Goal: Task Accomplishment & Management: Manage account settings

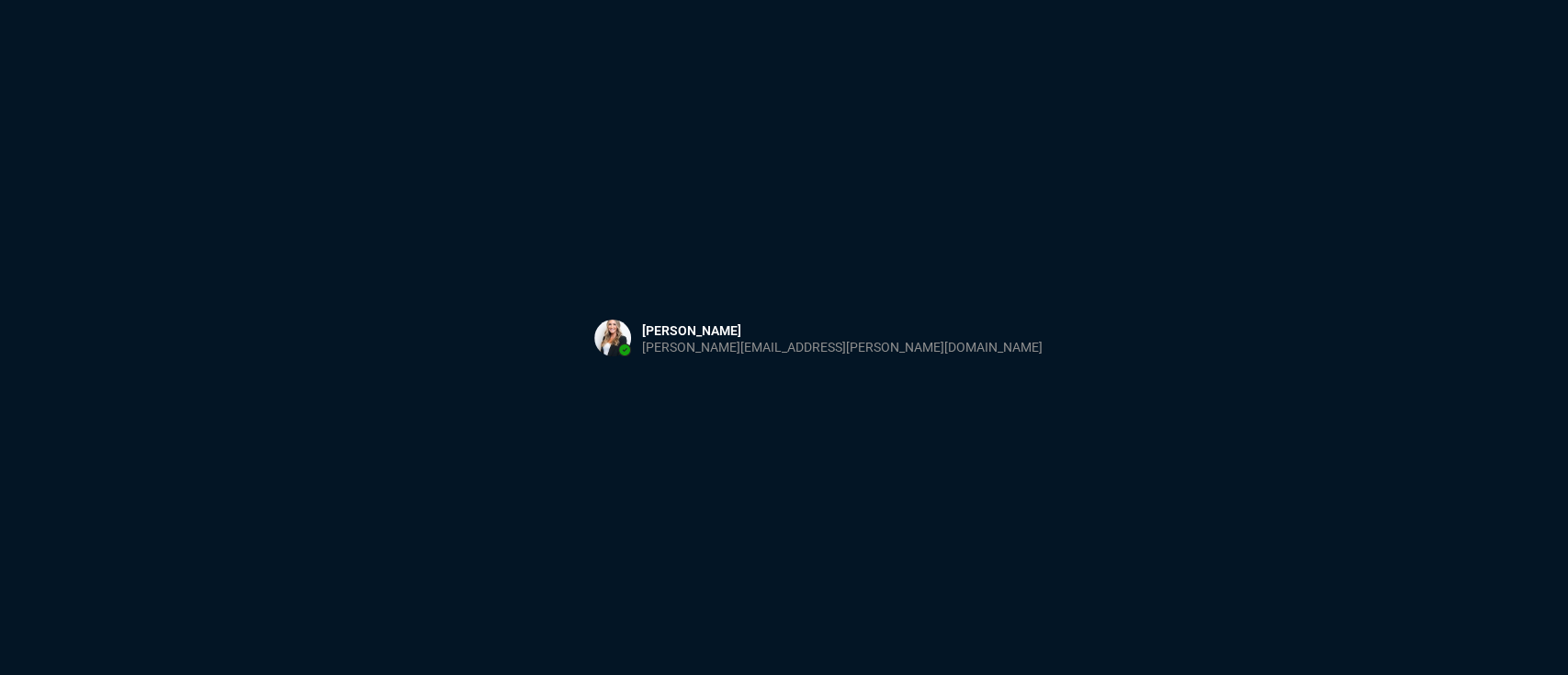
click at [1043, 387] on div "Sign in with Microsoft" at bounding box center [784, 337] width 1568 height 675
click at [696, 316] on button at bounding box center [819, 337] width 480 height 56
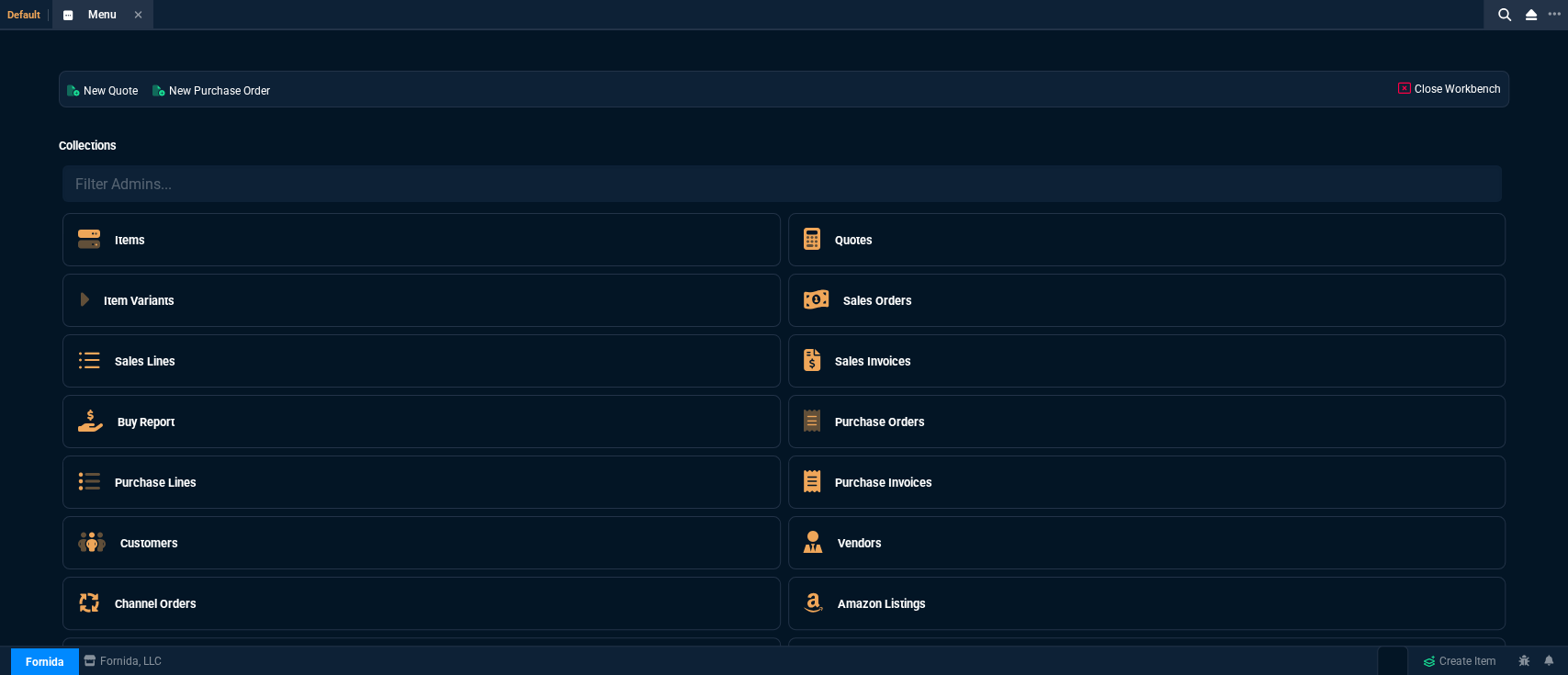
select select "5: [PERSON_NAME]"
click at [846, 233] on h5 "Quotes" at bounding box center [854, 240] width 38 height 18
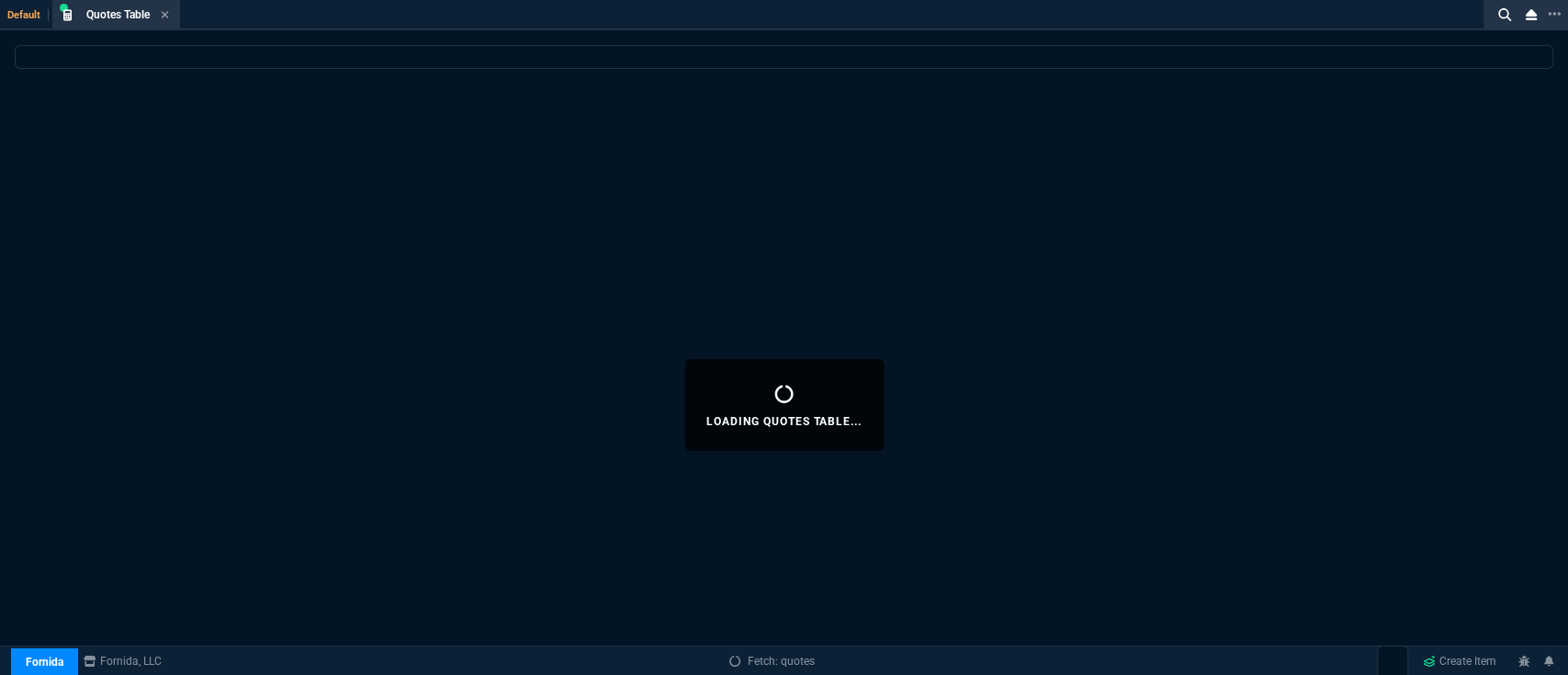
select select
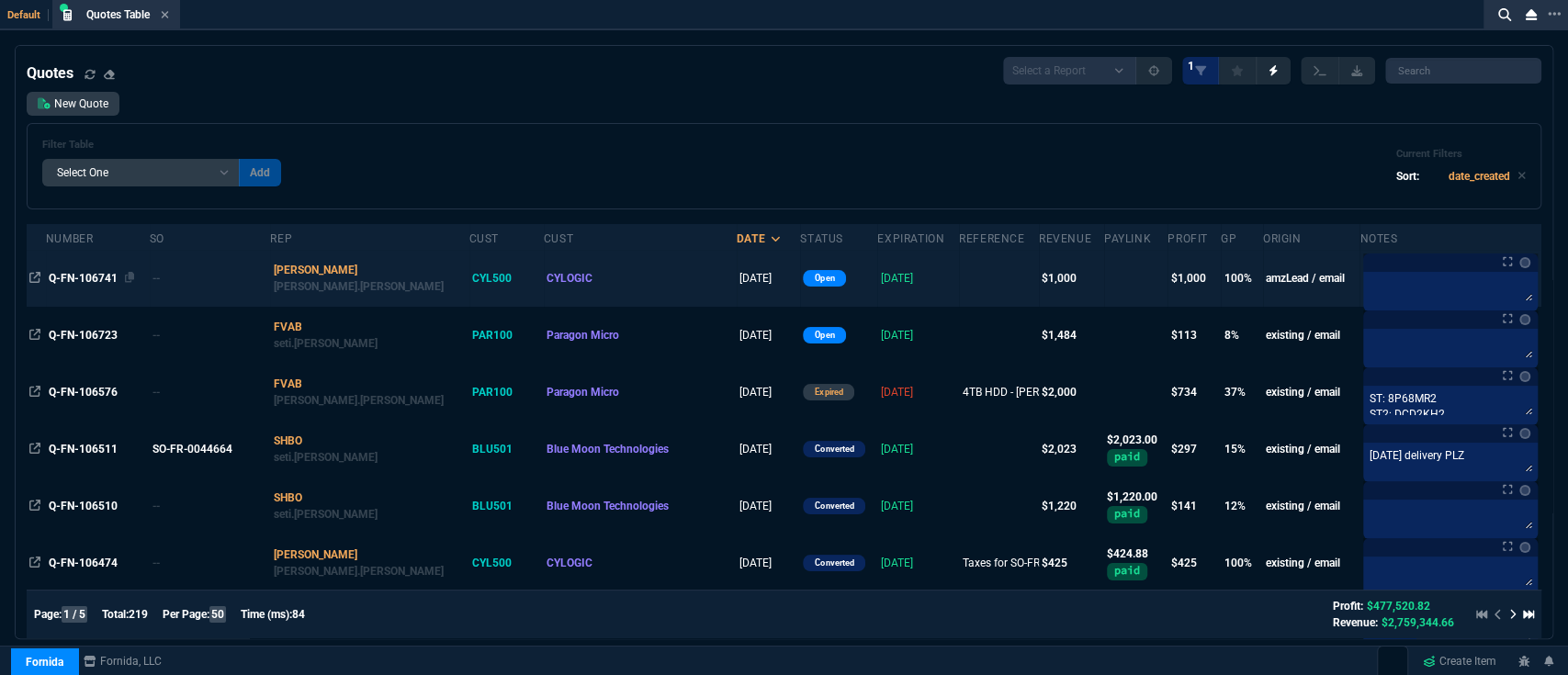
click at [87, 277] on span "Q-FN-106741" at bounding box center [82, 278] width 68 height 13
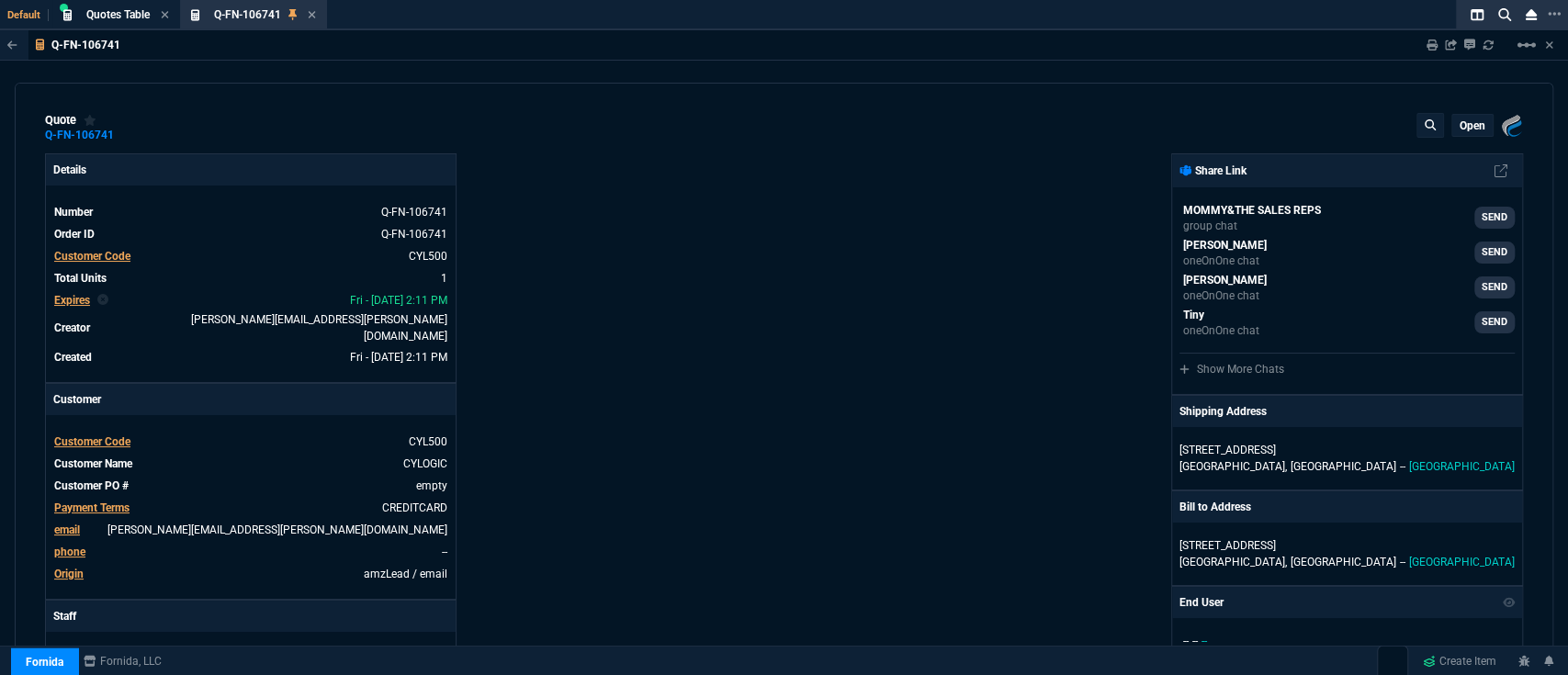
type input "100"
type input "1000"
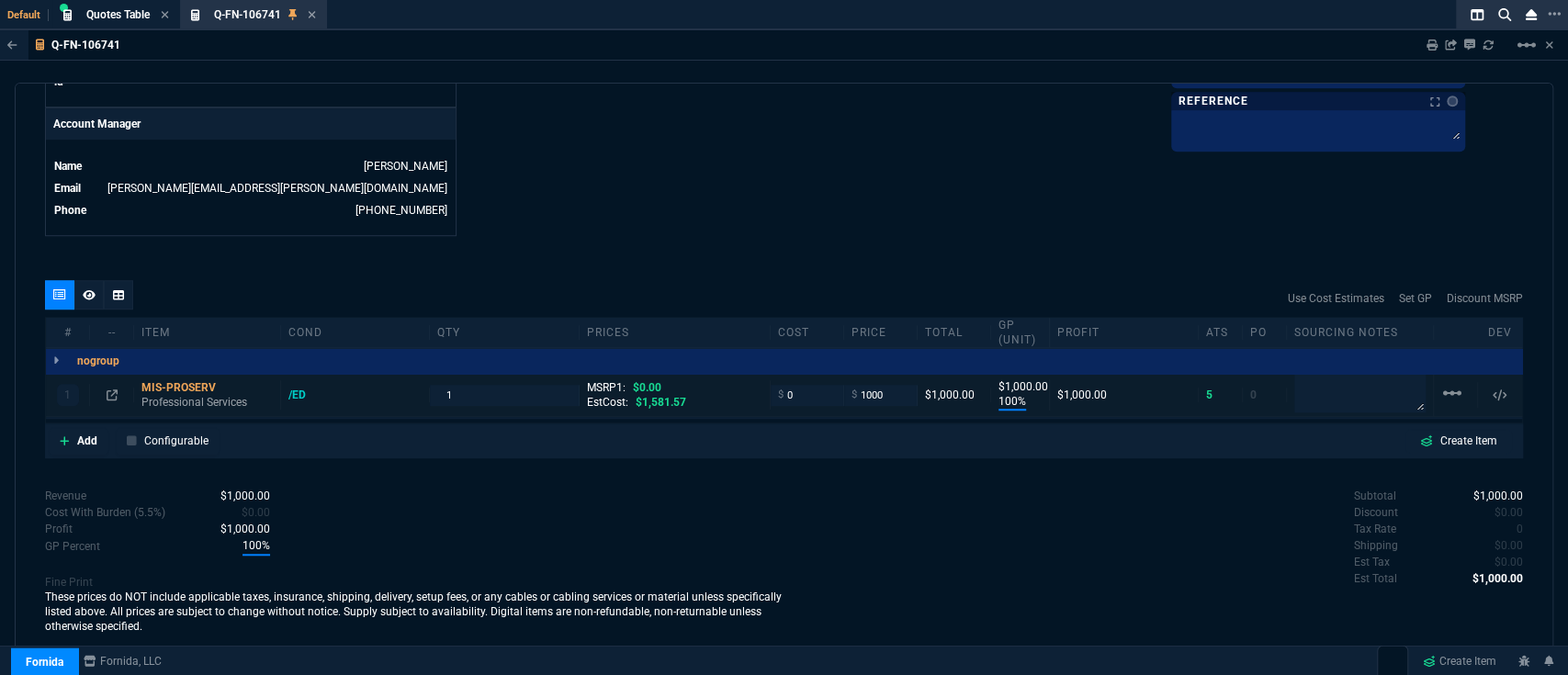
click at [844, 385] on div "$ 1000" at bounding box center [881, 394] width 73 height 21
click at [819, 385] on input "0" at bounding box center [807, 394] width 58 height 21
type input "600"
click at [836, 239] on div "quote Q-FN-106741 CYLOGIC open Fornida, LLC [STREET_ADDRESS] Details Number Q-F…" at bounding box center [784, 369] width 1539 height 574
type input "600"
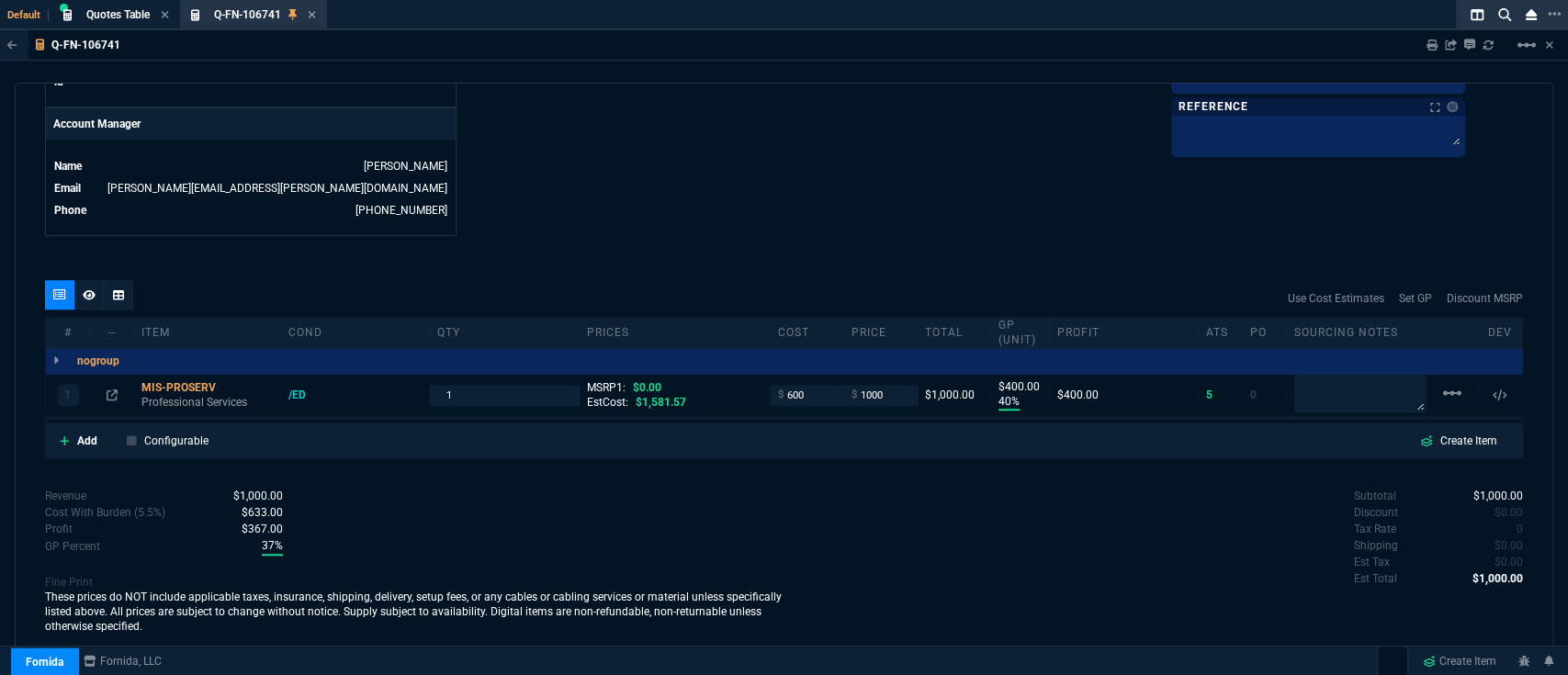
type input "40"
type input "400"
click at [228, 523] on icon at bounding box center [229, 528] width 10 height 11
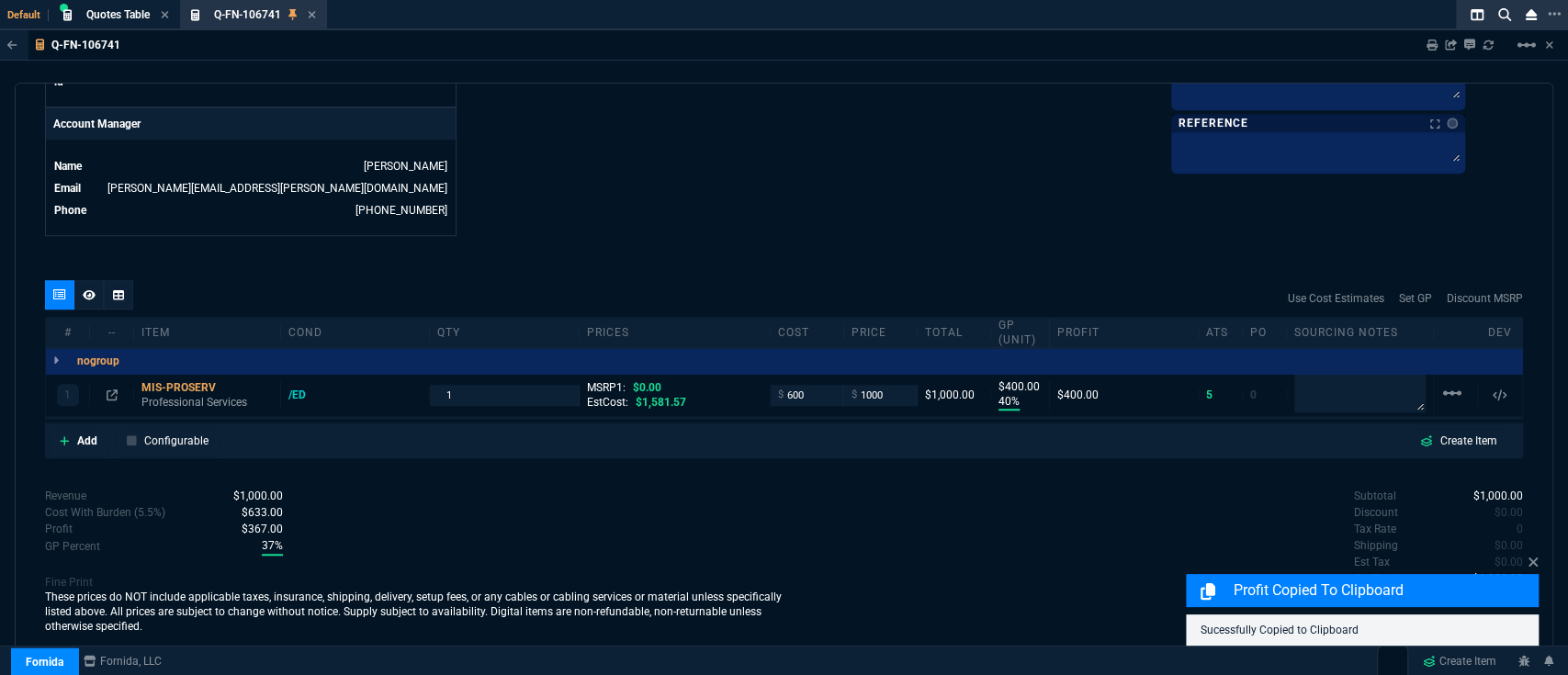
click at [1364, 164] on div at bounding box center [1318, 153] width 294 height 42
click at [1343, 151] on textarea at bounding box center [1318, 150] width 287 height 28
type textarea "I"
type textarea "S"
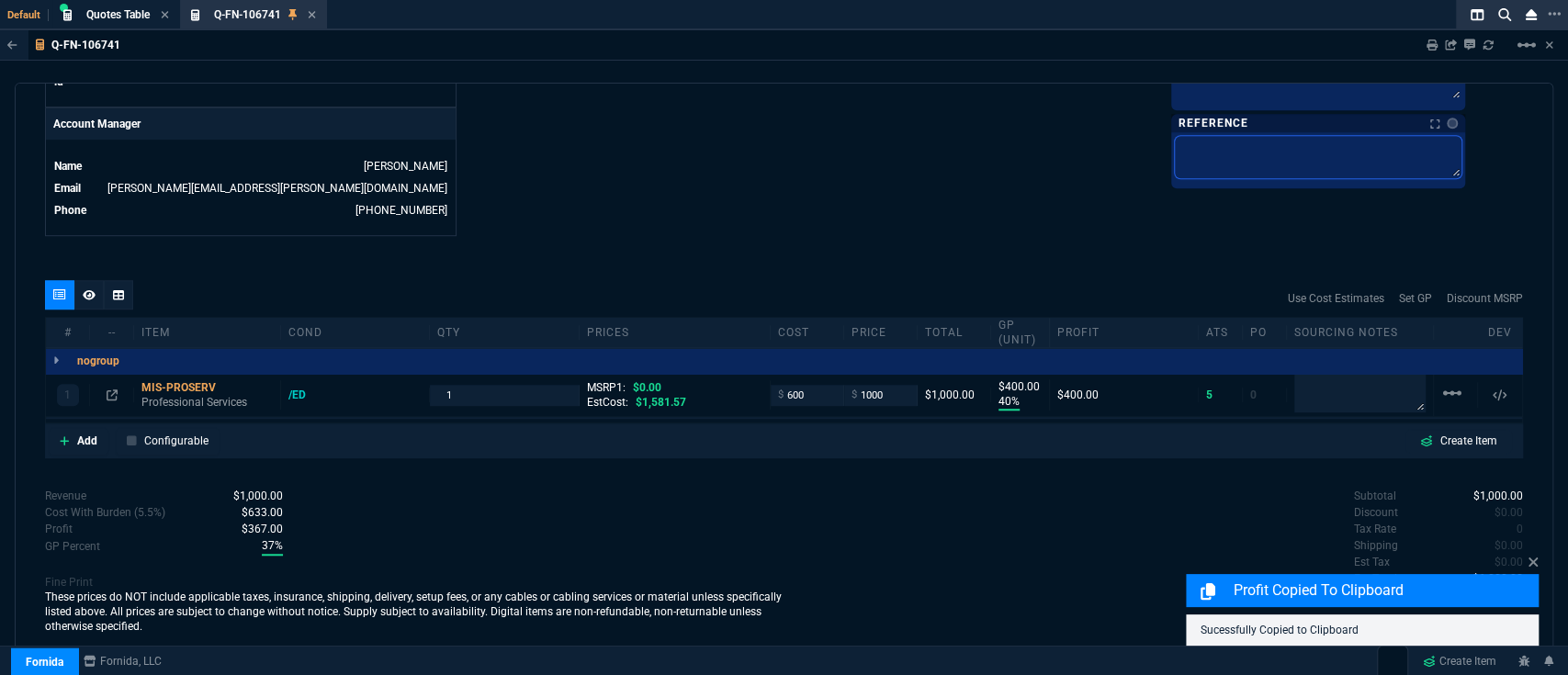
type textarea "S"
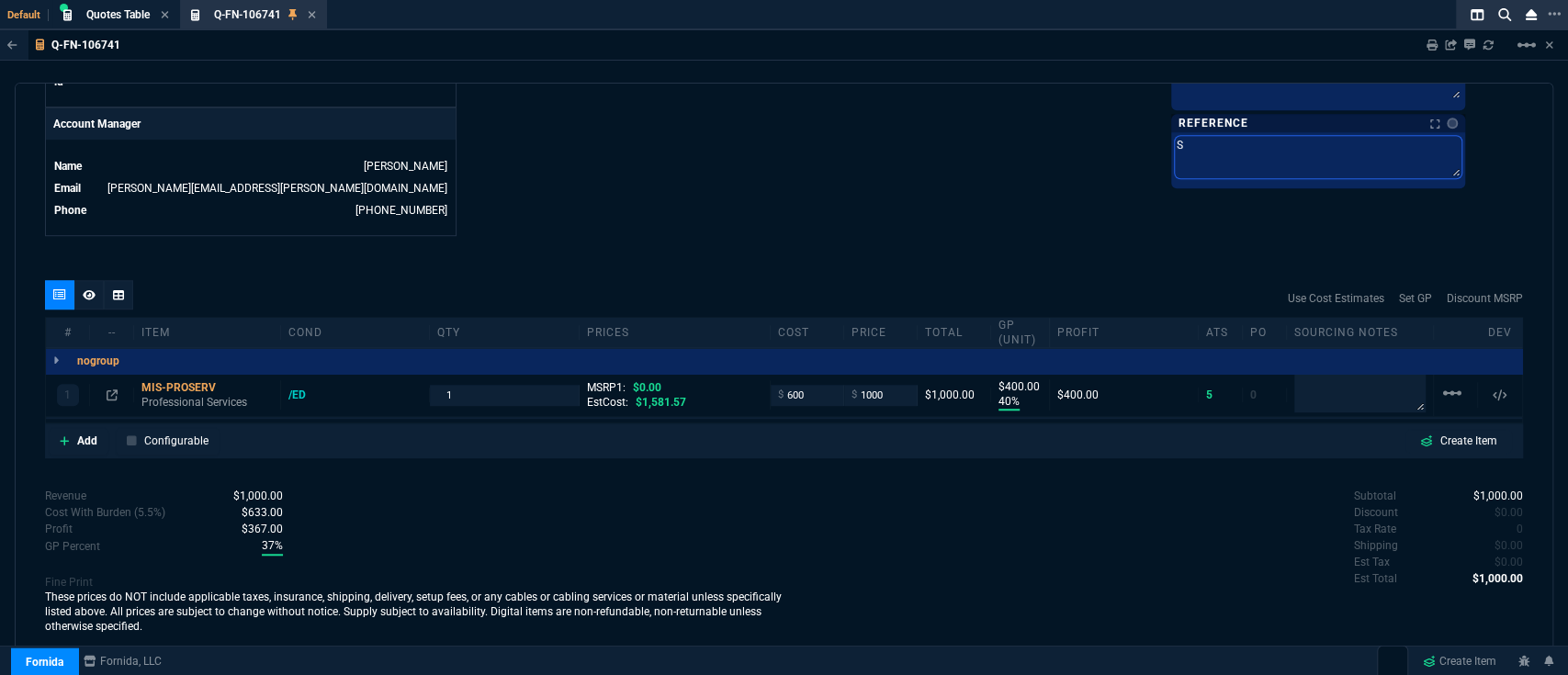
type textarea "SE"
type textarea "SER"
type textarea "SERV"
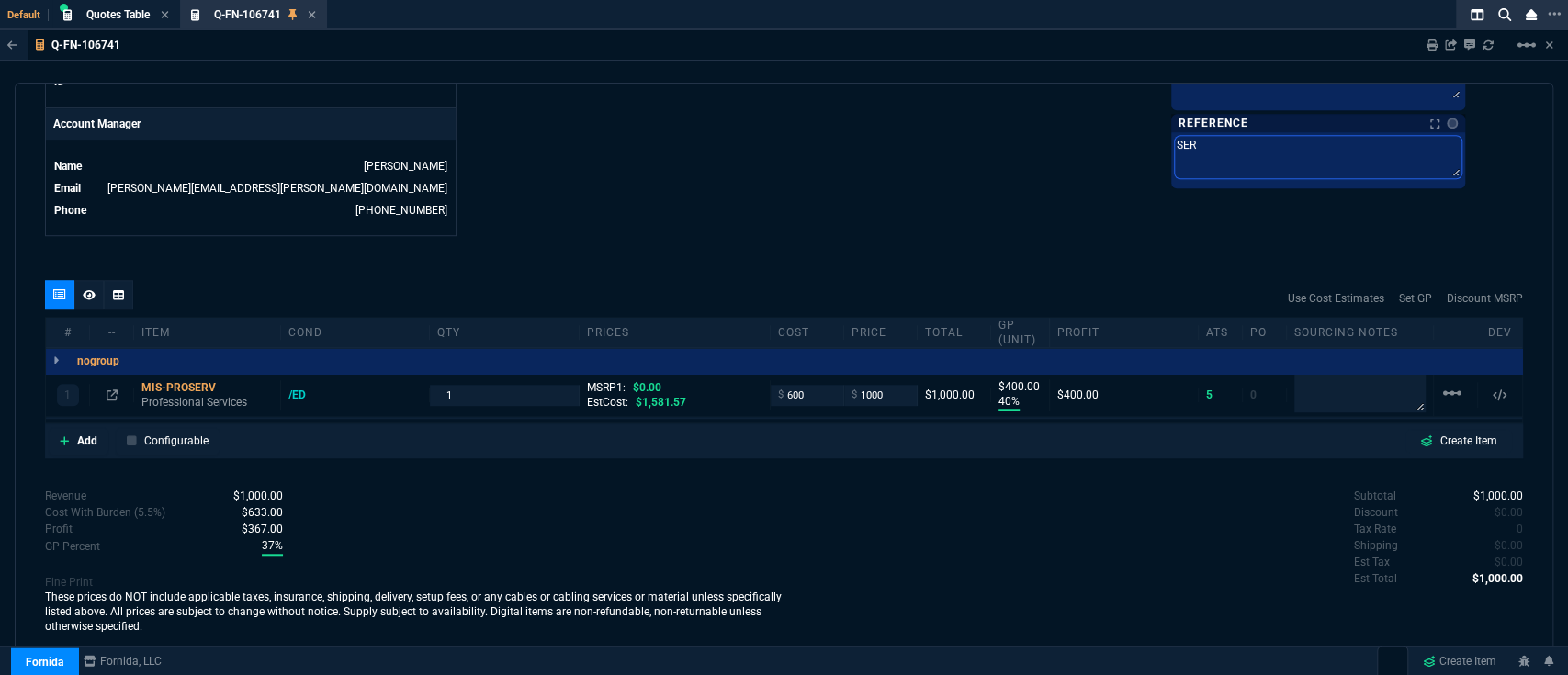
type textarea "SERV"
type textarea "SERVC"
type textarea "SERV"
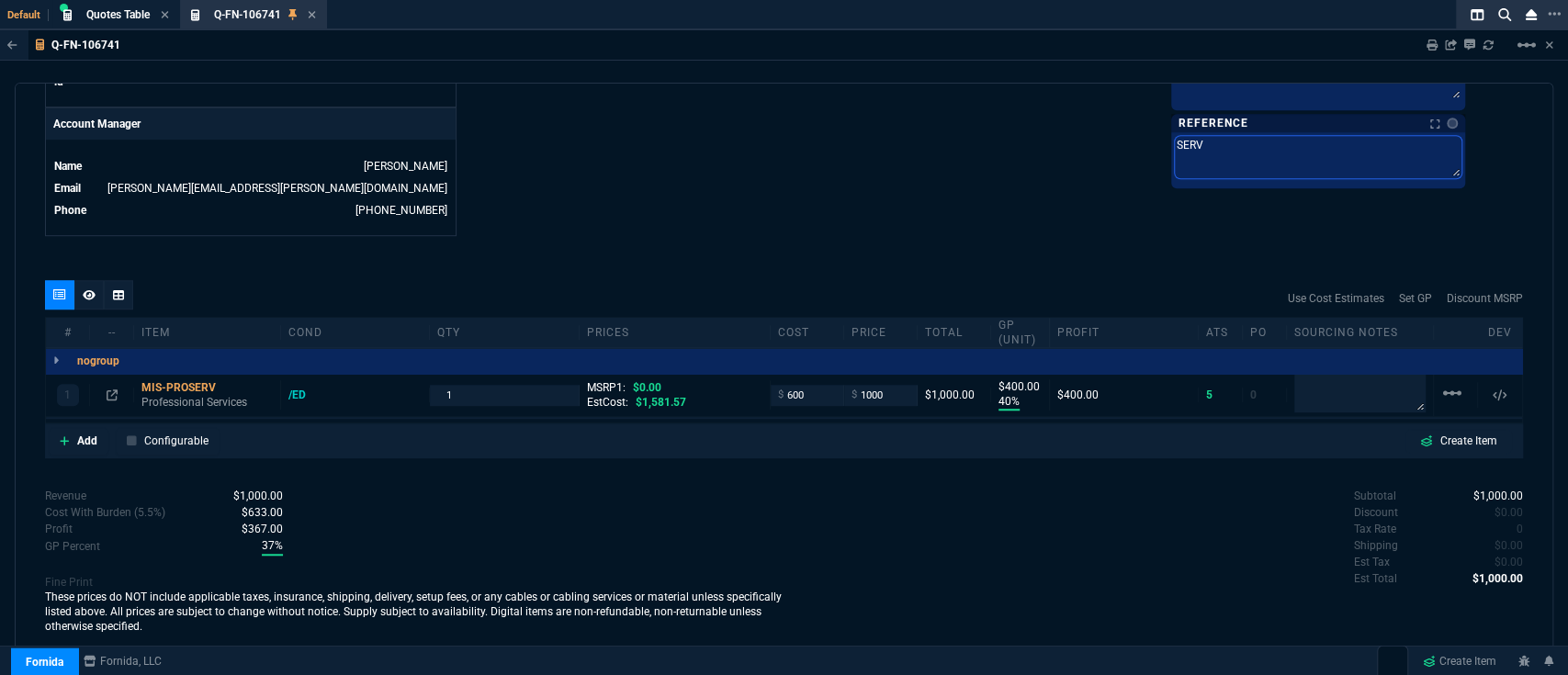
type textarea "SERVI"
type textarea "SERVIC"
type textarea "SERVICE"
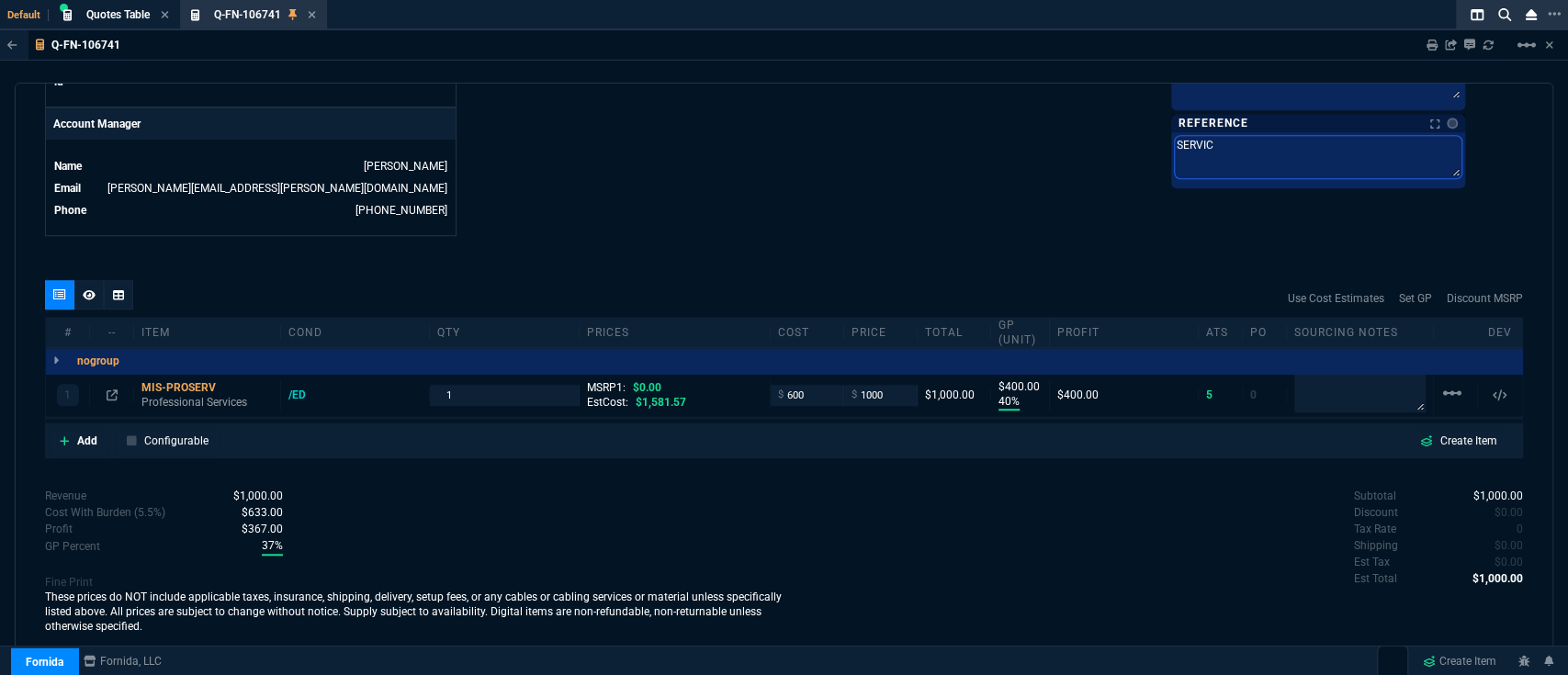
type textarea "SERVICE"
type textarea "SERVICES"
click at [1001, 240] on div "quote Q-FN-106741 CYLOGIC open Fornida, LLC [STREET_ADDRESS] Details Number Q-F…" at bounding box center [784, 369] width 1539 height 574
click at [799, 388] on input "600" at bounding box center [807, 394] width 58 height 21
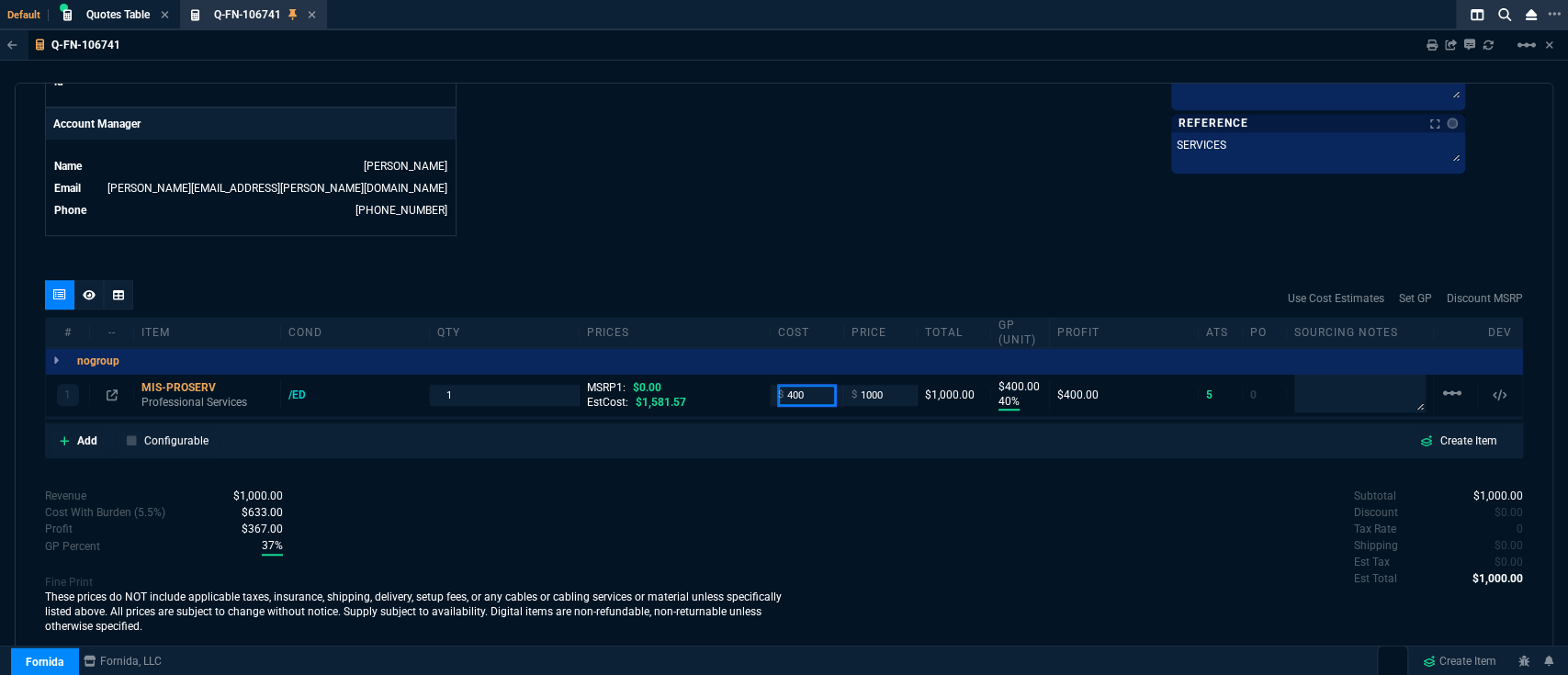
type input "400"
type input "60"
type input "600"
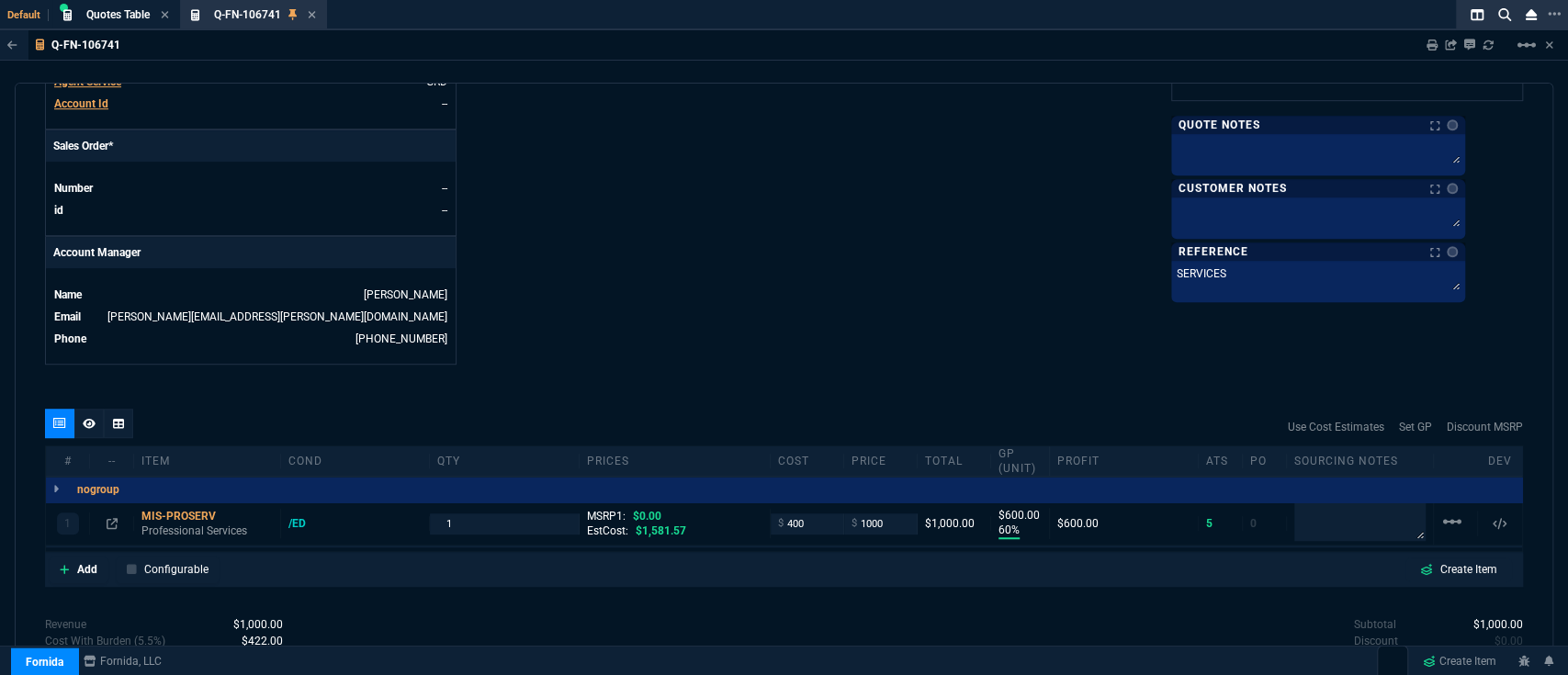
scroll to position [715, 0]
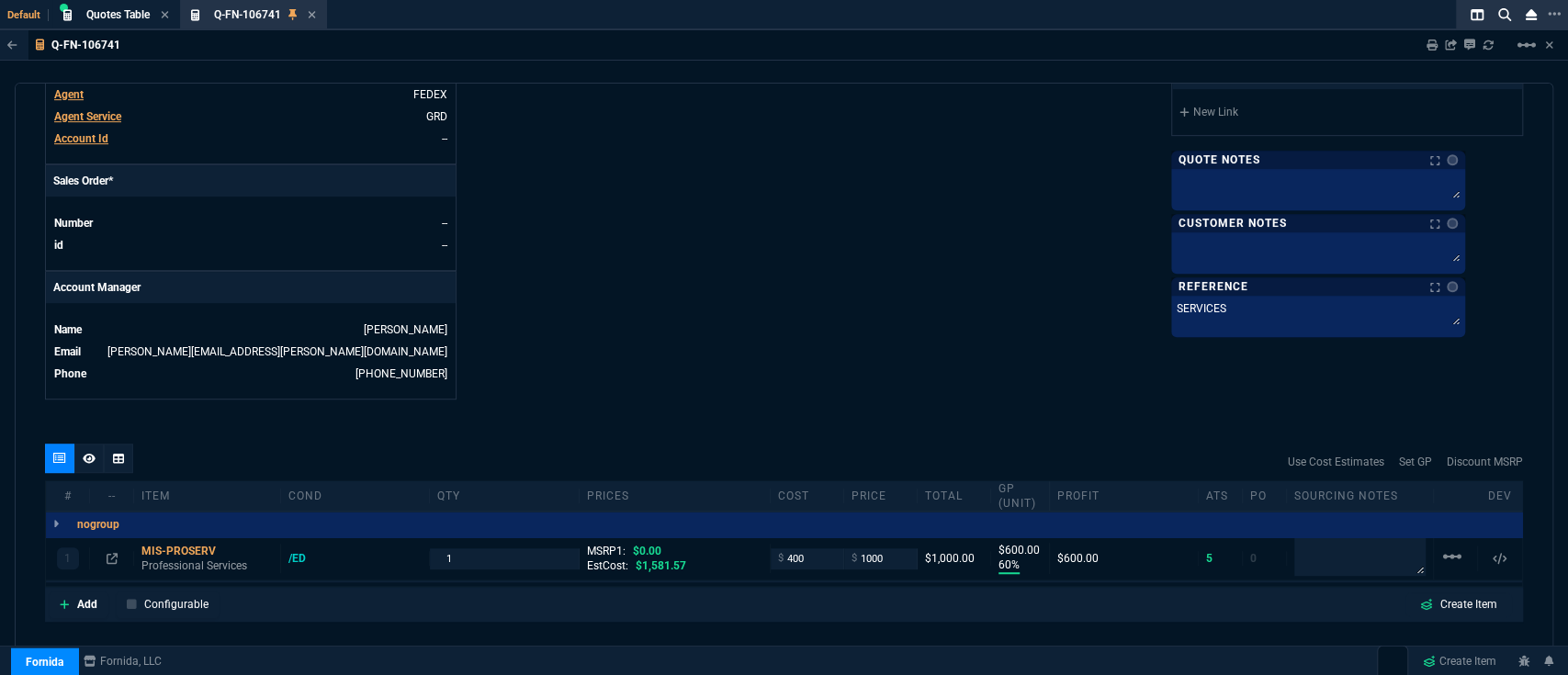
click at [1320, 233] on div at bounding box center [1318, 253] width 294 height 42
click at [1328, 249] on textarea at bounding box center [1318, 250] width 287 height 28
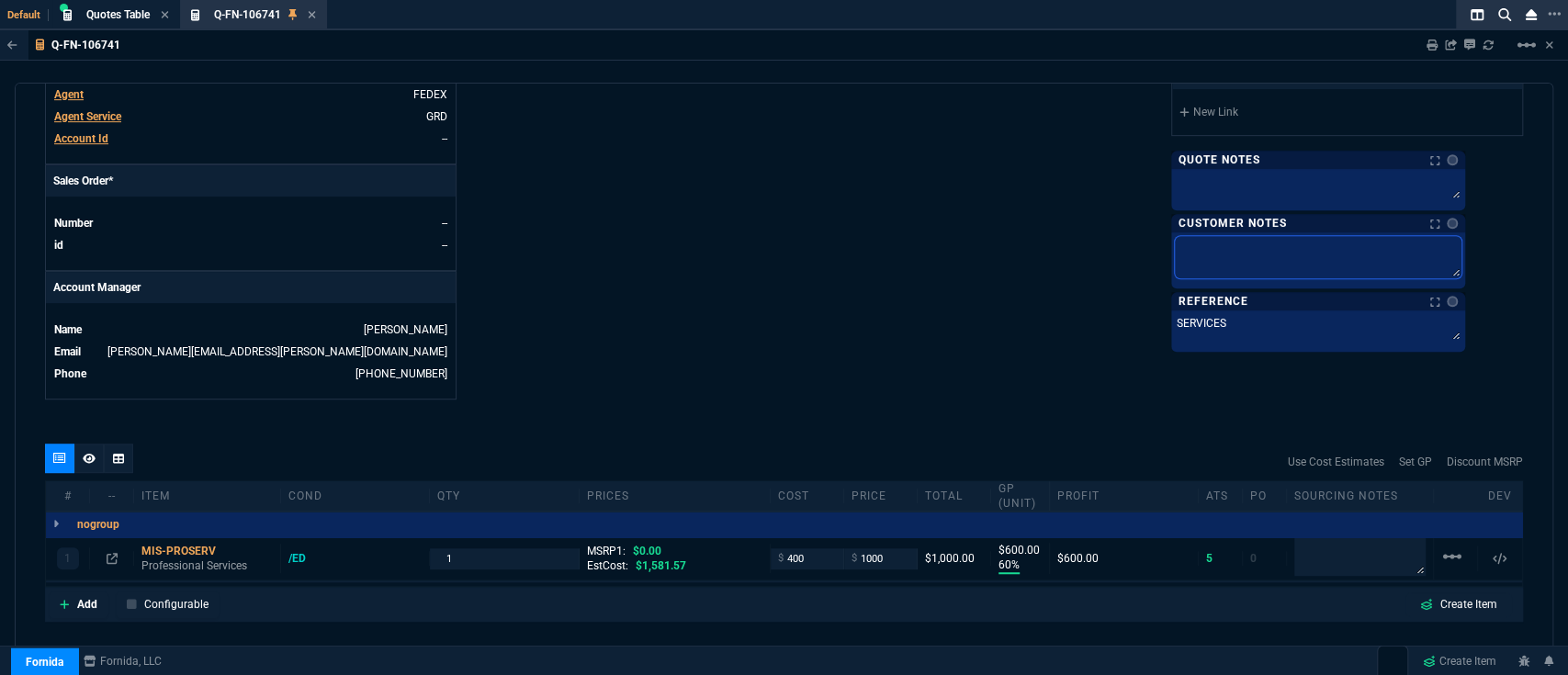
type textarea "I"
type textarea "In"
type textarea "Ins"
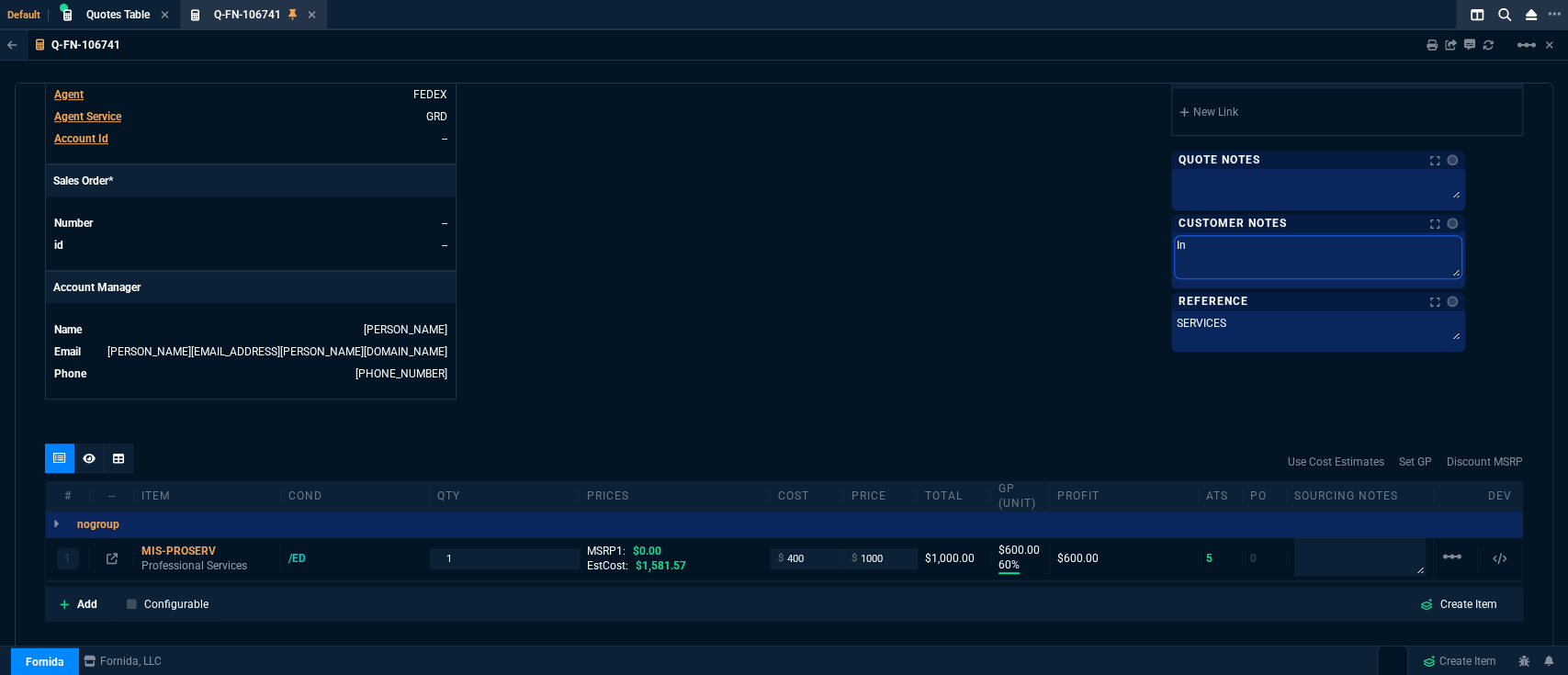
type textarea "Ins"
type textarea "Inst"
type textarea "Insta"
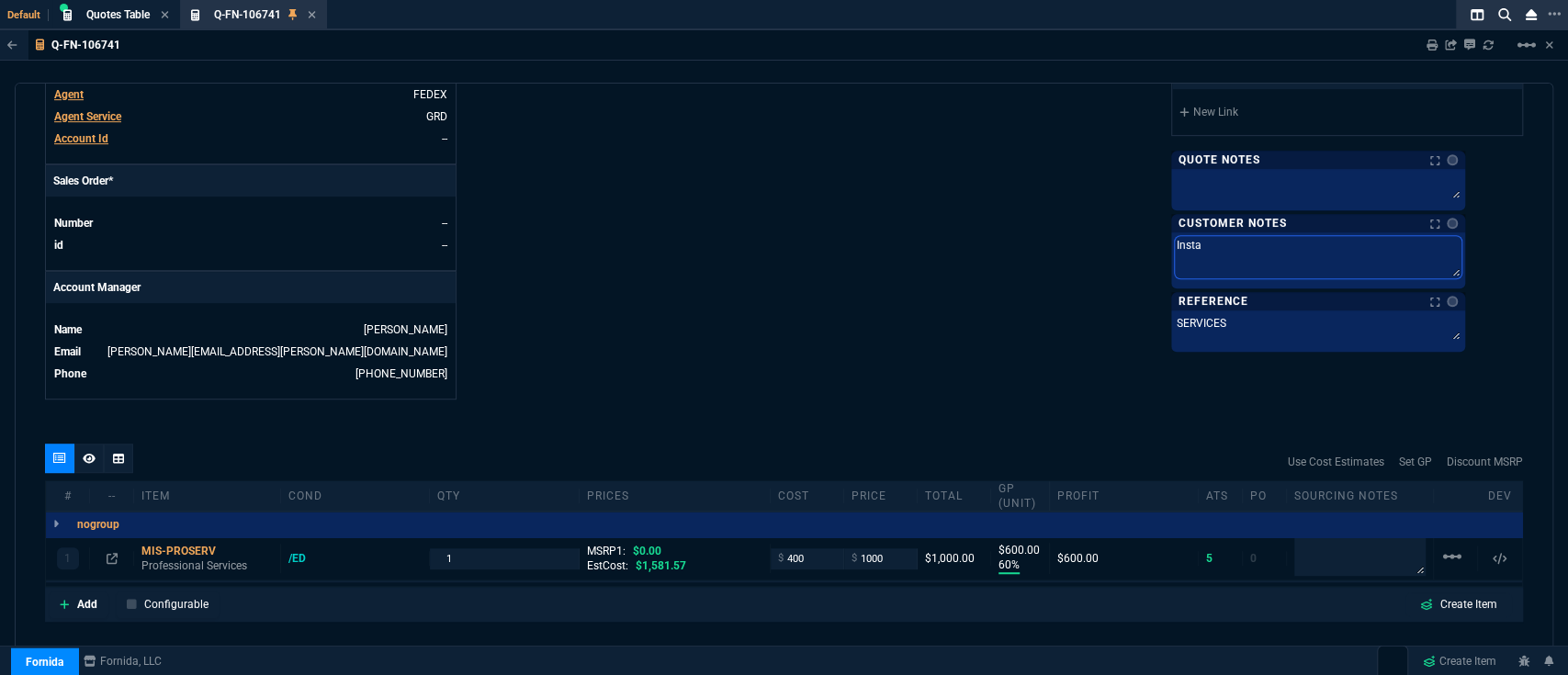
type textarea "Instal"
type textarea "Install"
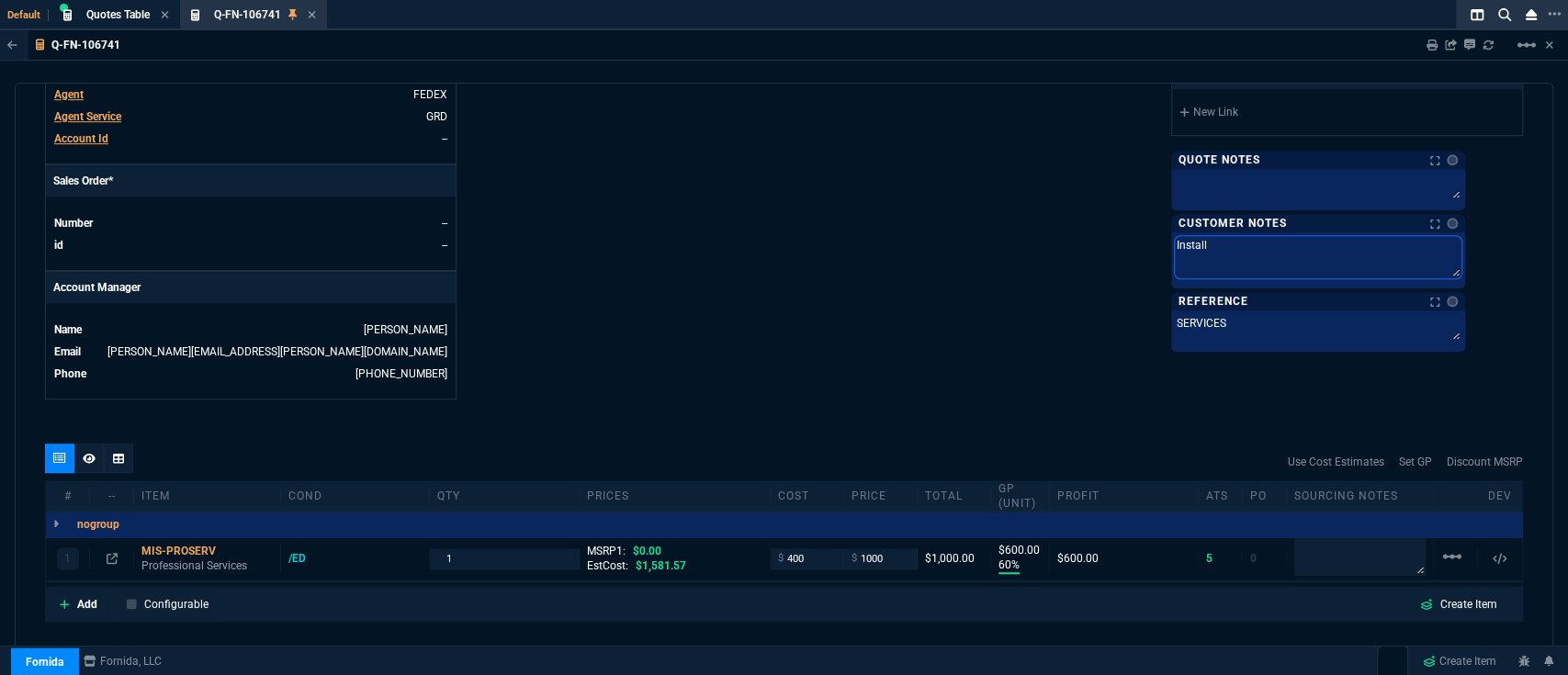
type textarea "Install"
type textarea "Install r"
type textarea "Install re"
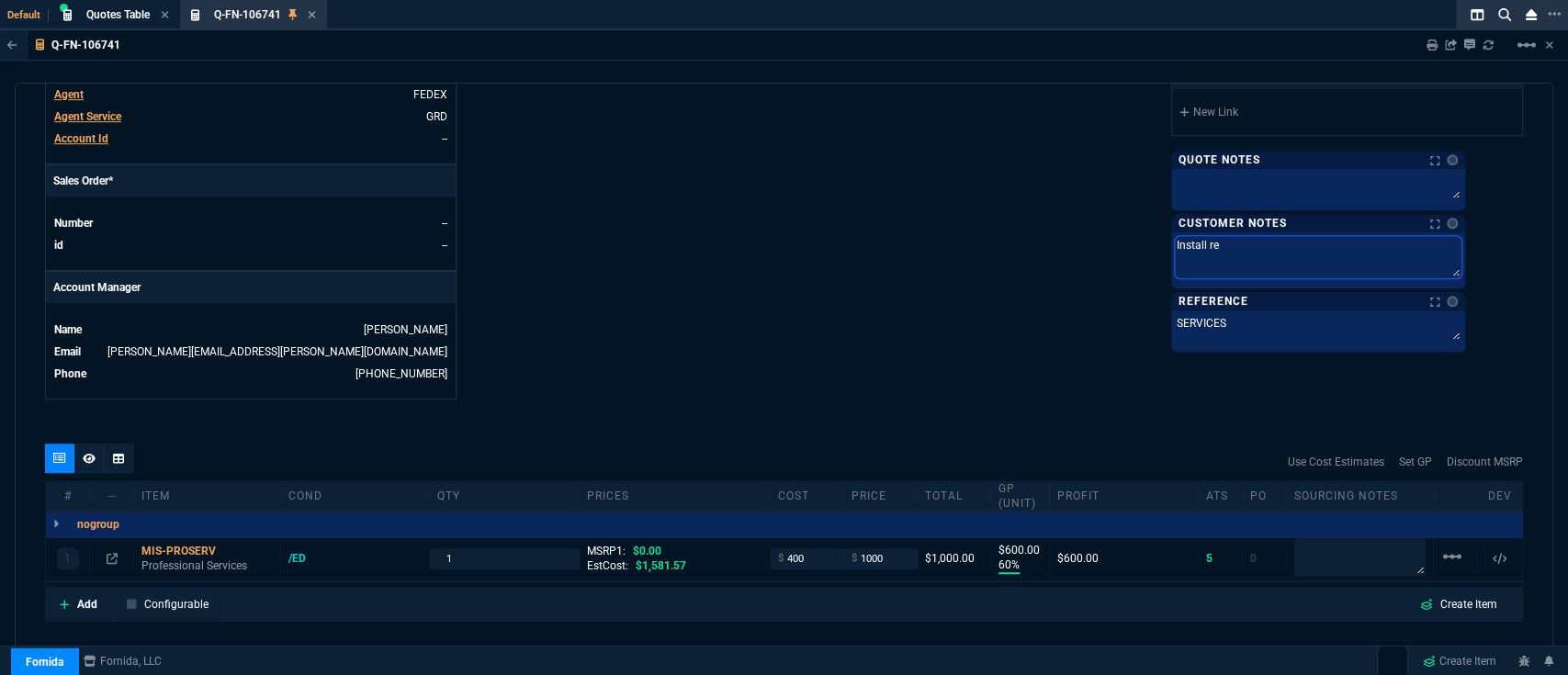
type textarea "Install rep"
type textarea "Install repl"
type textarea "Install repla"
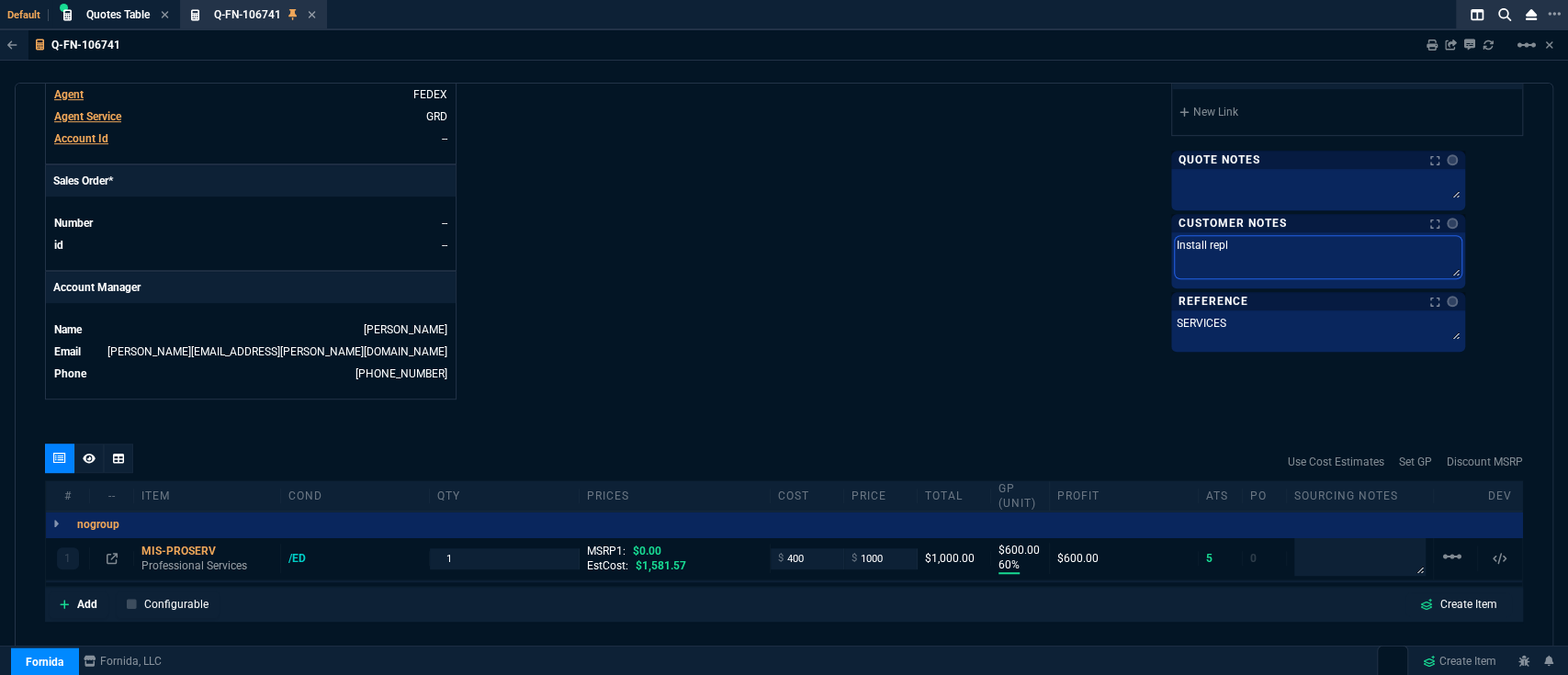
type textarea "Install repla"
type textarea "Install replac"
type textarea "Install replace"
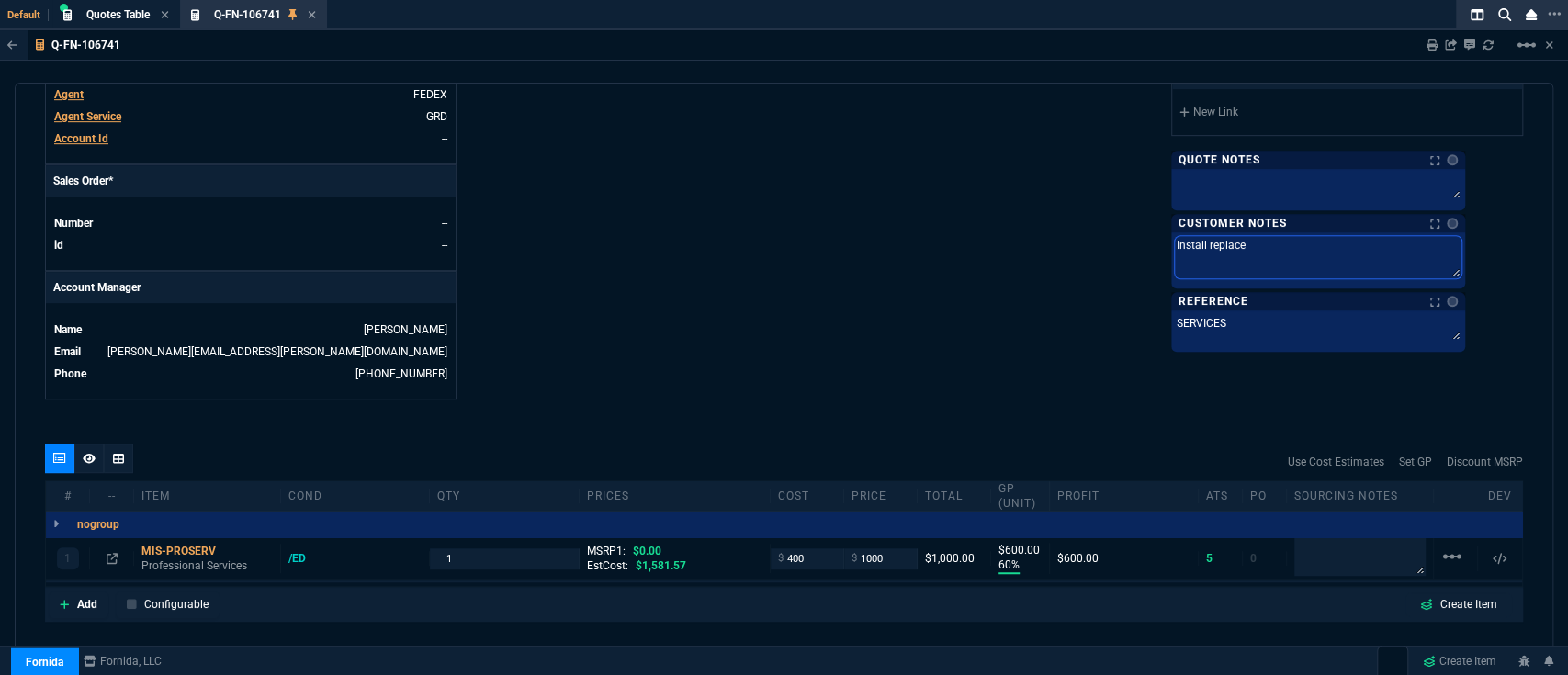
type textarea "Install replacee"
type textarea "Install replace"
type textarea "Install replacem"
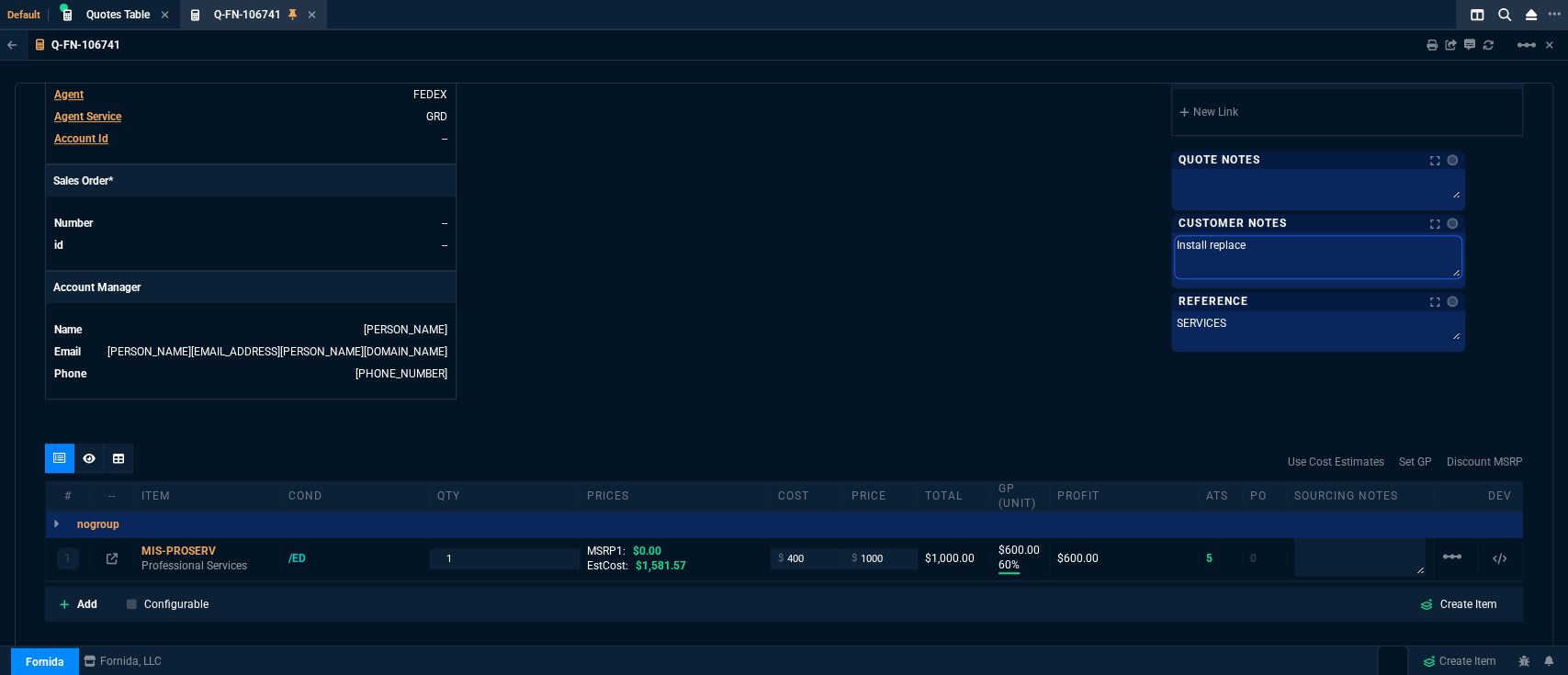
type textarea "Install replacem"
type textarea "Install replaceme"
type textarea "Install replacemen"
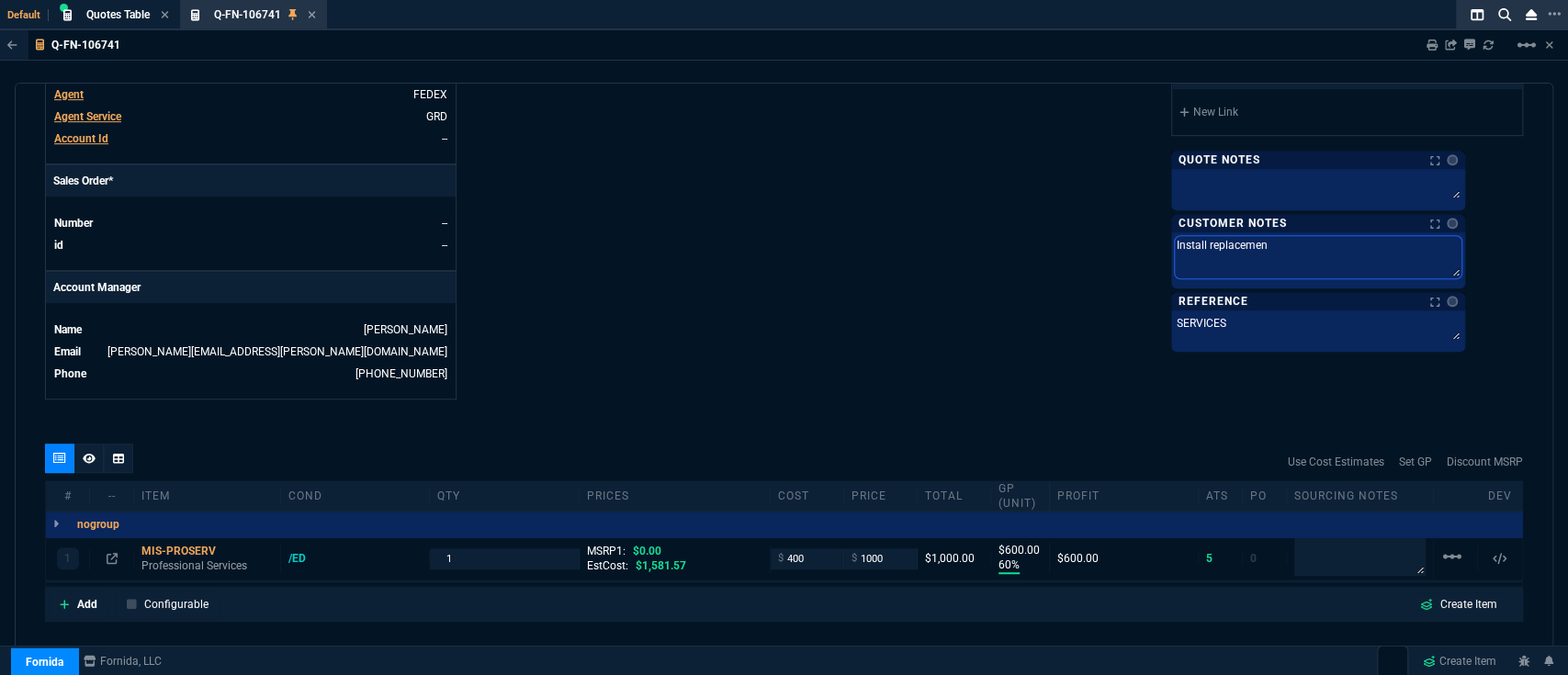
type textarea "Install replacement"
type textarea "Install replacement p"
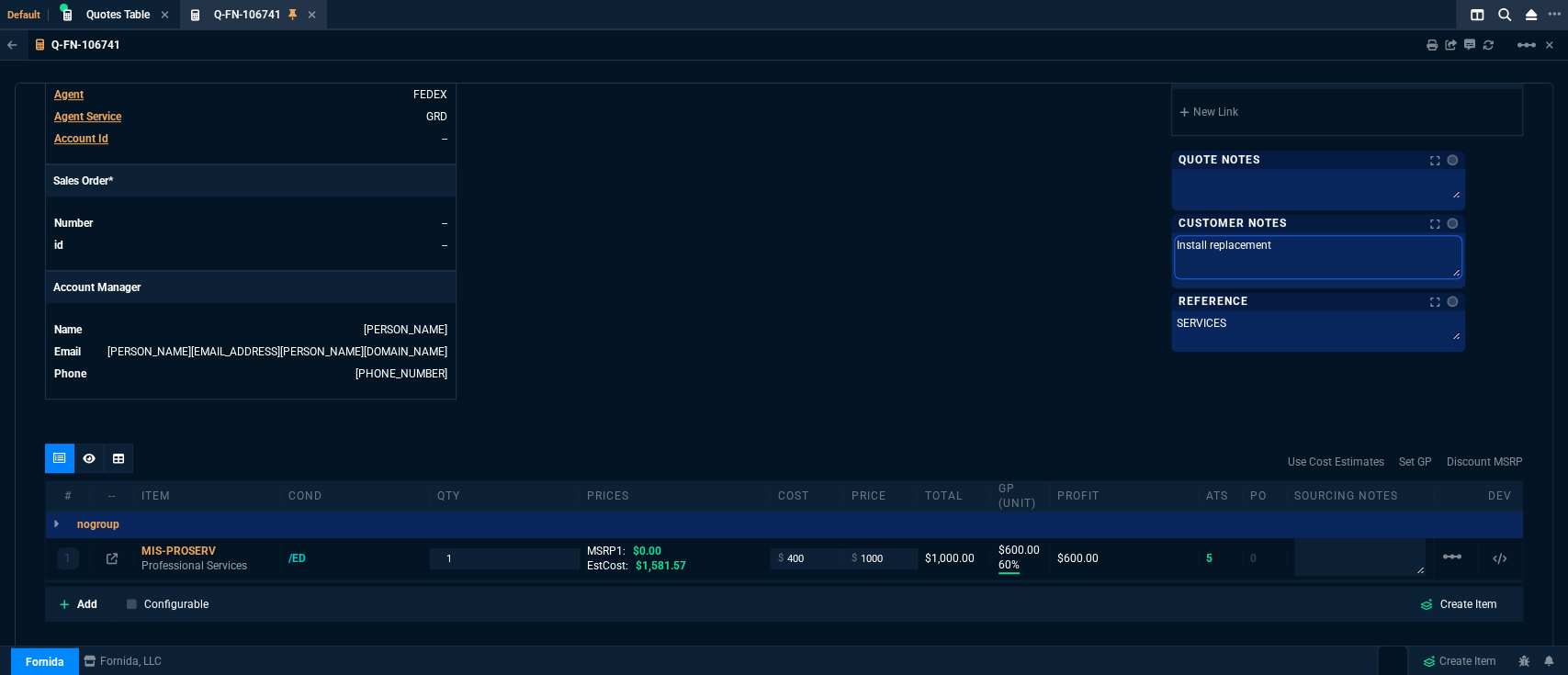
type textarea "Install replacement p"
type textarea "Install replacement pa"
type textarea "Install replacement par"
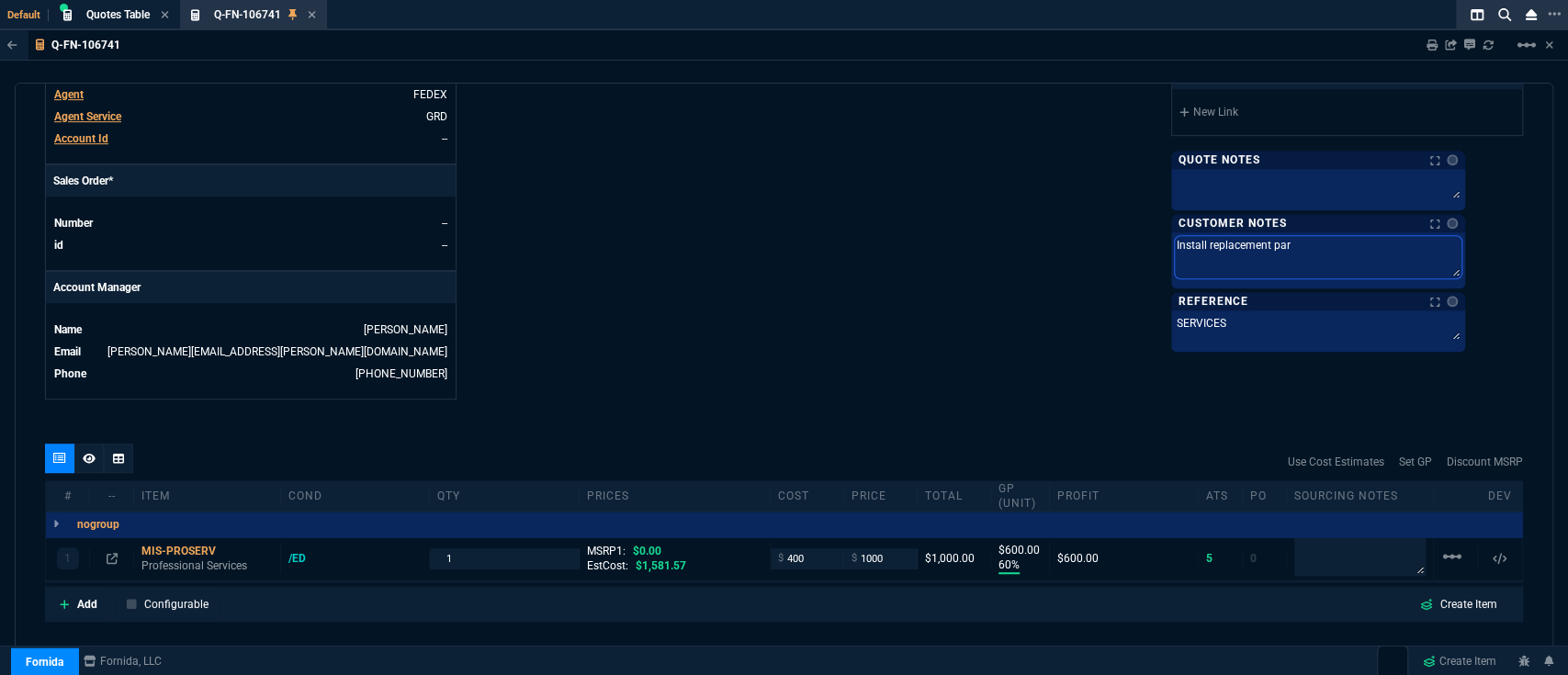
type textarea "Install replacement part"
type textarea "Install replacement parts"
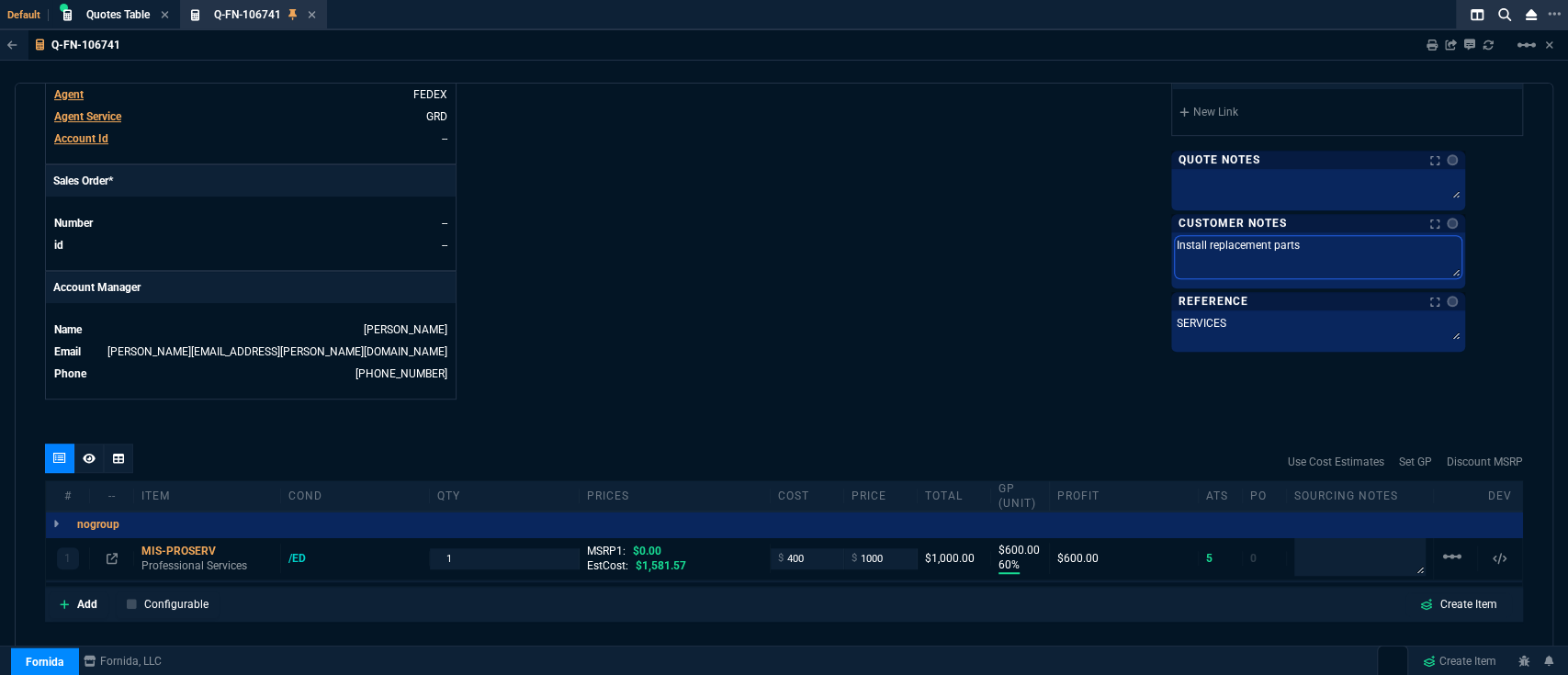
type textarea "Install replacement parts"
type textarea "Install replacement parts f"
type textarea "Install replacement parts fo"
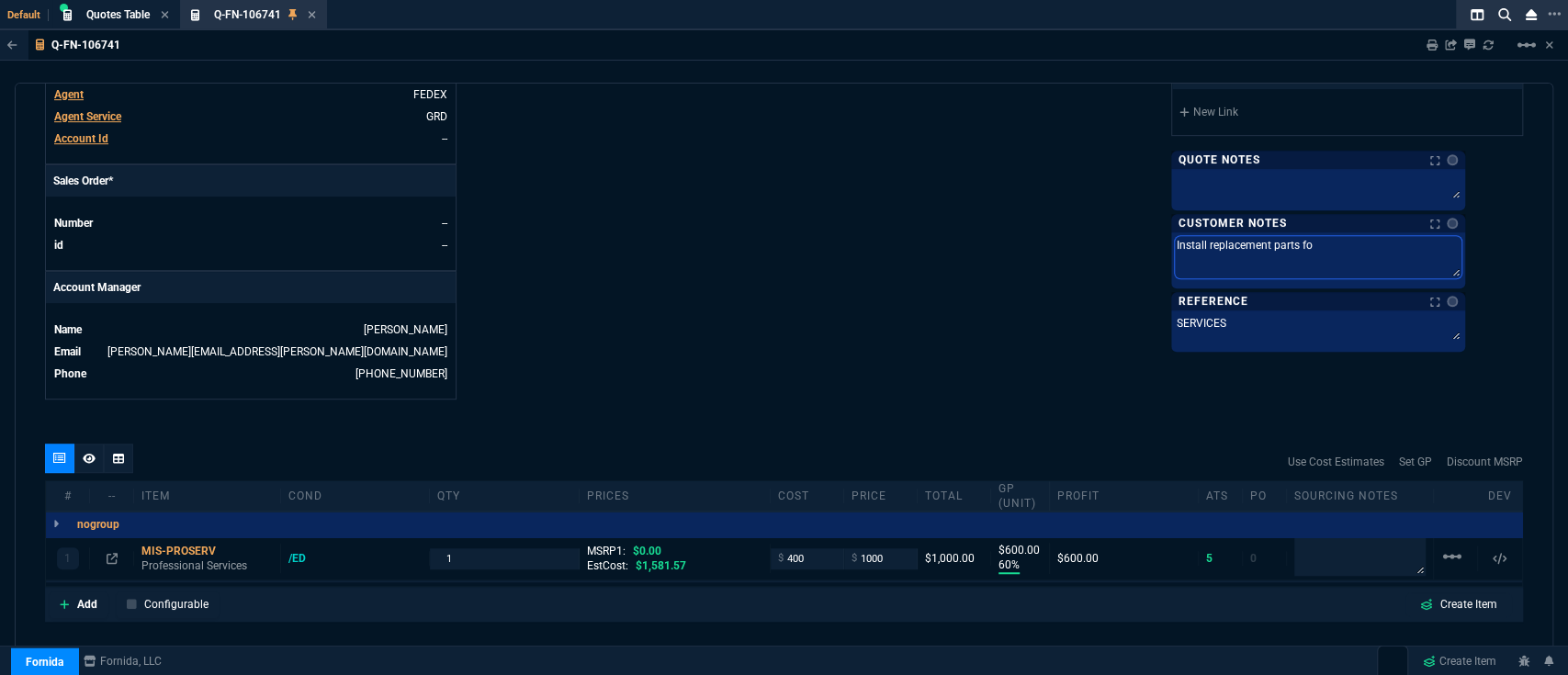
type textarea "Install replacement parts for"
type textarea "Install replacement parts for D"
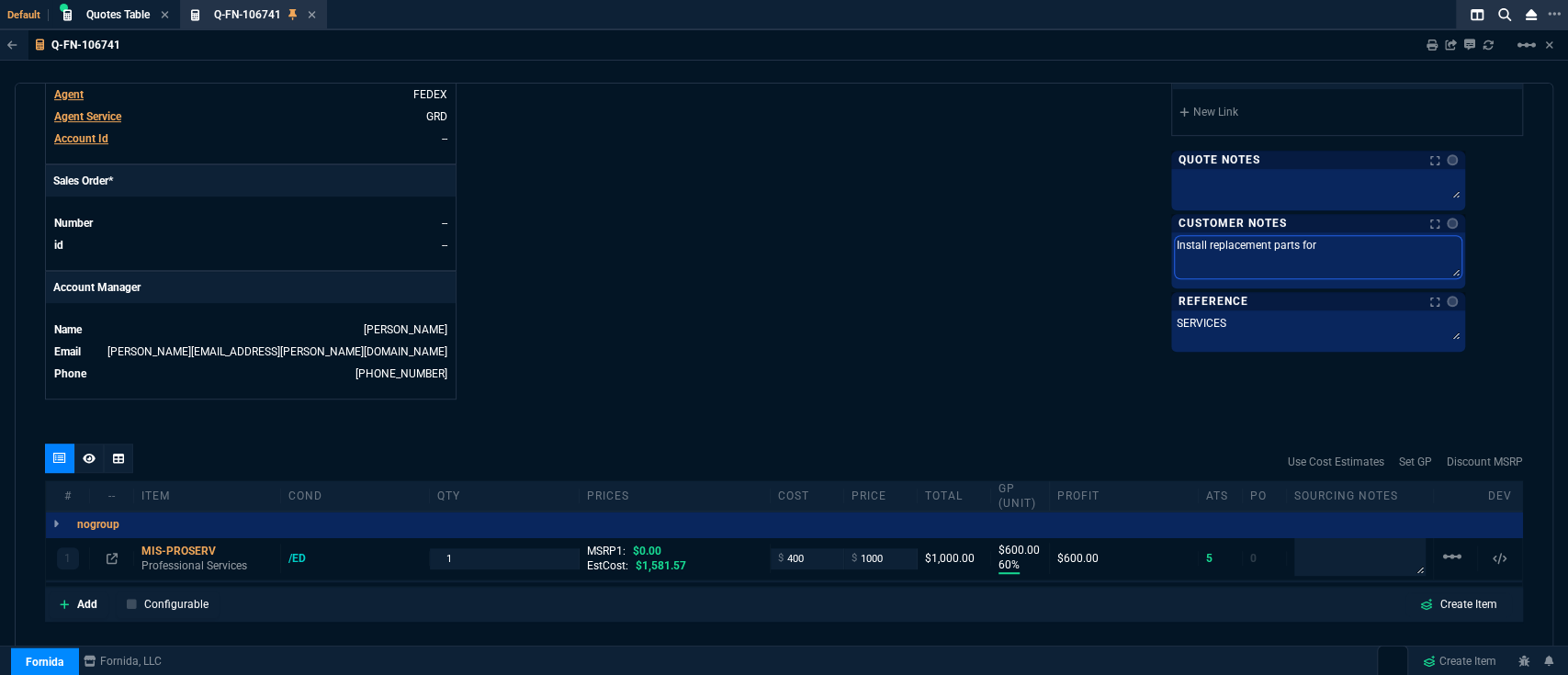
type textarea "Install replacement parts for D"
type textarea "Install replacement parts for De"
type textarea "Install replacement parts for Del"
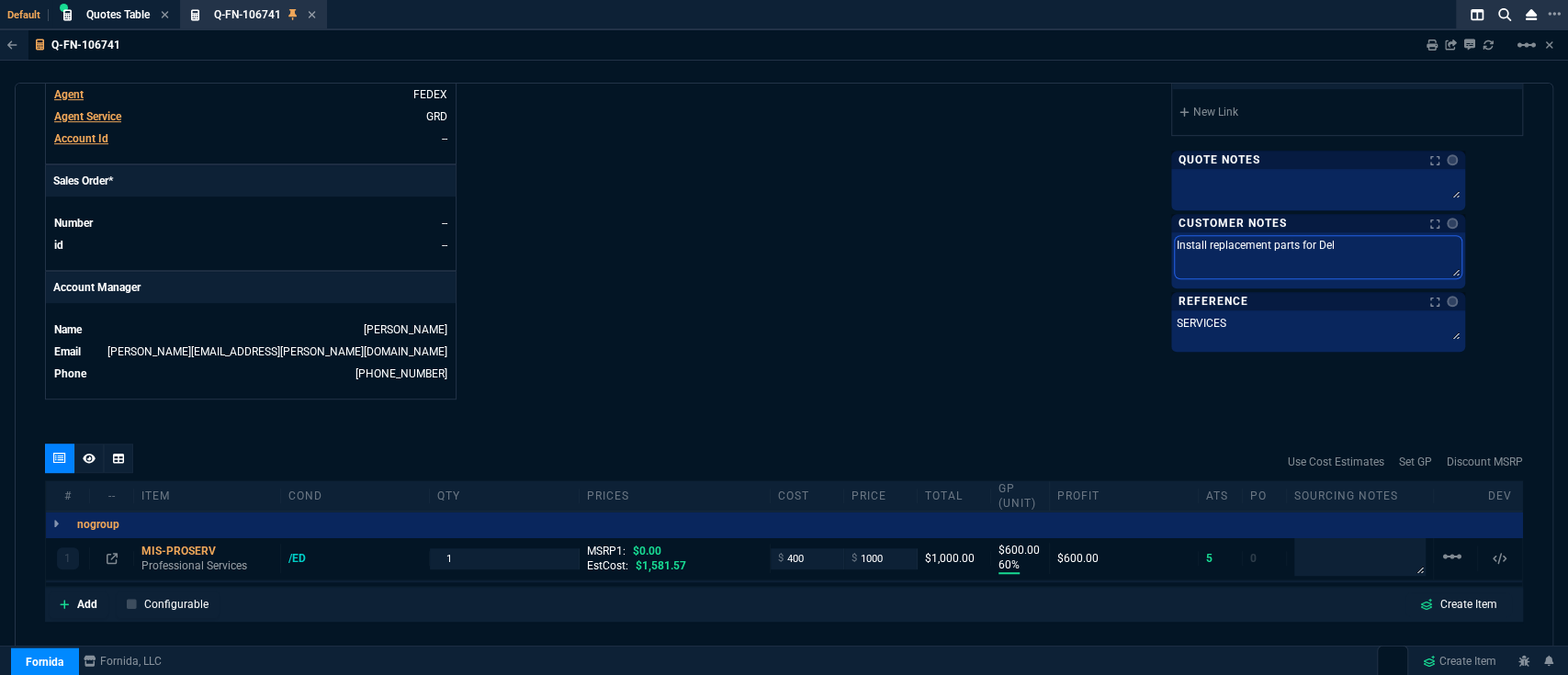
type textarea "Install replacement parts for Dell"
type textarea "Install replacement parts for Dell s"
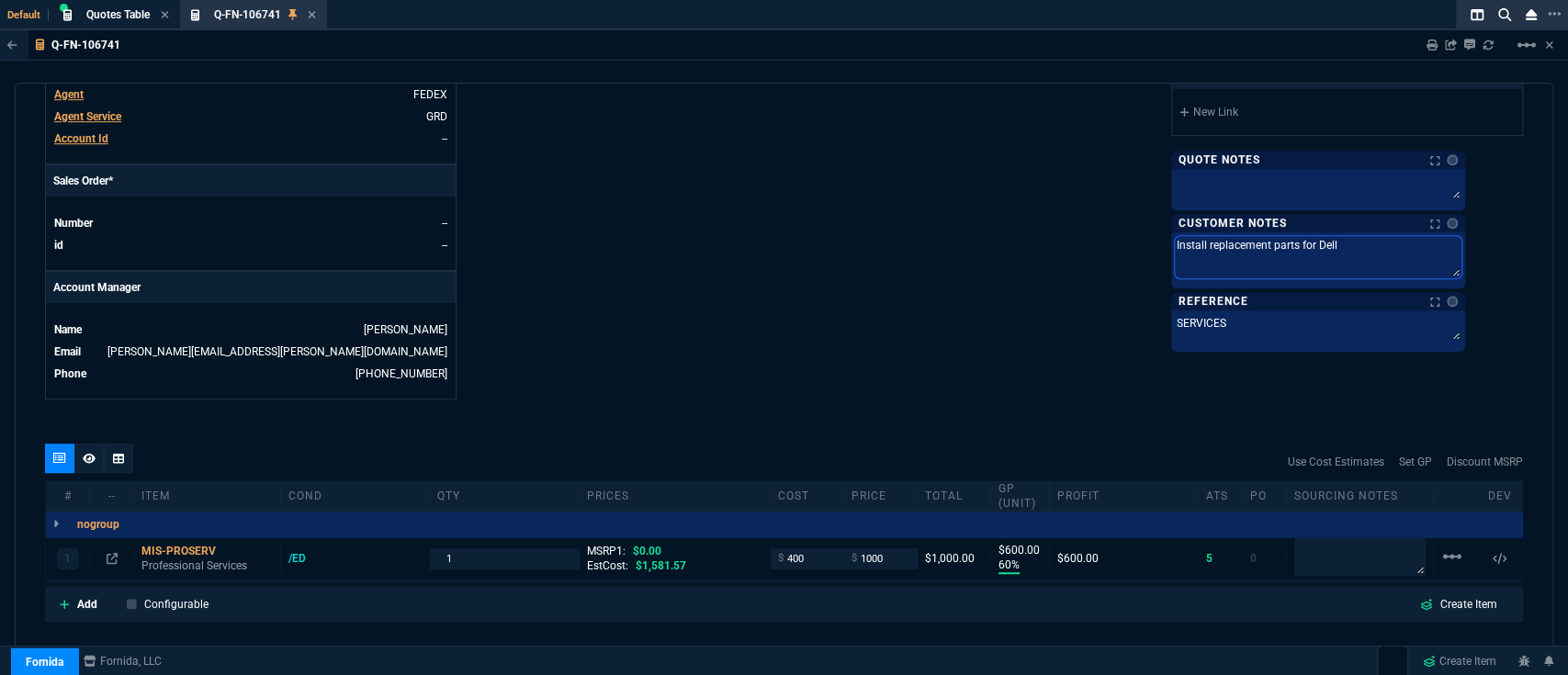
type textarea "Install replacement parts for Dell s"
type textarea "Install replacement parts for Dell se"
type textarea "Install replacement parts for Dell ser"
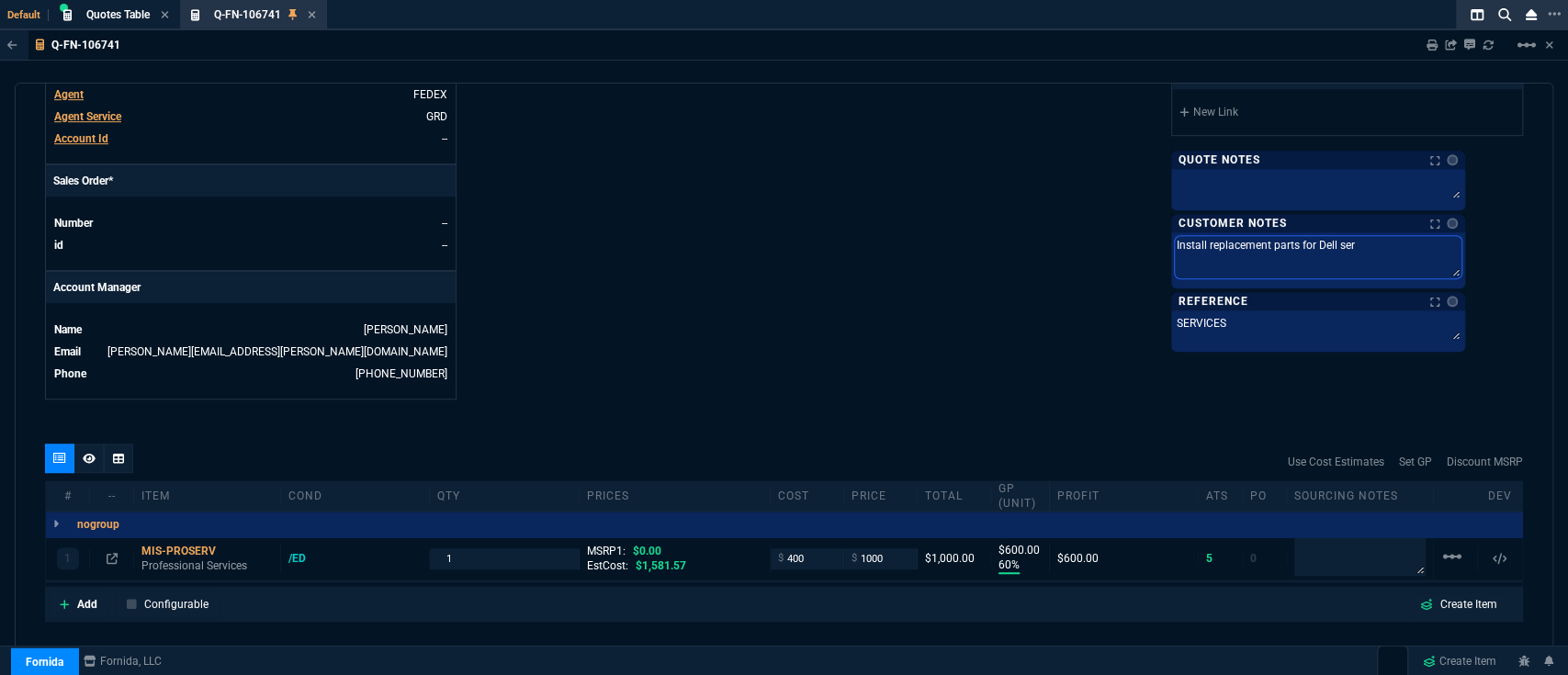
type textarea "Install replacement parts for Dell serv"
type textarea "Install replacement parts for Dell serve"
type textarea "Install replacement parts for Dell server"
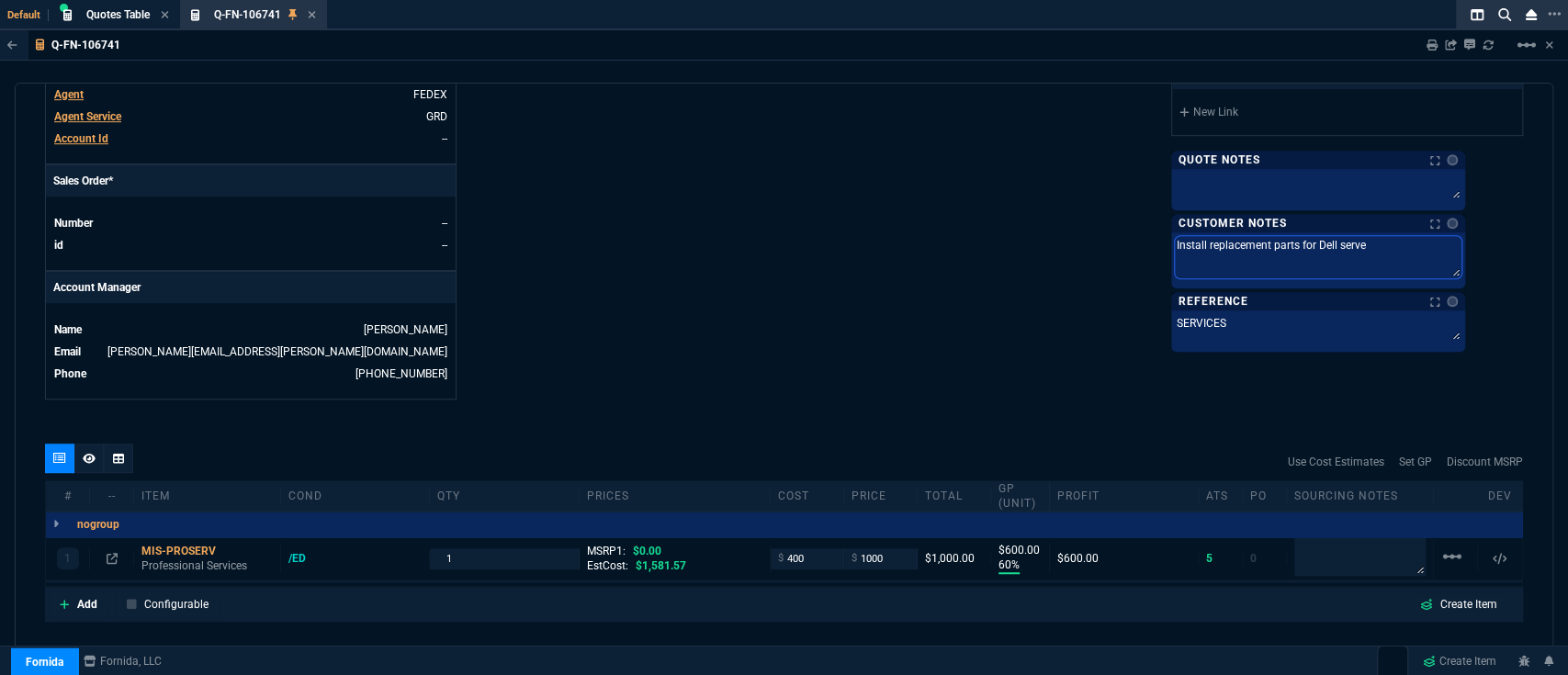
type textarea "Install replacement parts for Dell server"
type textarea "Install replacement parts for Dell servers"
type textarea "Install replacement parts for Dell servers."
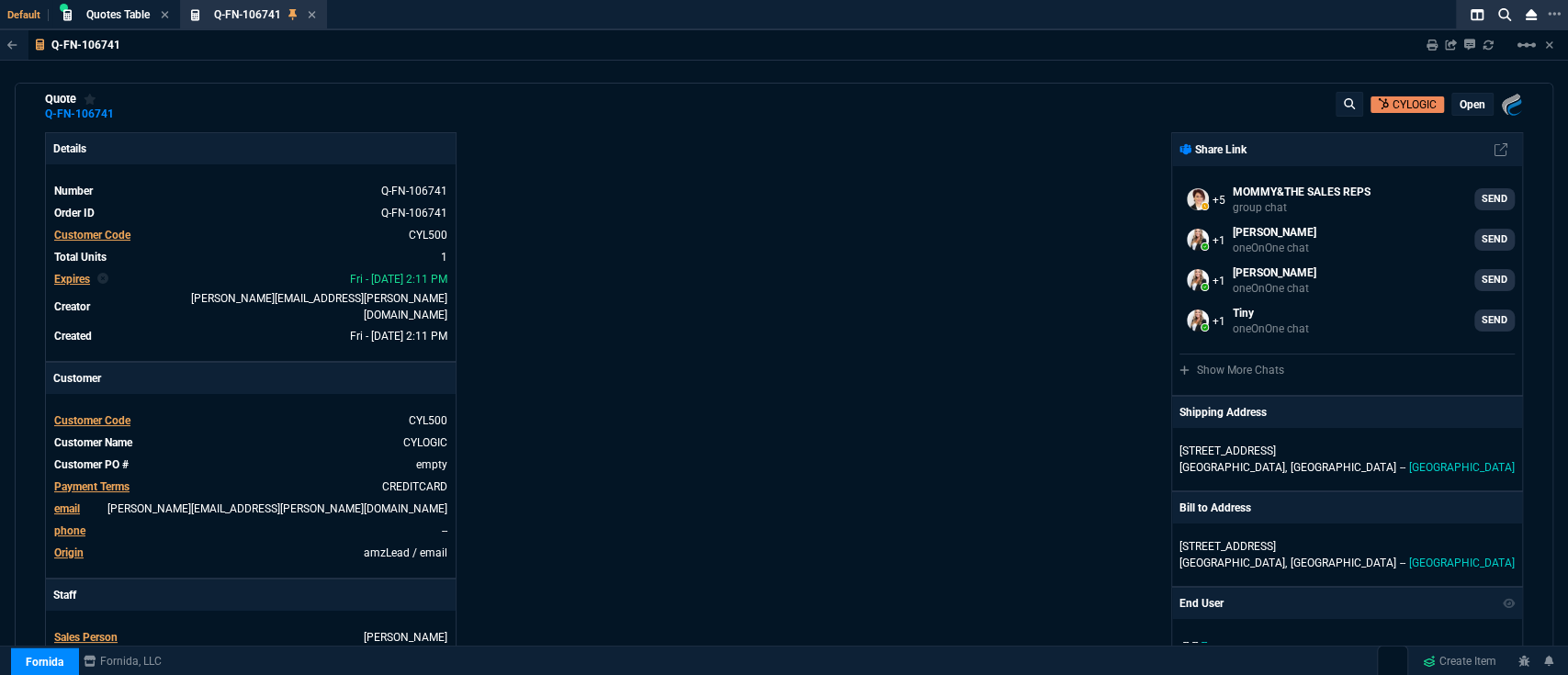
scroll to position [0, 0]
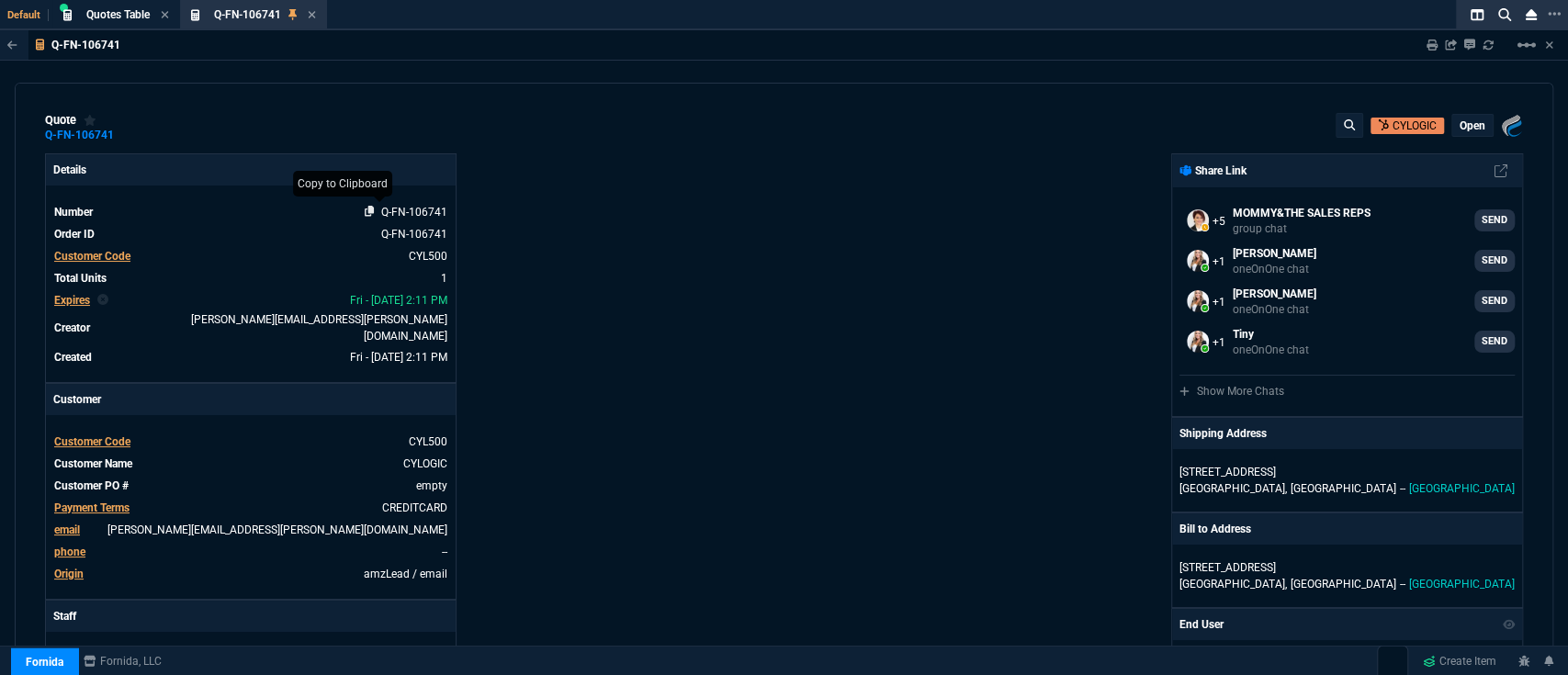
click at [365, 209] on icon at bounding box center [370, 211] width 10 height 11
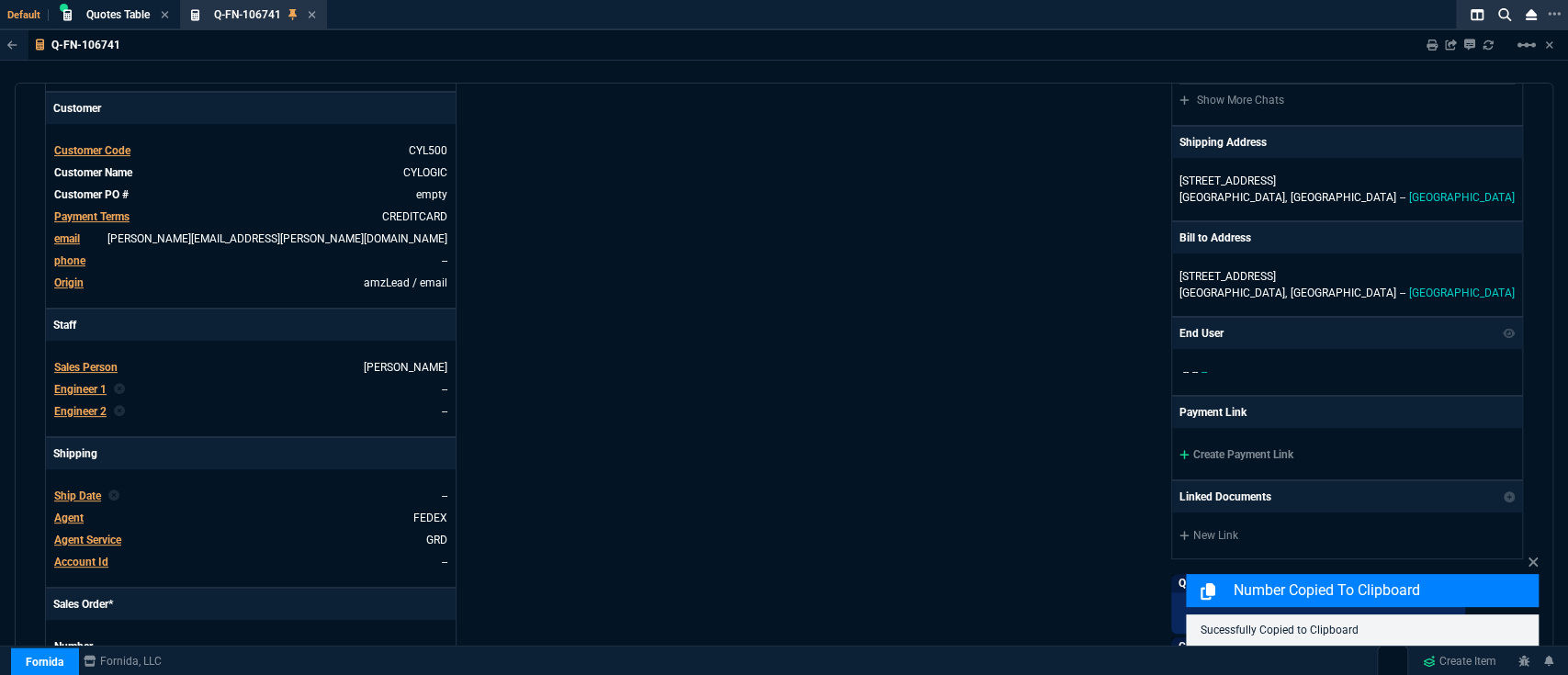
scroll to position [225, 0]
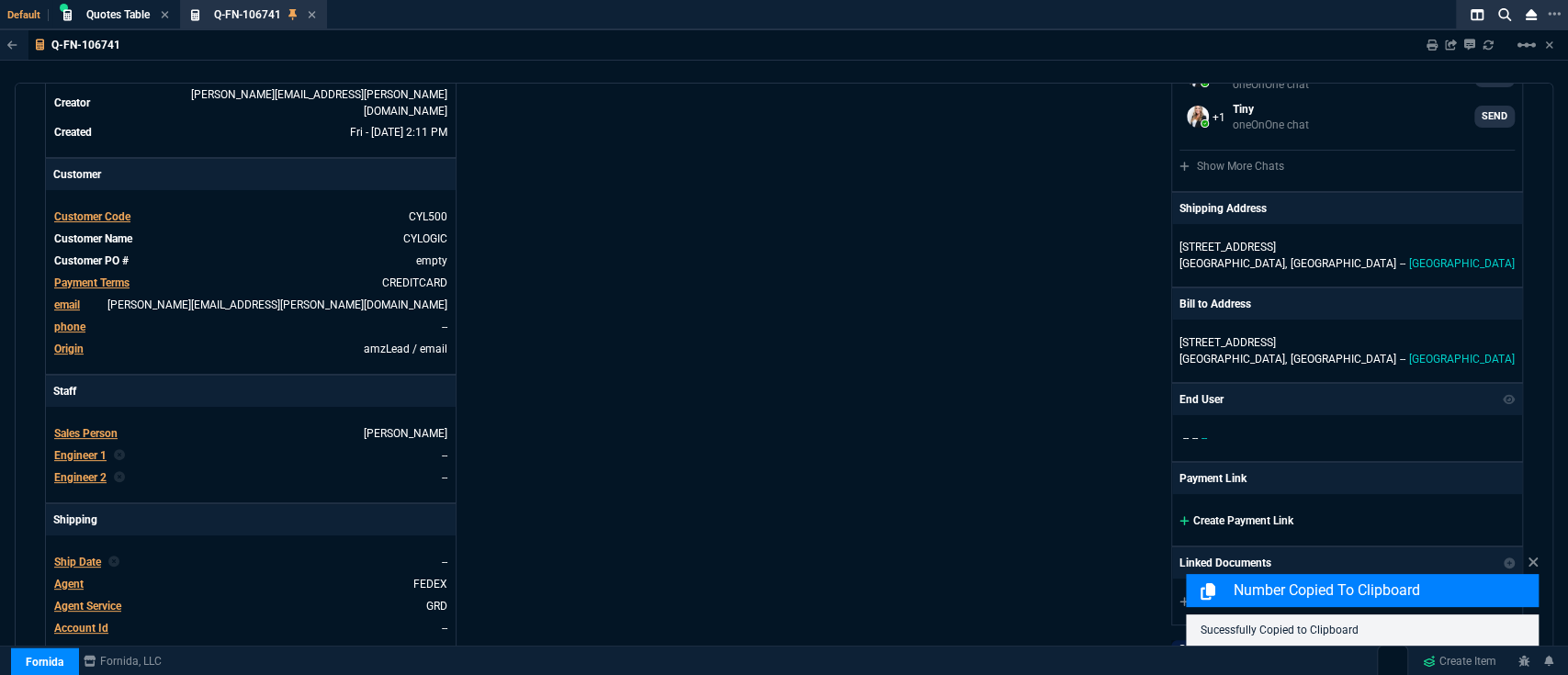
click at [1271, 521] on link "Create Payment Link" at bounding box center [1237, 520] width 114 height 13
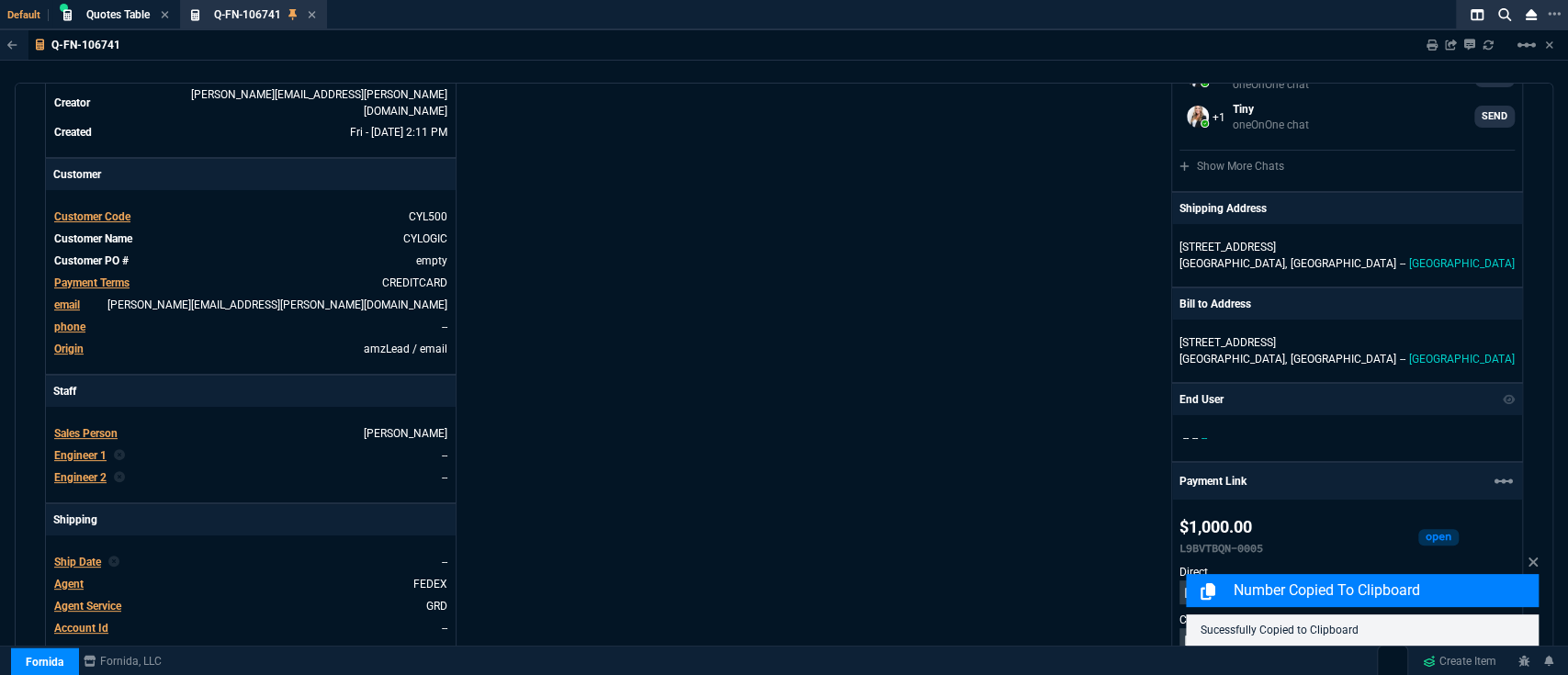
scroll to position [389, 0]
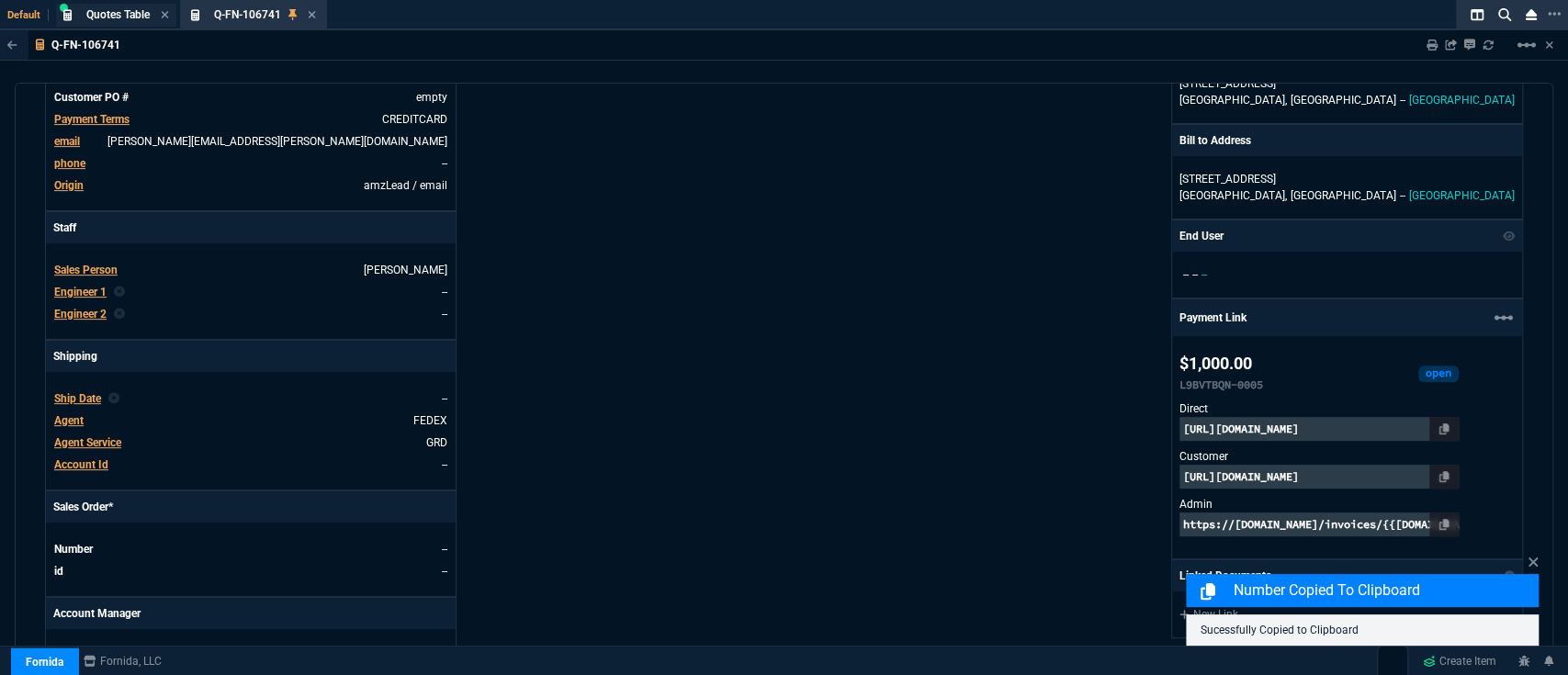
click at [116, 19] on span "Quotes Table" at bounding box center [118, 14] width 63 height 13
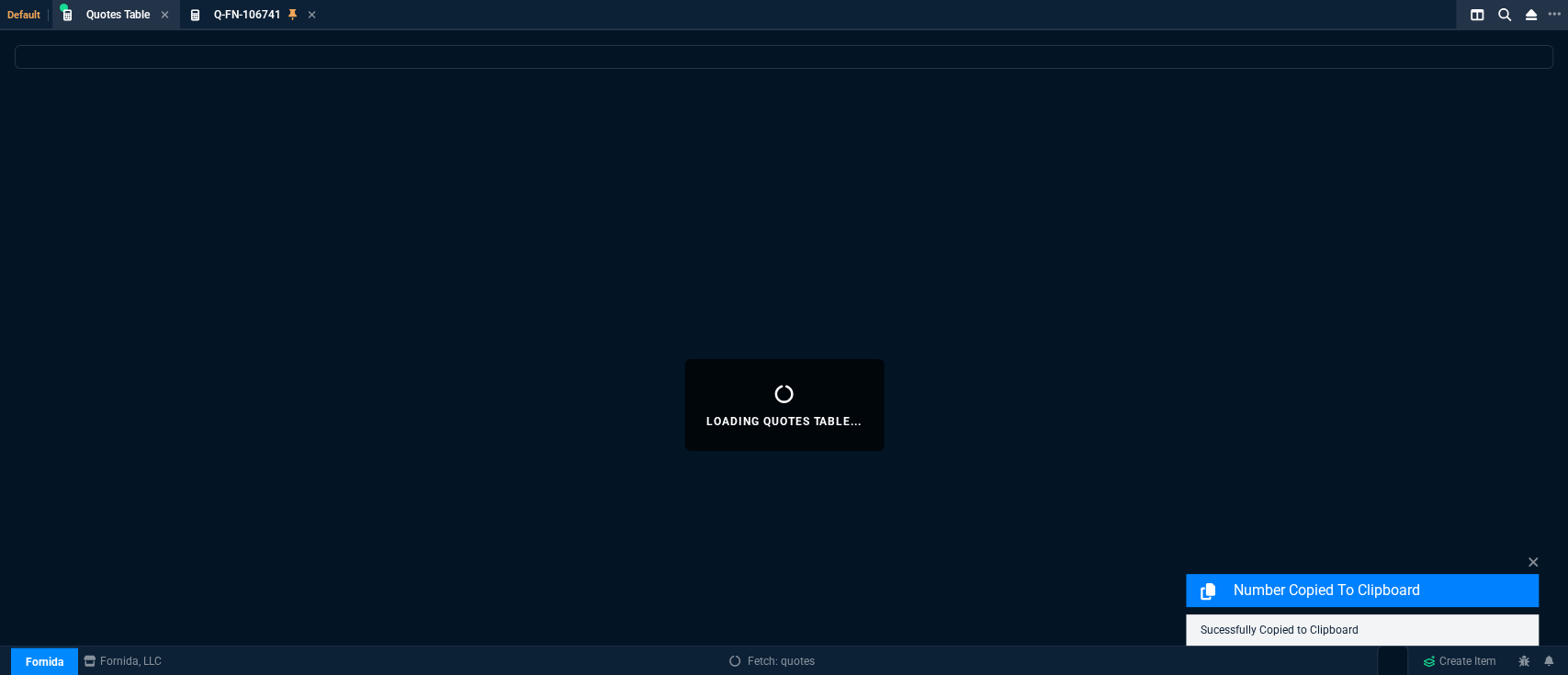
select select
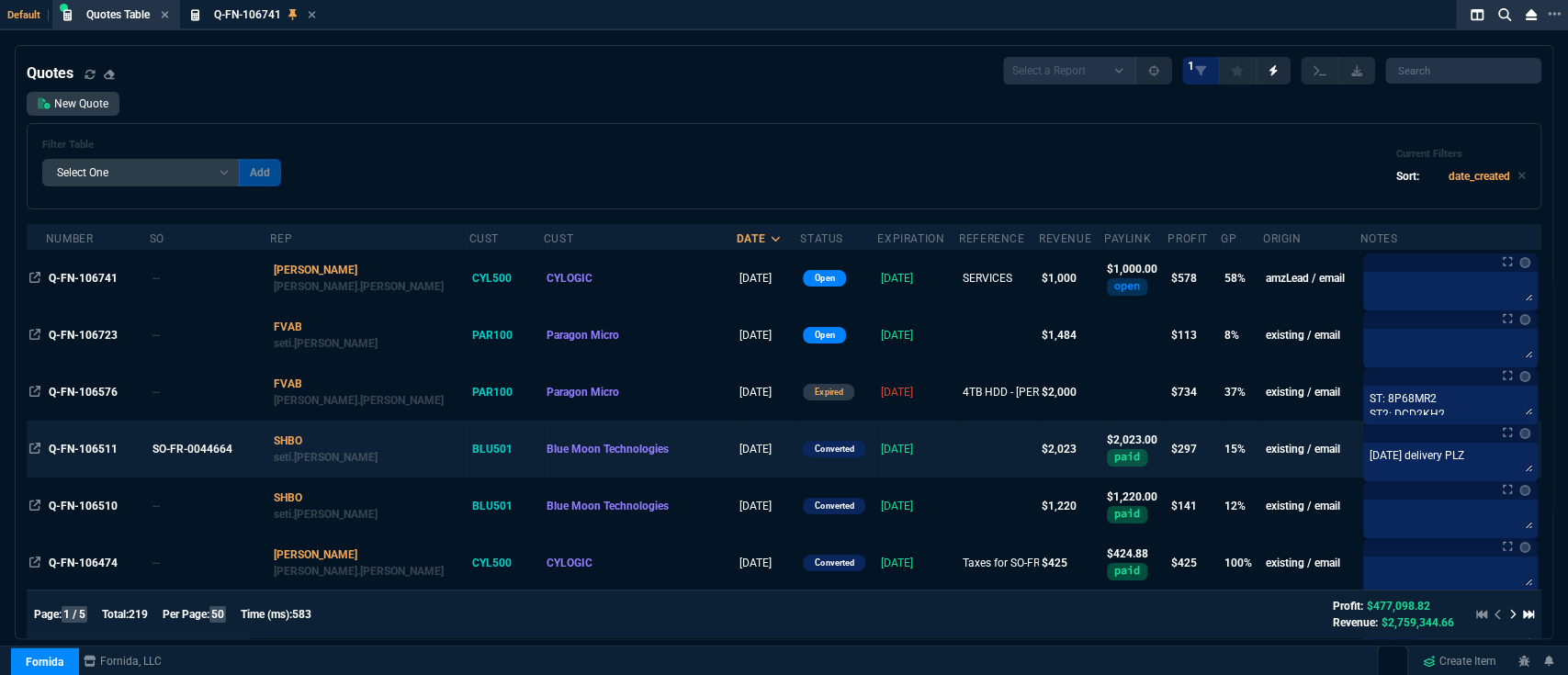
scroll to position [163, 0]
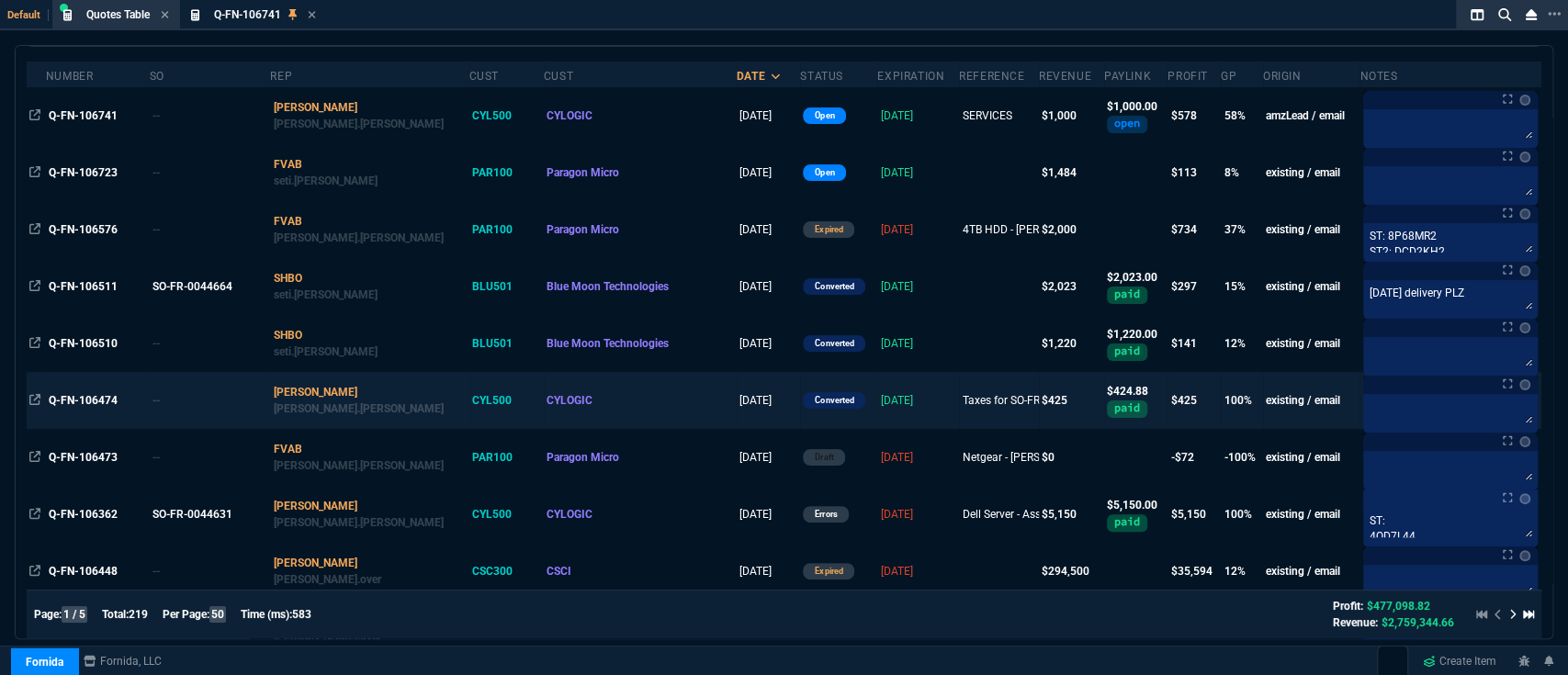
click at [963, 394] on div "Taxes for SO-FR-0044631..." at bounding box center [999, 400] width 72 height 17
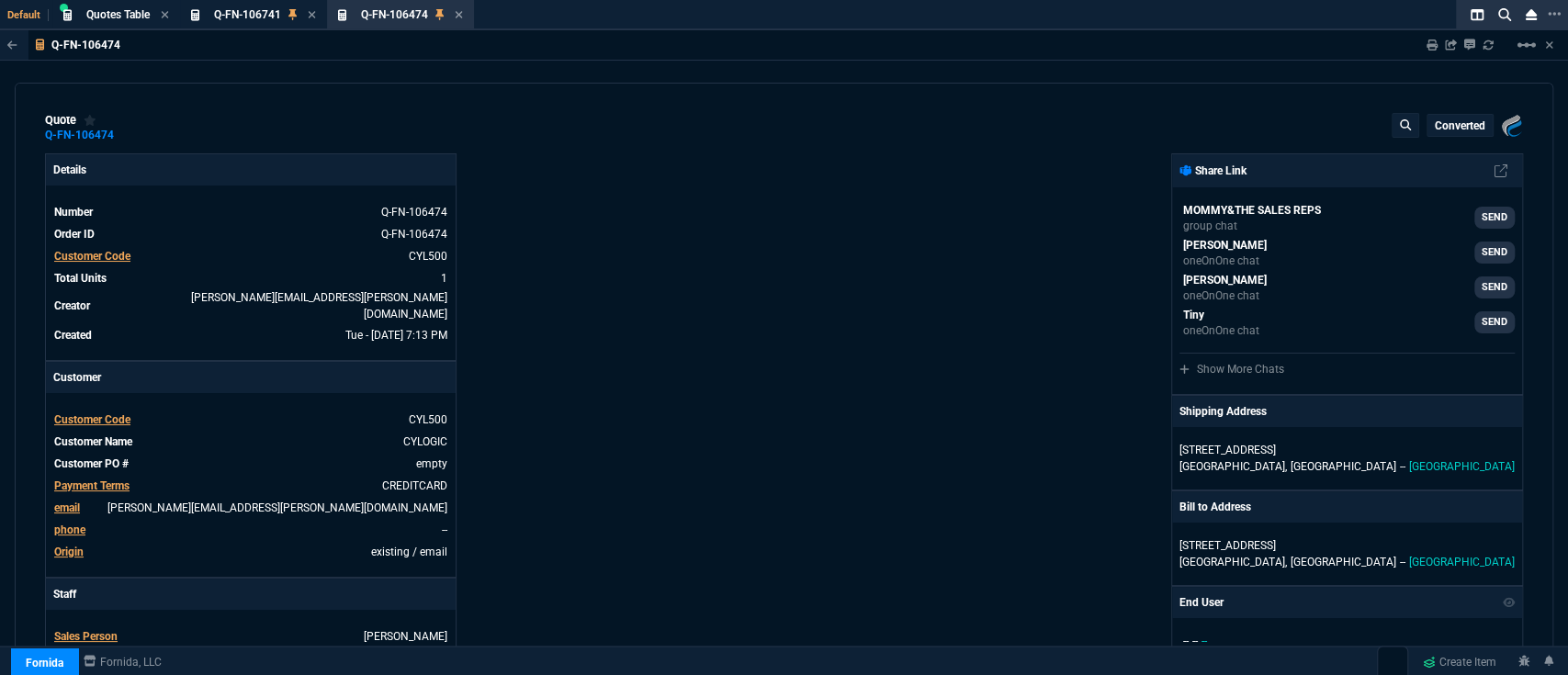
type input "100"
type input "425"
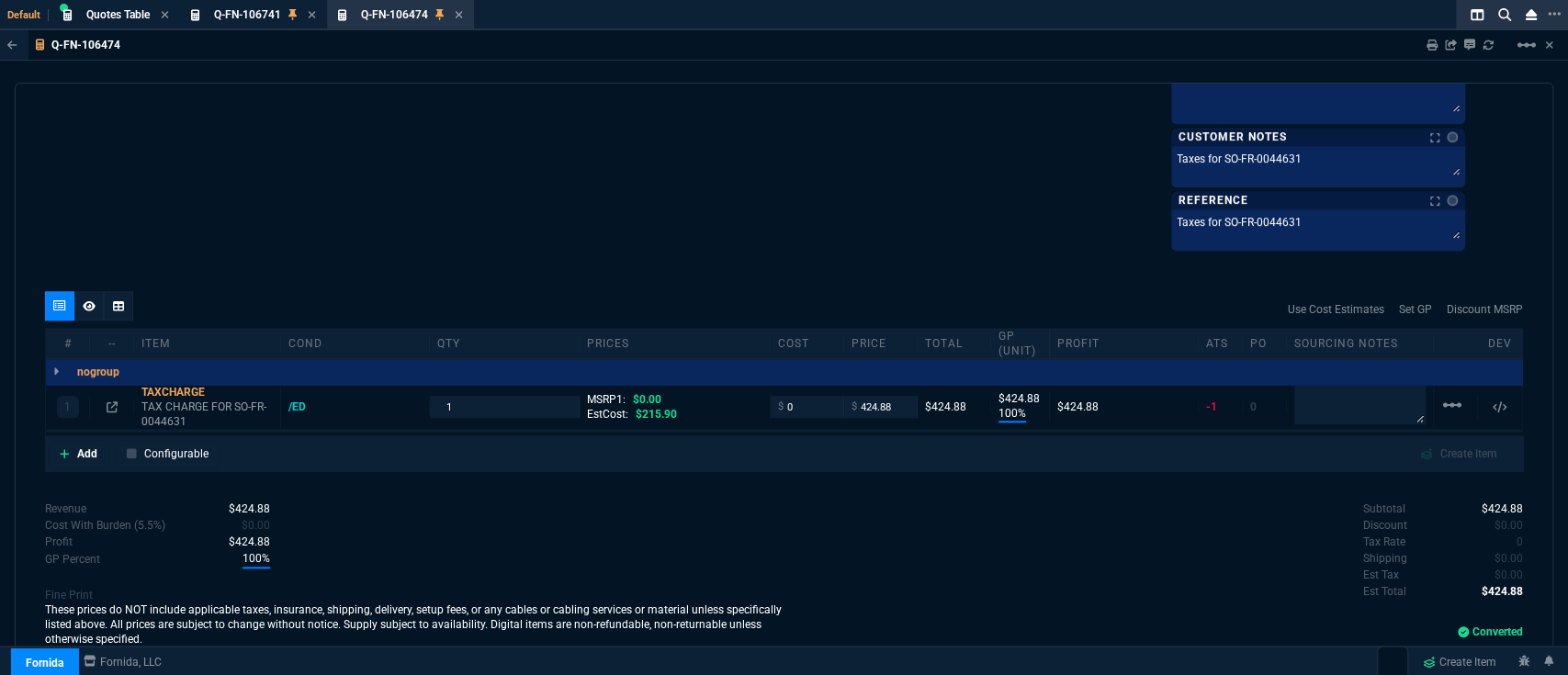
scroll to position [1117, 0]
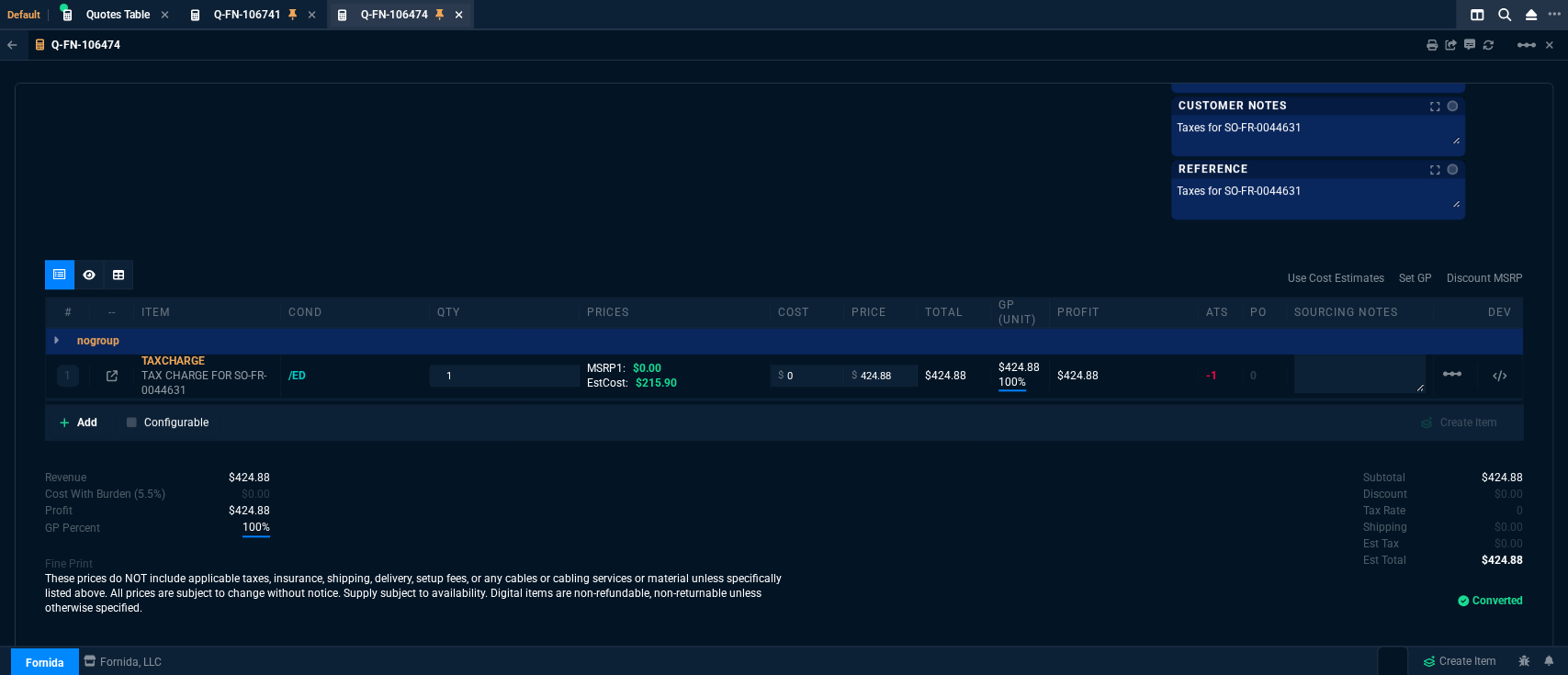
click at [457, 19] on icon at bounding box center [459, 14] width 7 height 7
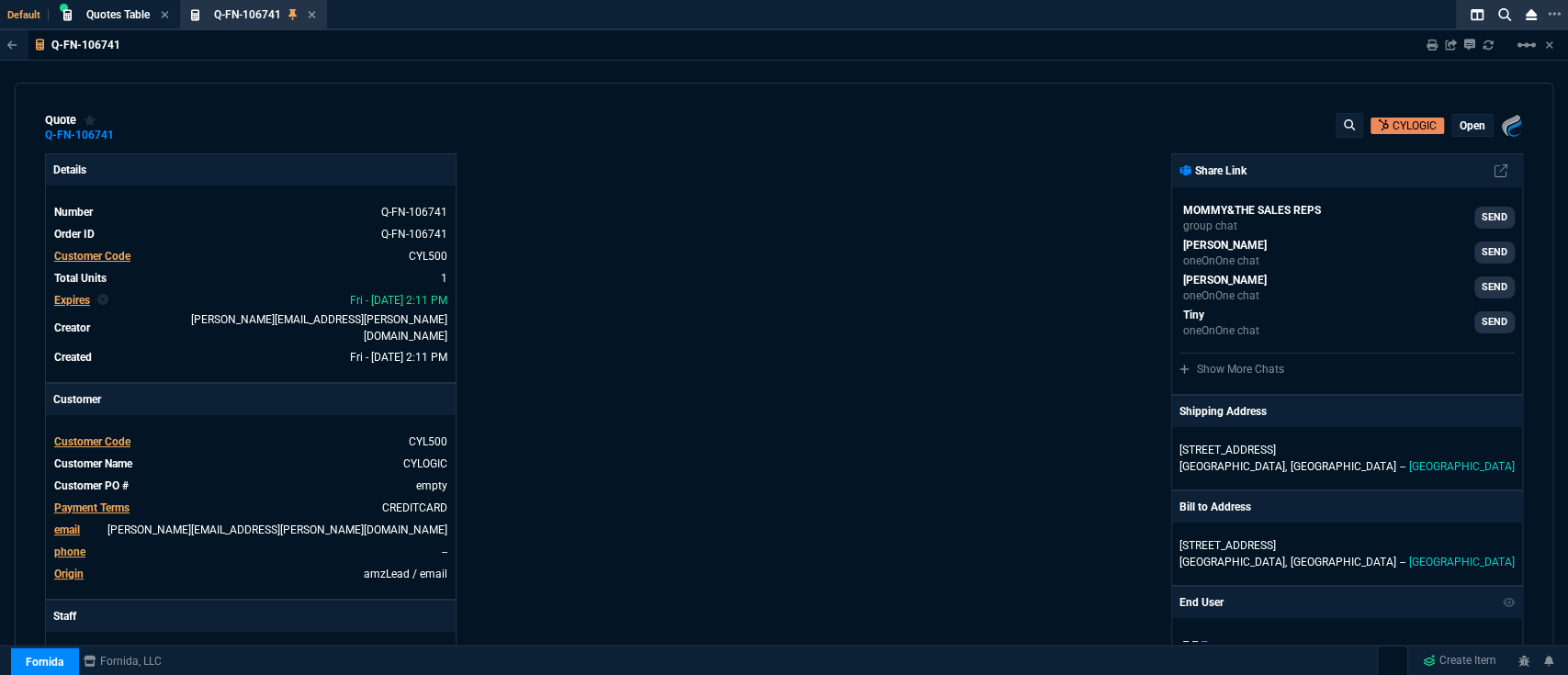
type input "60"
type input "600"
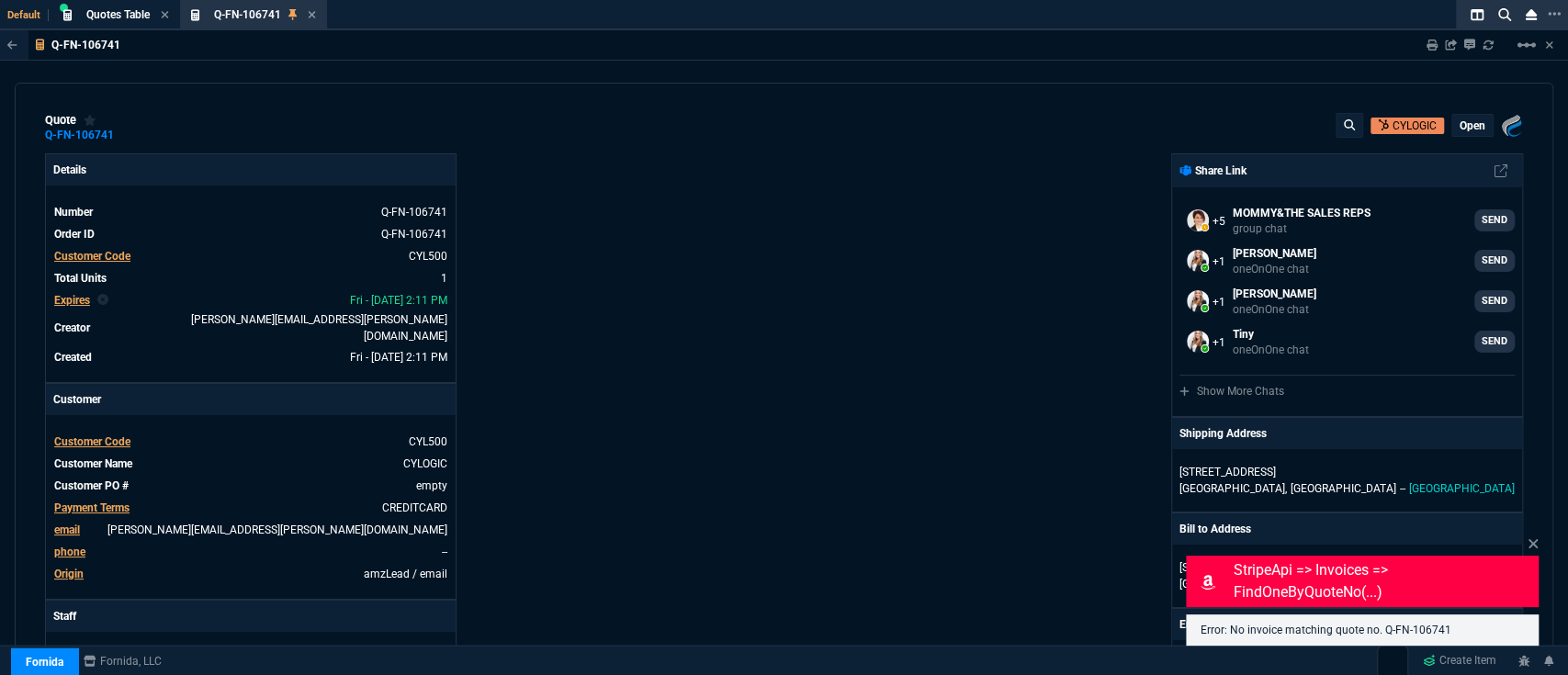
scroll to position [992, 0]
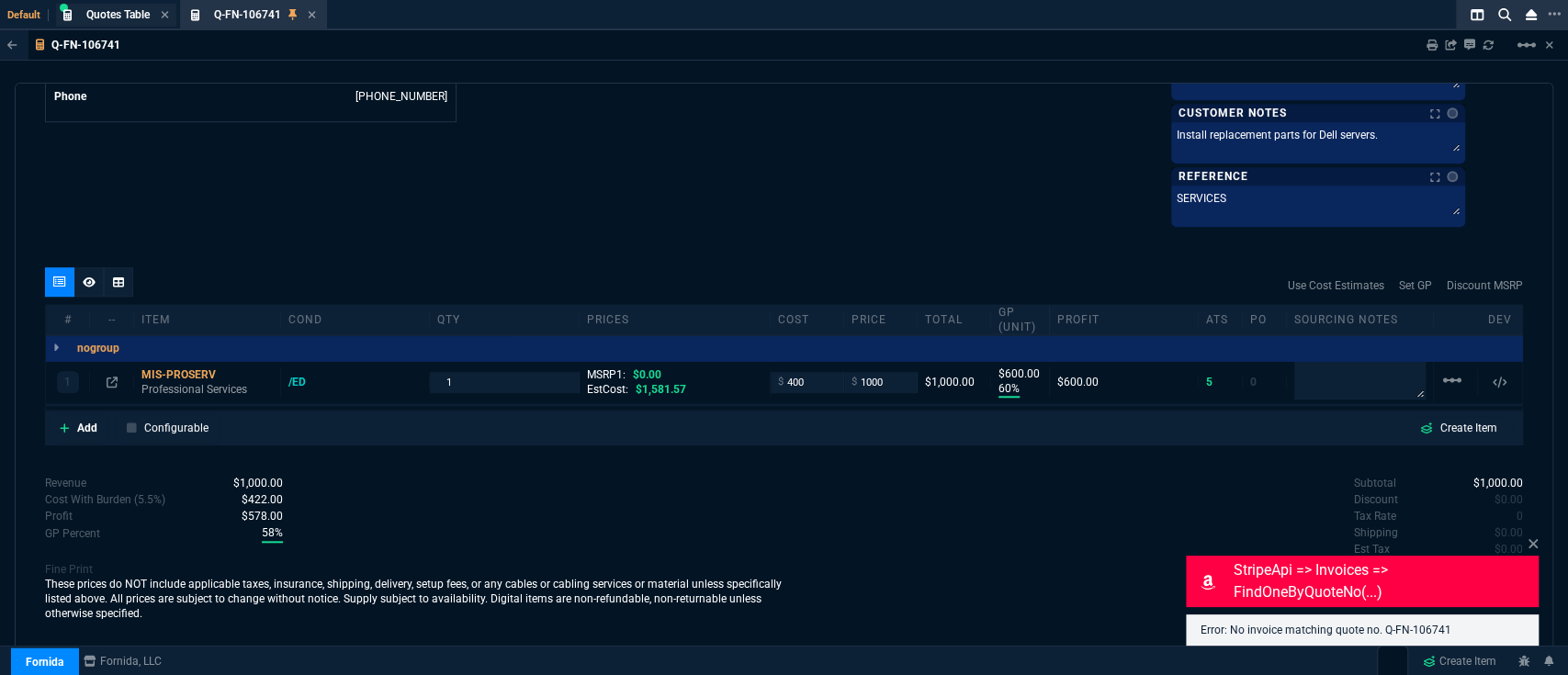
click at [125, 16] on span "Quotes Table" at bounding box center [118, 14] width 63 height 13
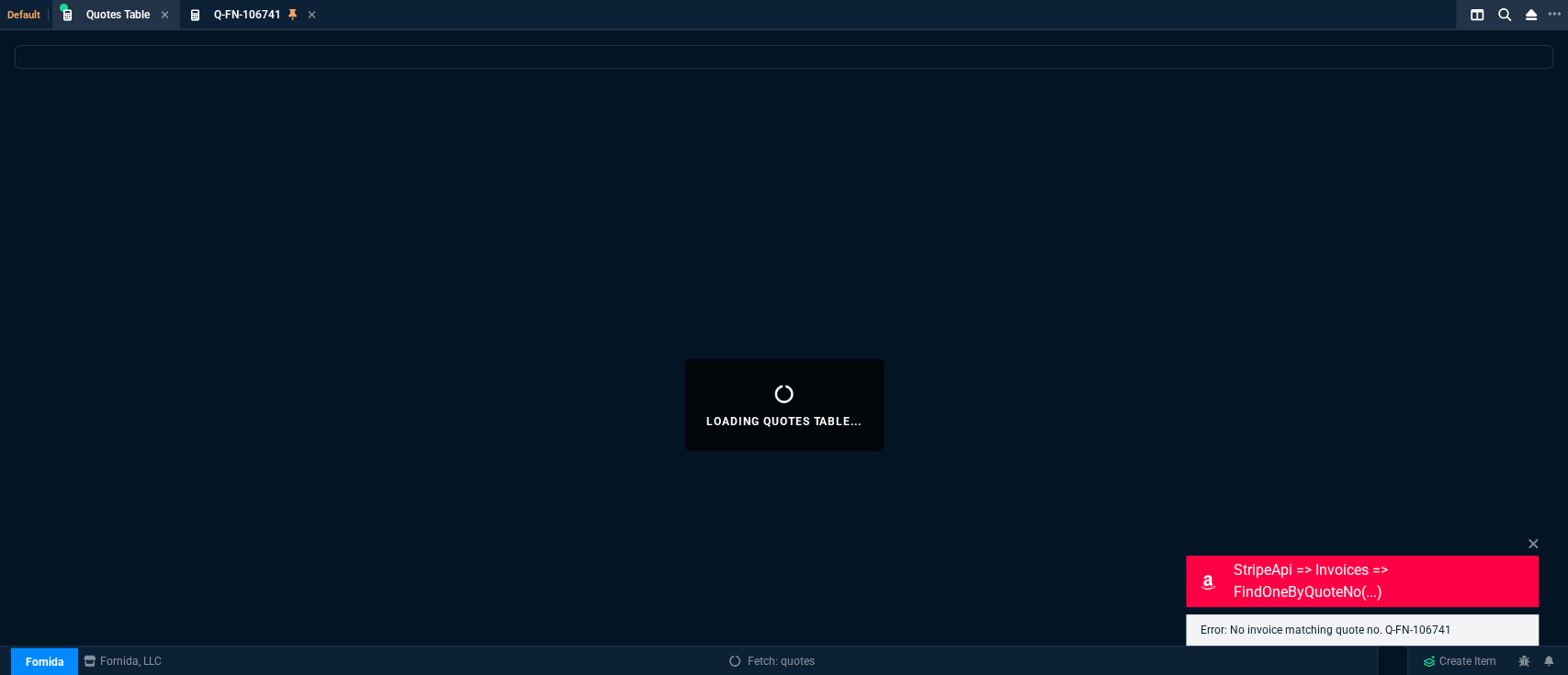
select select
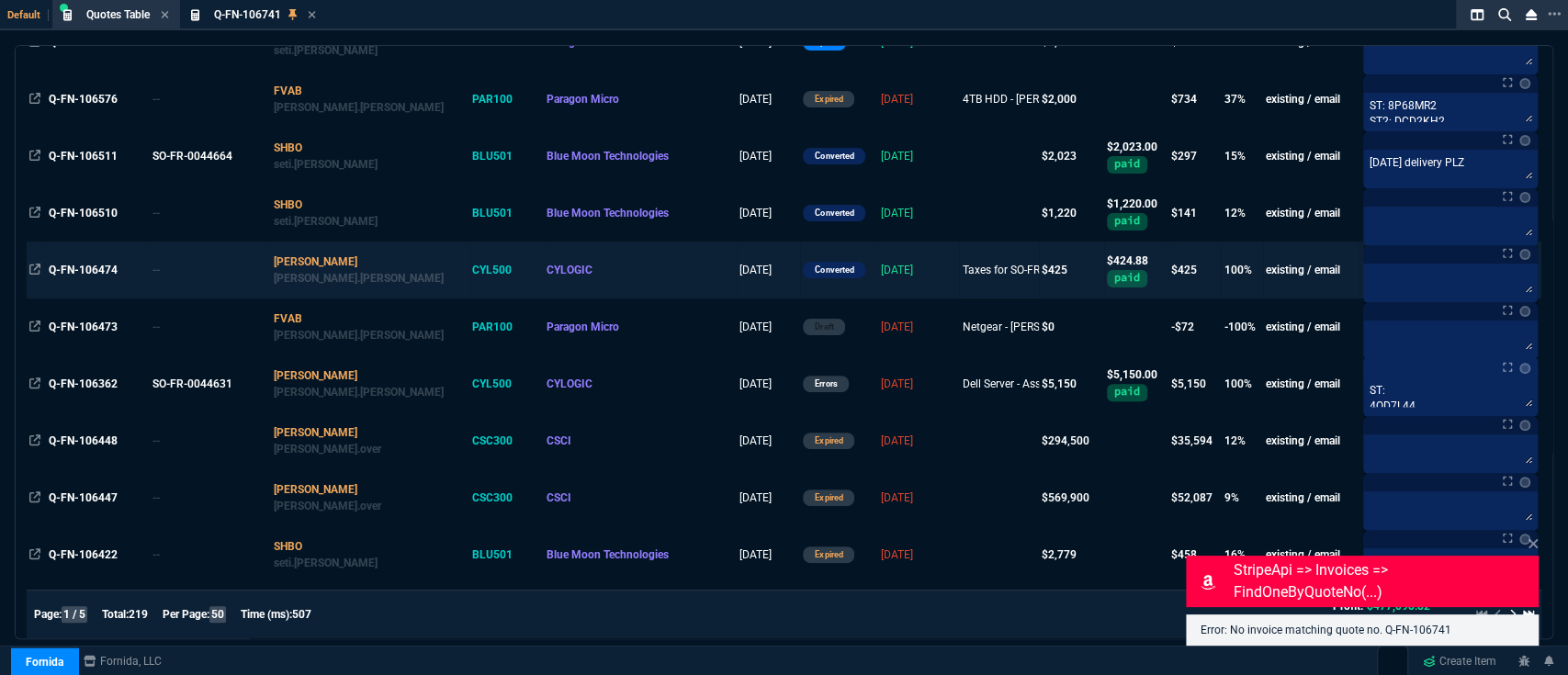
scroll to position [326, 0]
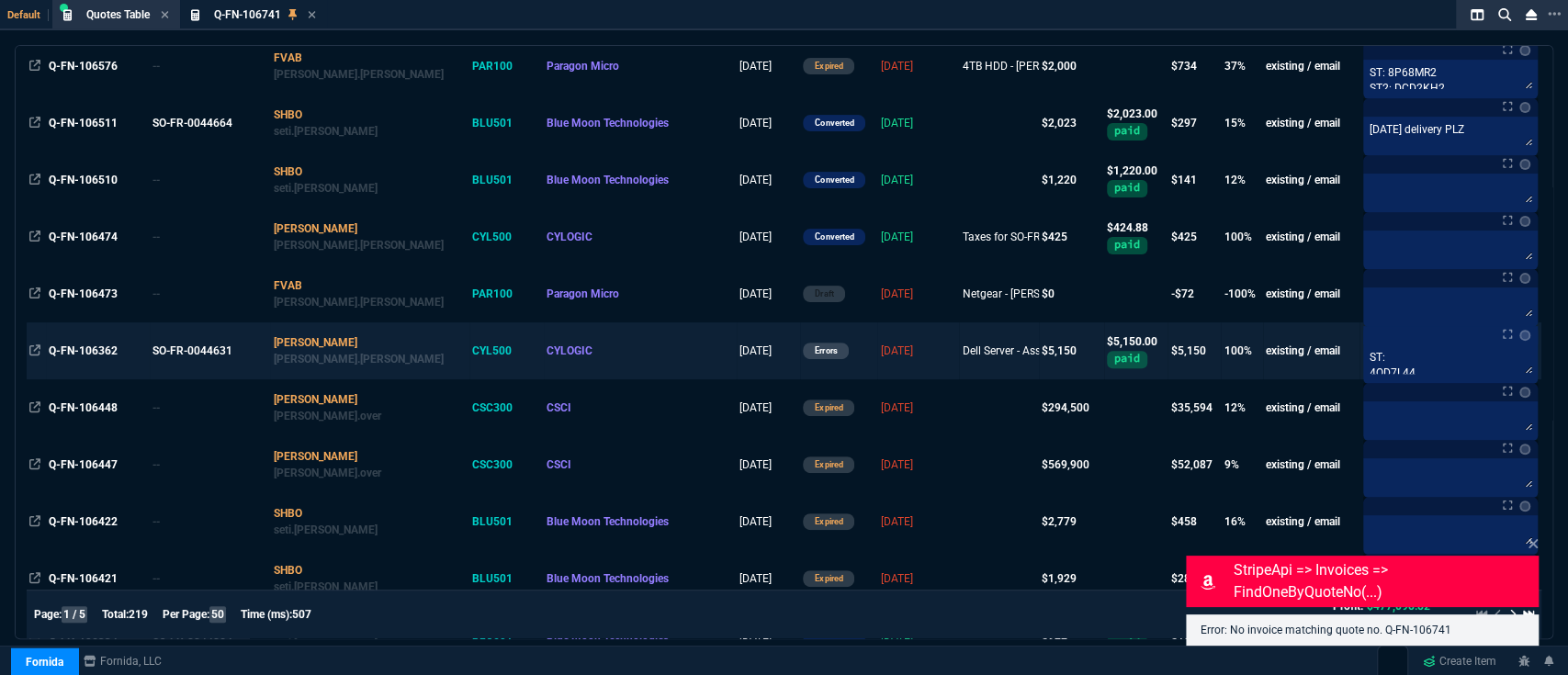
click at [973, 354] on div "Dell Server - Assessmen..." at bounding box center [999, 351] width 72 height 17
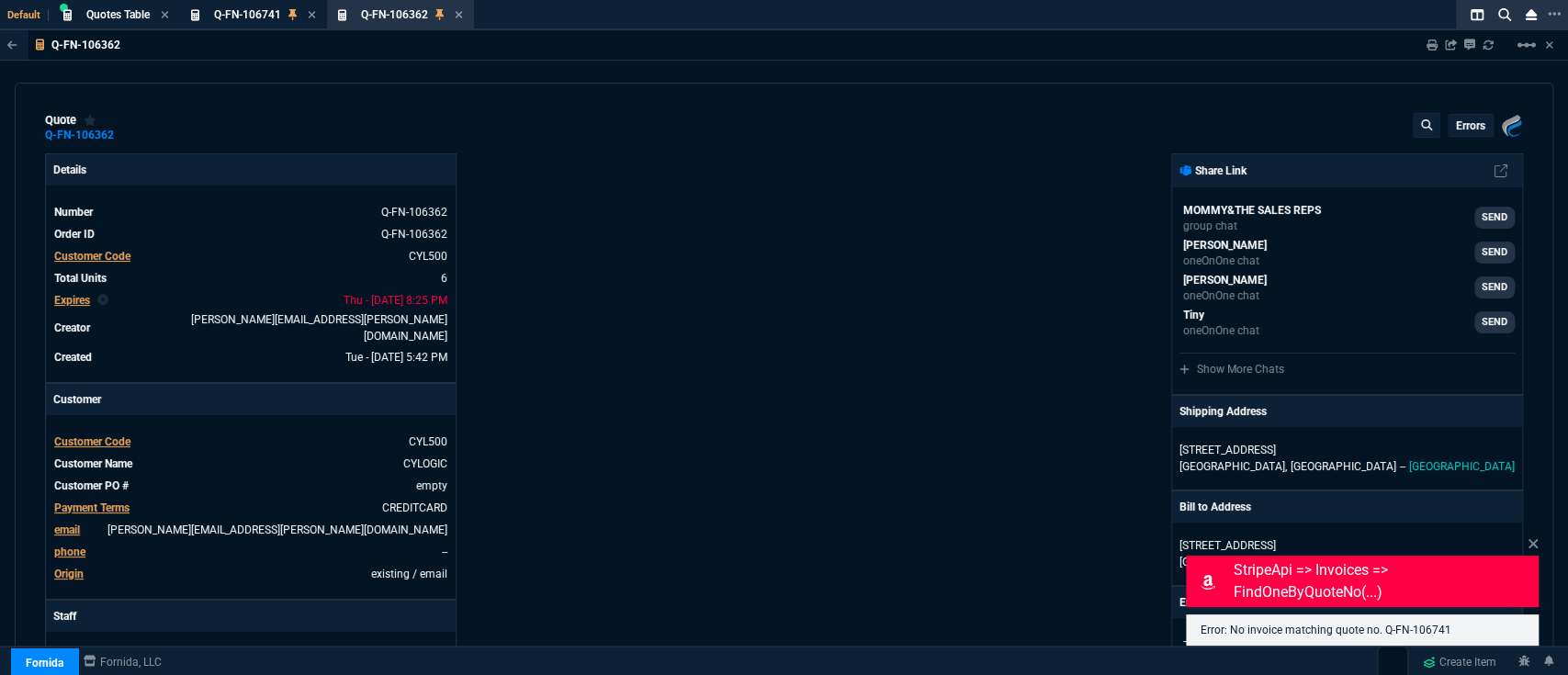
type input "100"
type input "1000"
type input "100"
type input "150"
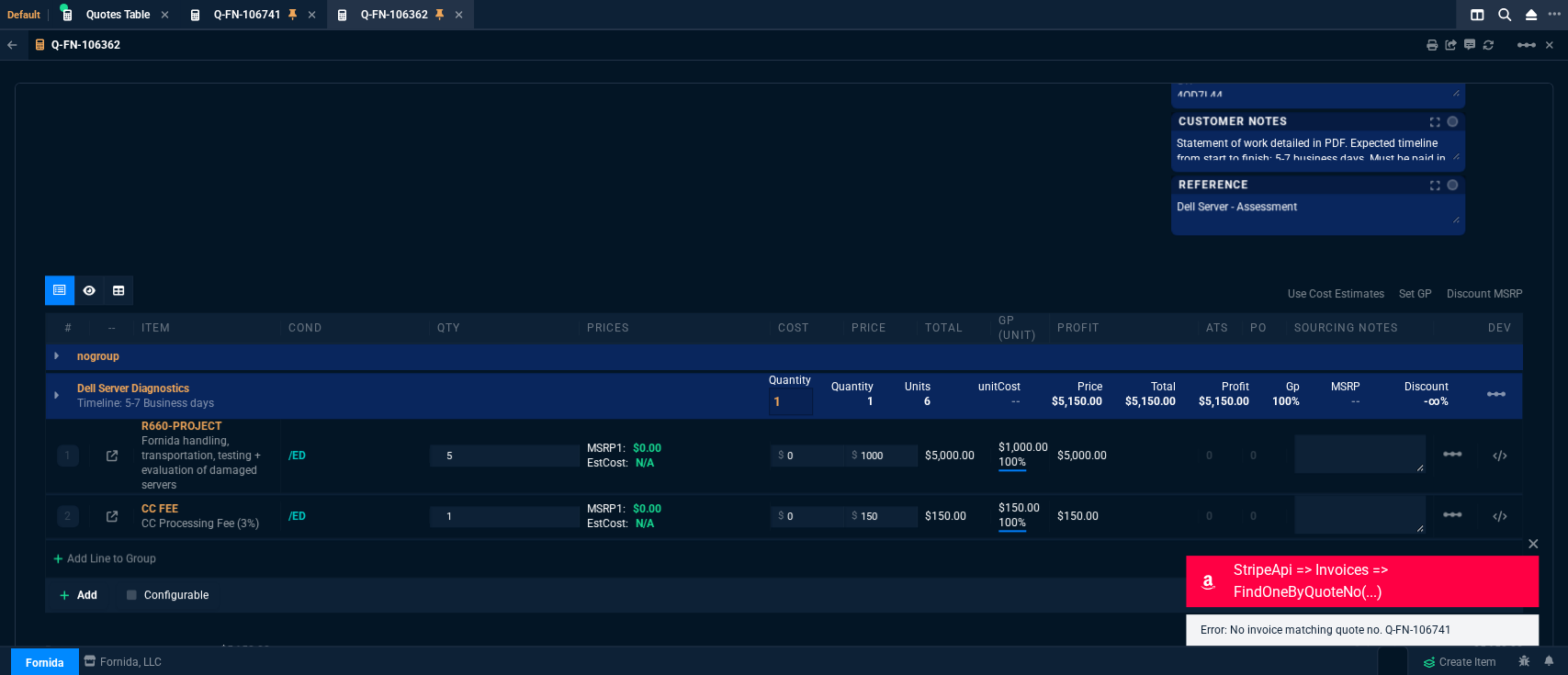
scroll to position [1352, 0]
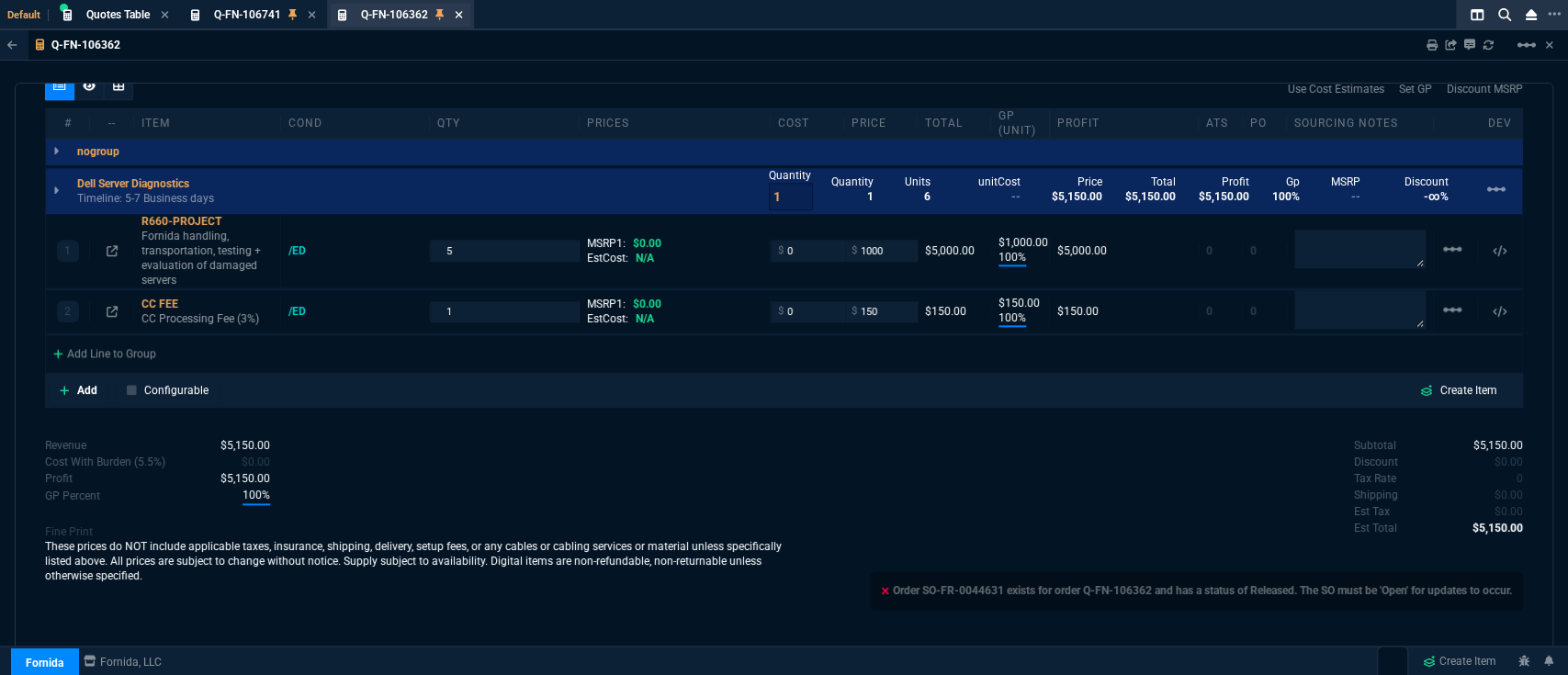
click at [457, 16] on icon at bounding box center [459, 14] width 8 height 11
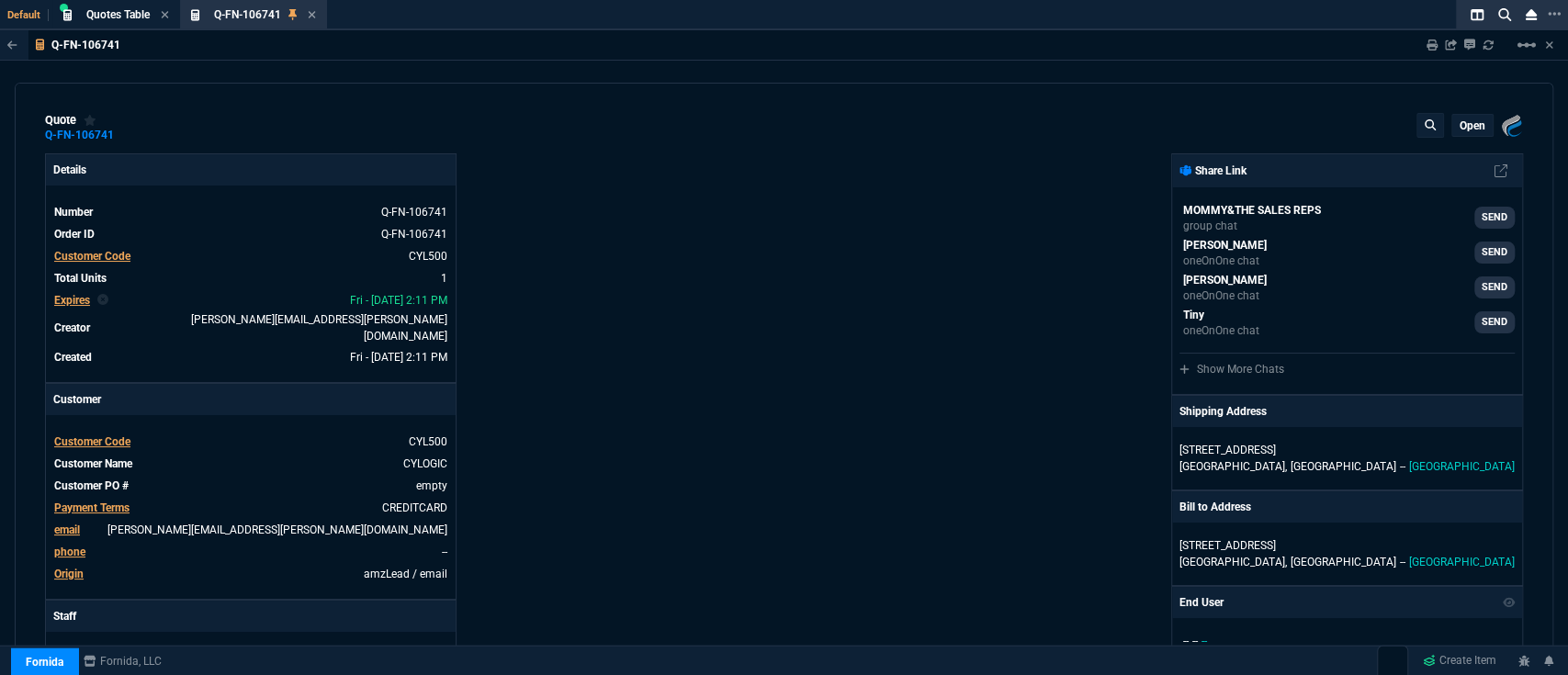
type input "60"
type input "600"
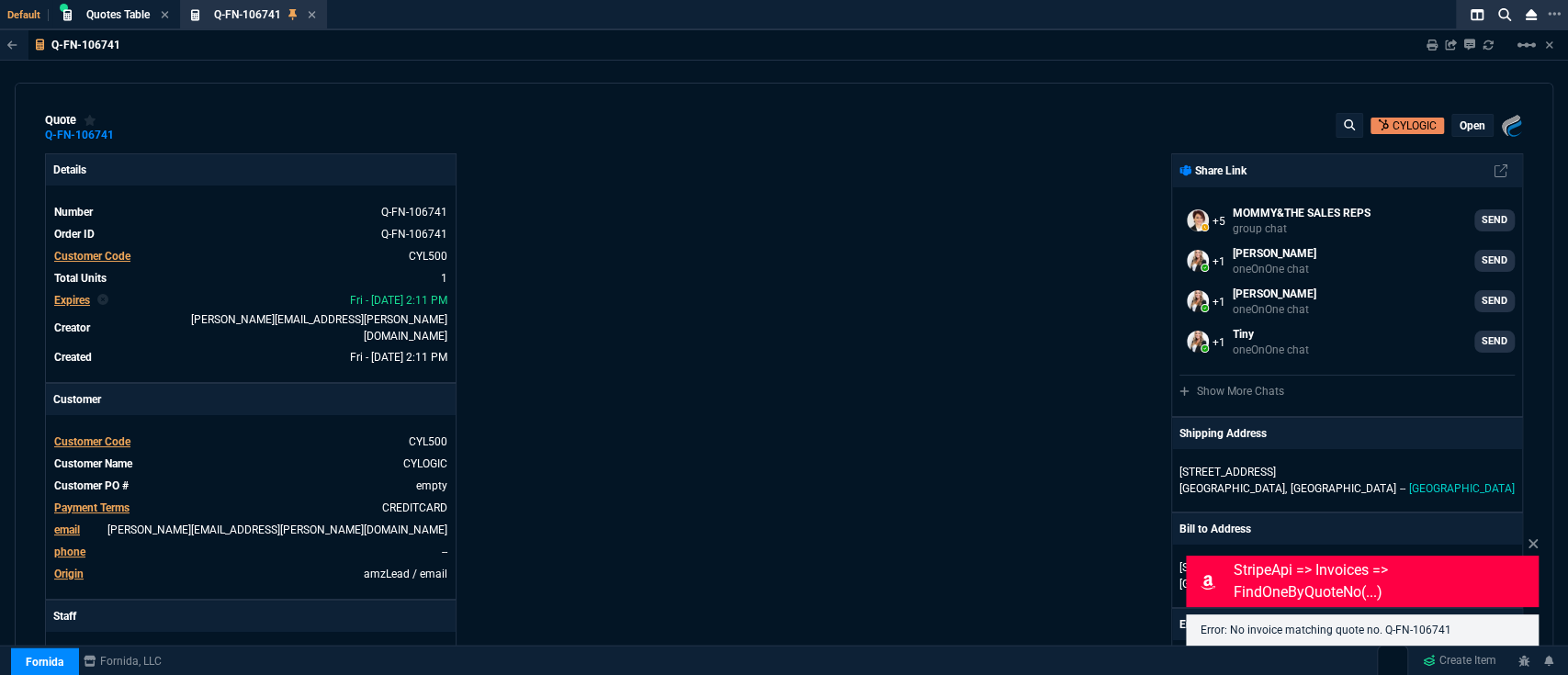
scroll to position [992, 0]
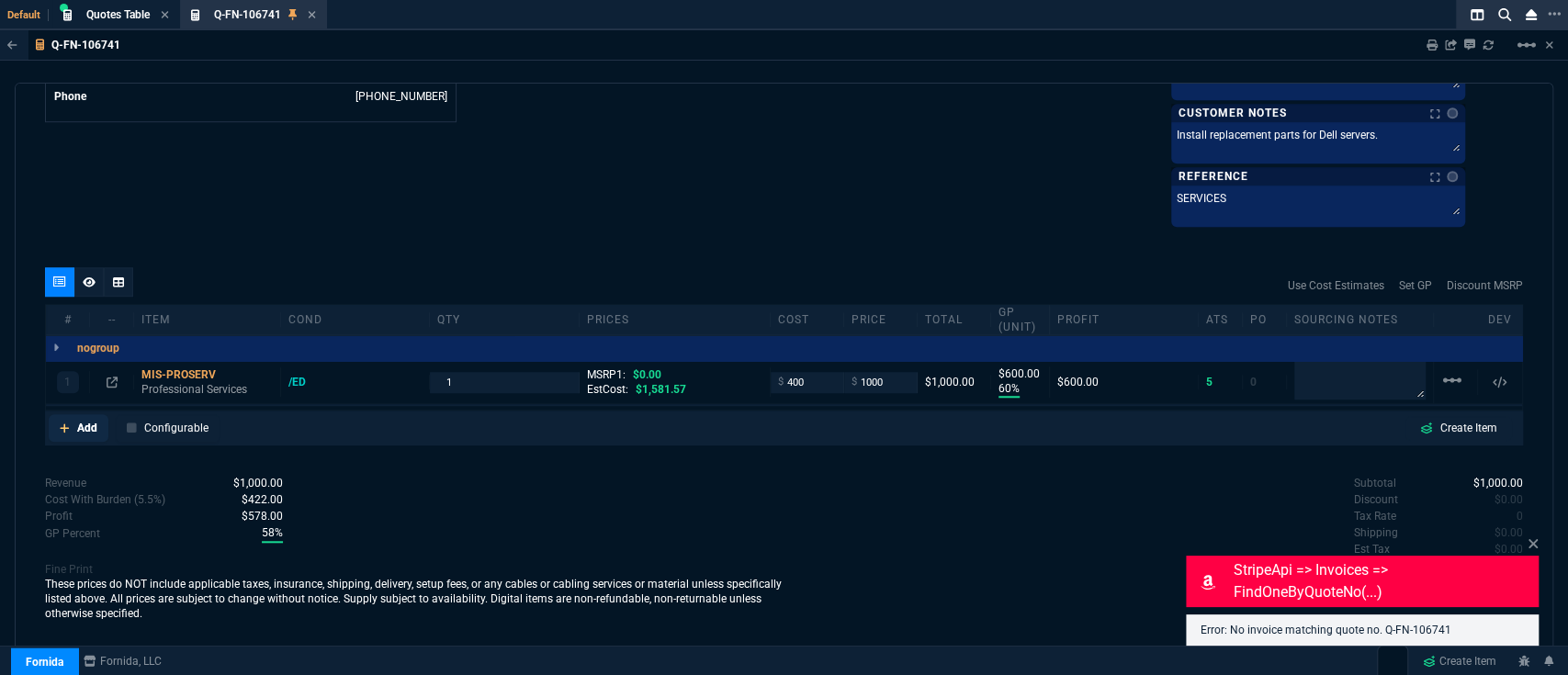
click at [103, 421] on link "Add" at bounding box center [78, 428] width 60 height 28
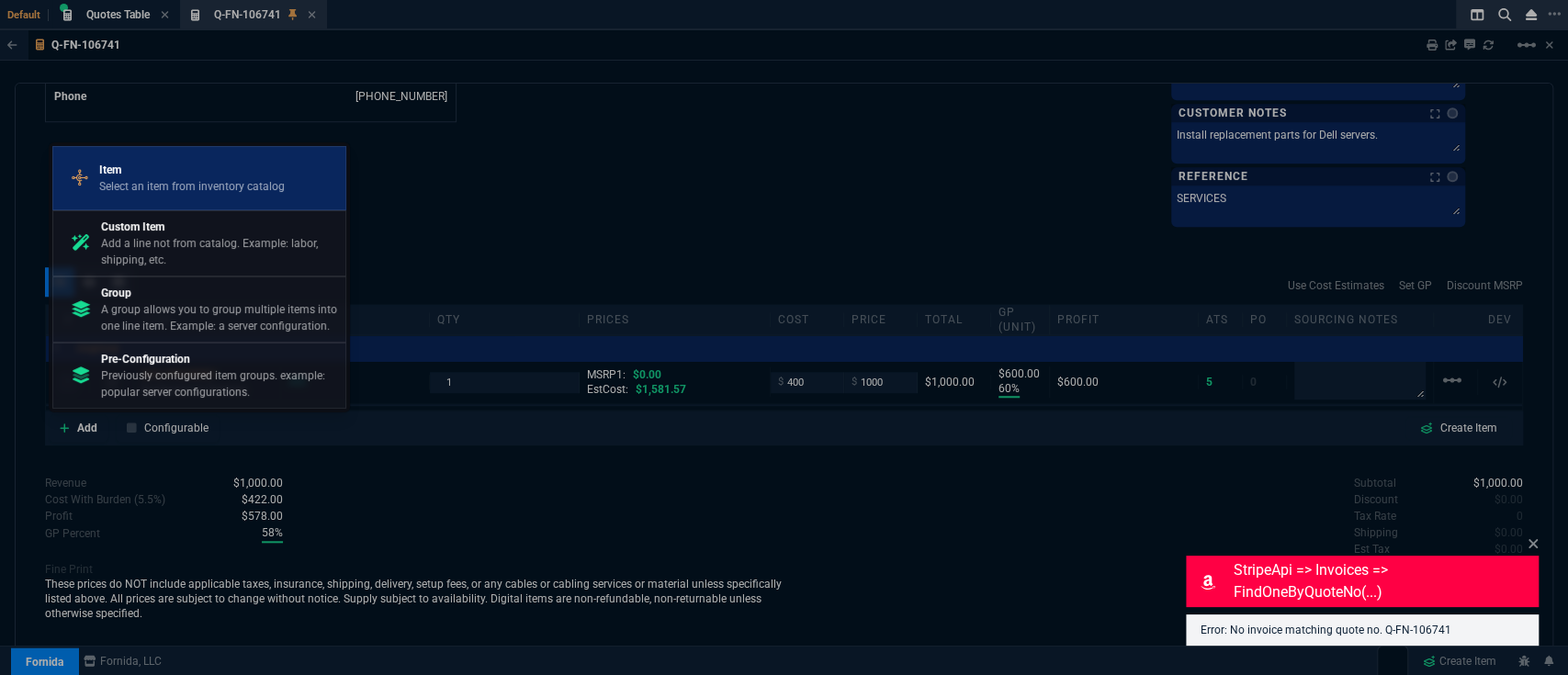
click at [169, 190] on p "Select an item from inventory catalog" at bounding box center [191, 186] width 185 height 17
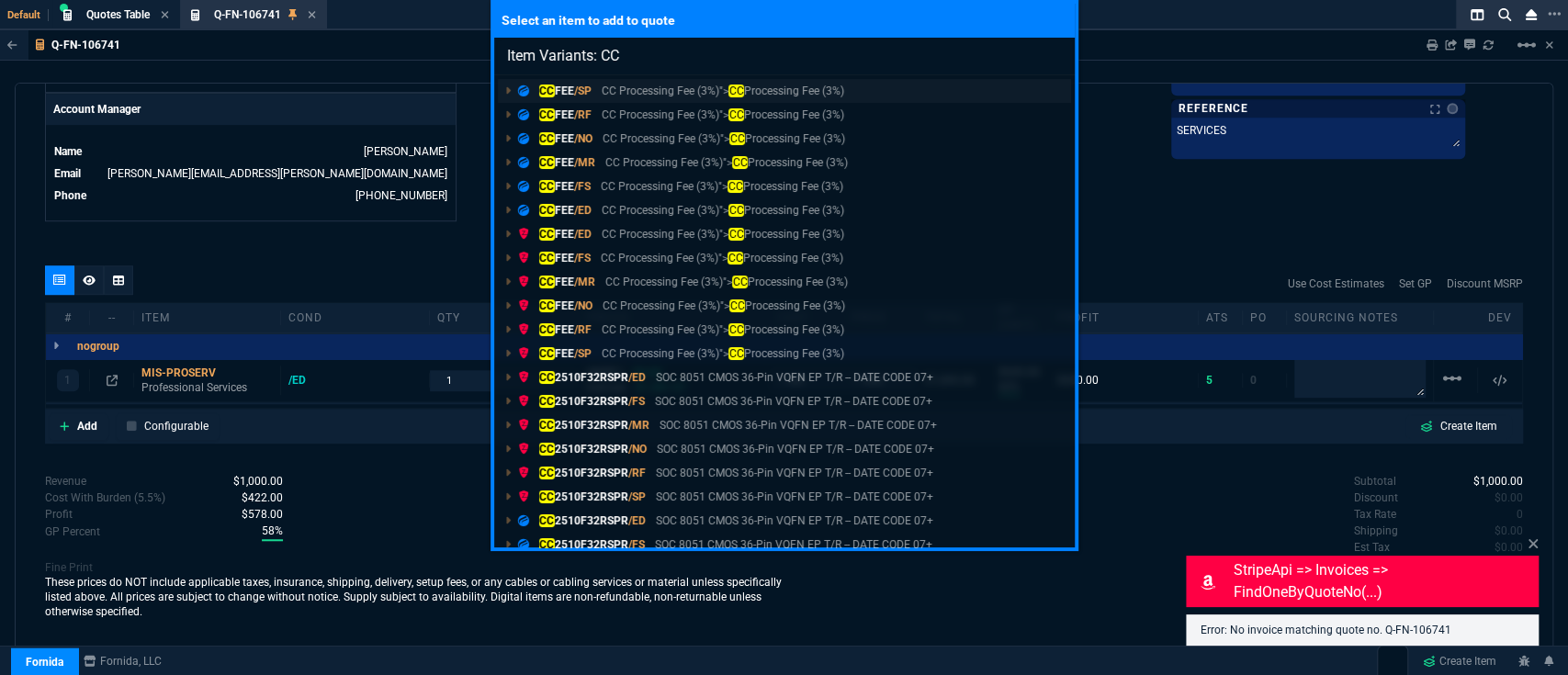
scroll to position [878, 0]
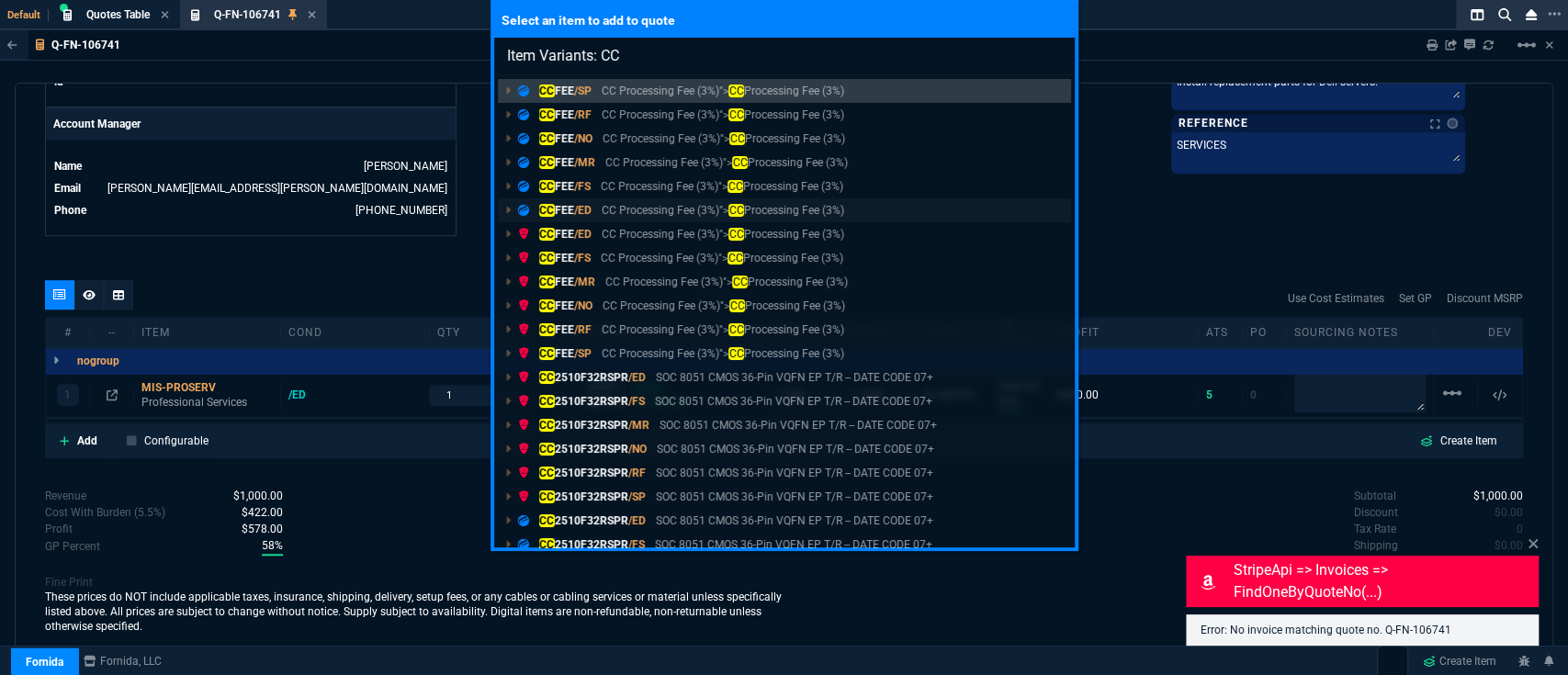
type input "Item Variants: CC"
click at [644, 211] on p "CC Processing Fee (3%)"> CC Processing Fee (3%)" at bounding box center [723, 210] width 243 height 17
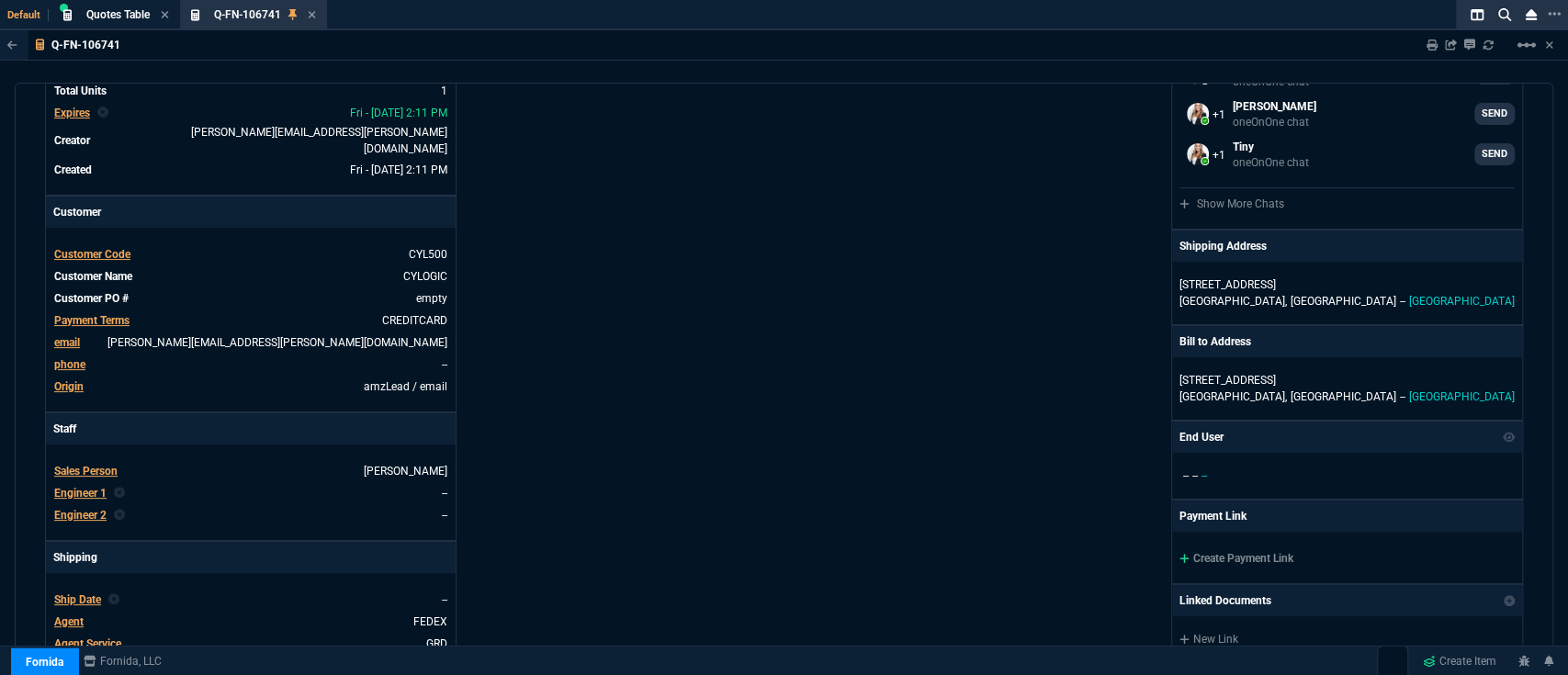
scroll to position [0, 0]
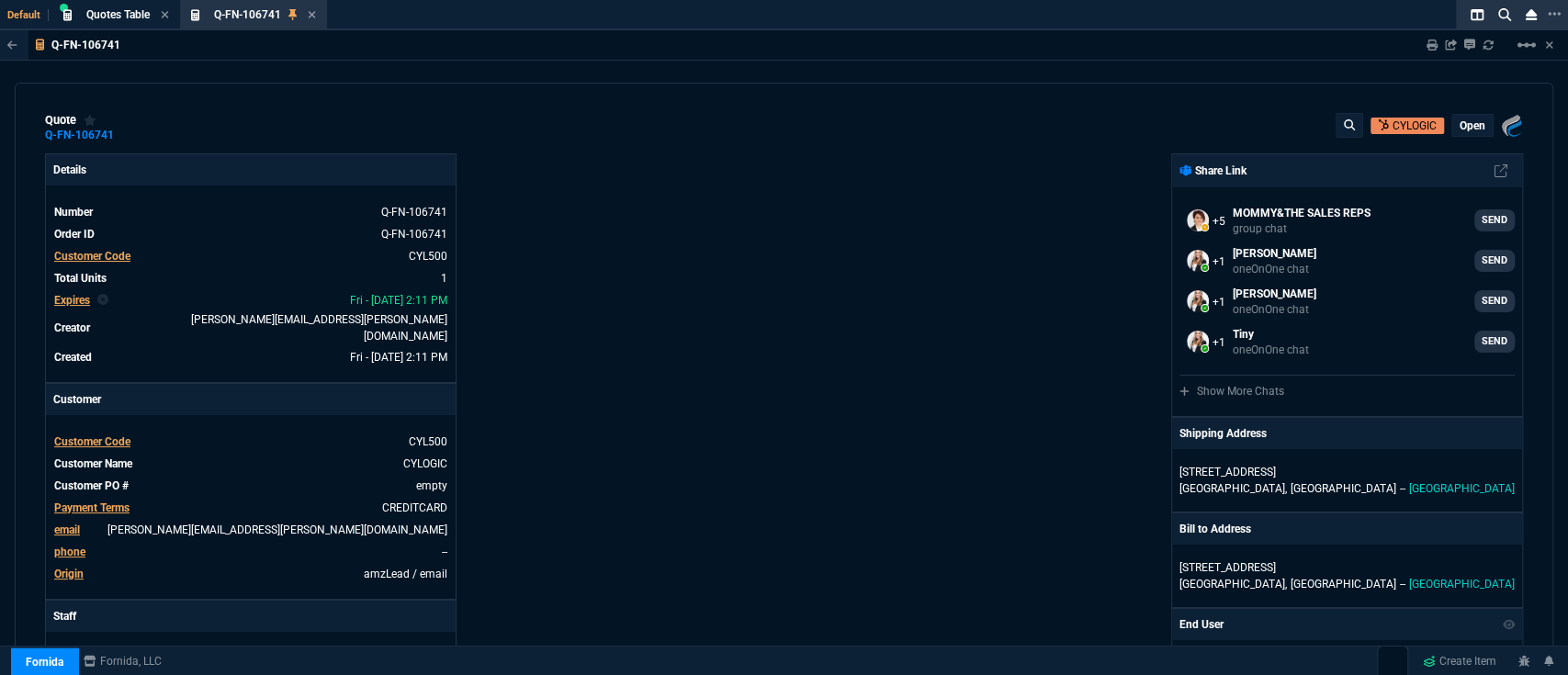
click at [1468, 115] on div "open" at bounding box center [1473, 125] width 41 height 21
click at [1464, 126] on p "open" at bounding box center [1473, 126] width 26 height 15
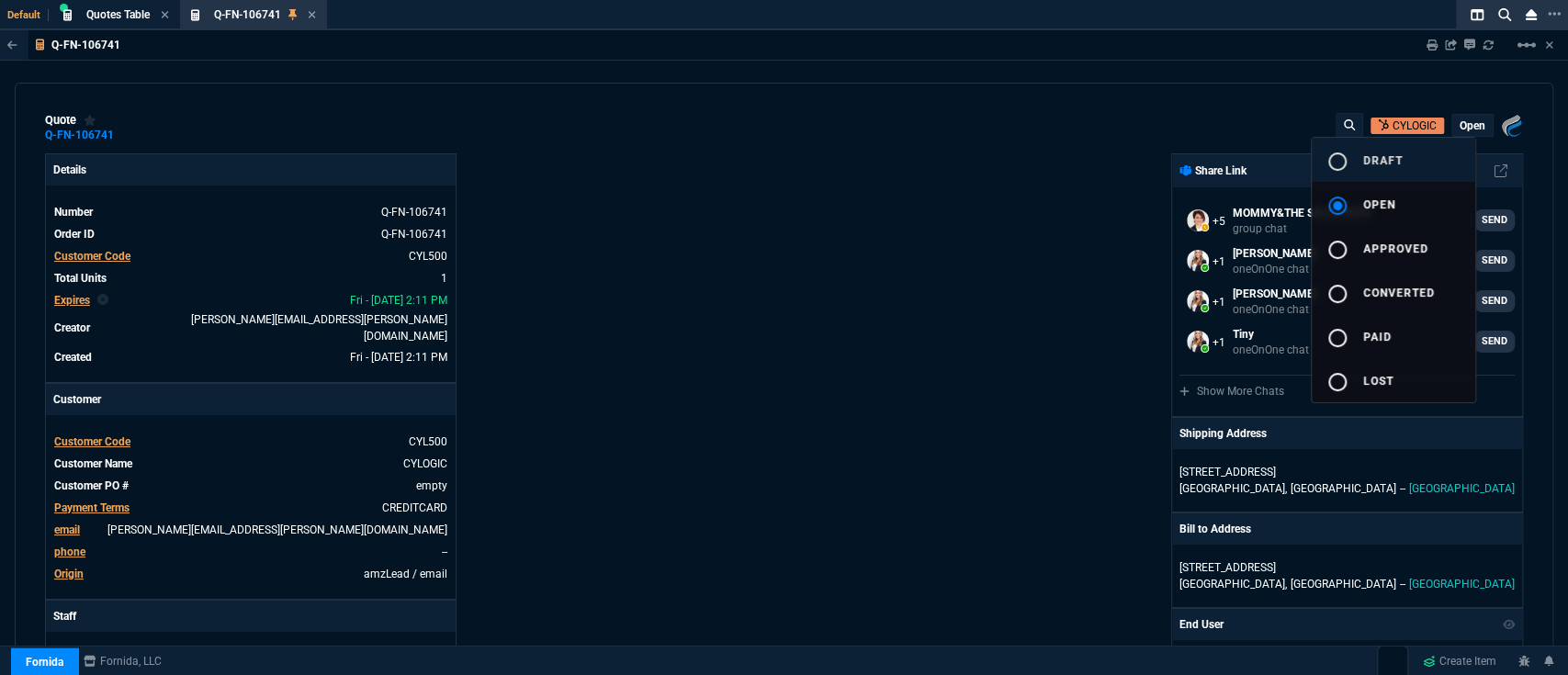
click at [1404, 174] on button "radio_button_unchecked draft" at bounding box center [1393, 160] width 164 height 44
click at [882, 202] on div at bounding box center [784, 337] width 1568 height 675
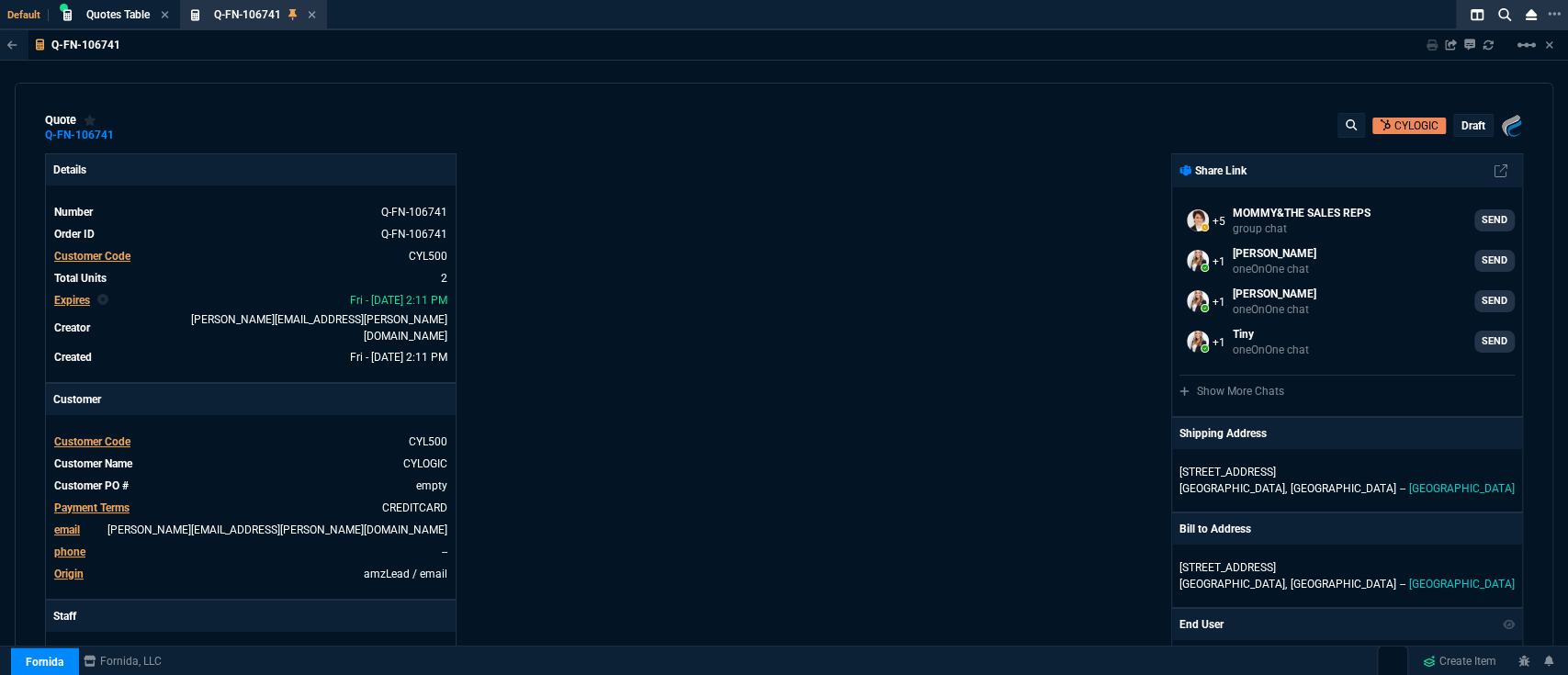
type input "60"
type input "600"
type input "100"
type input "150"
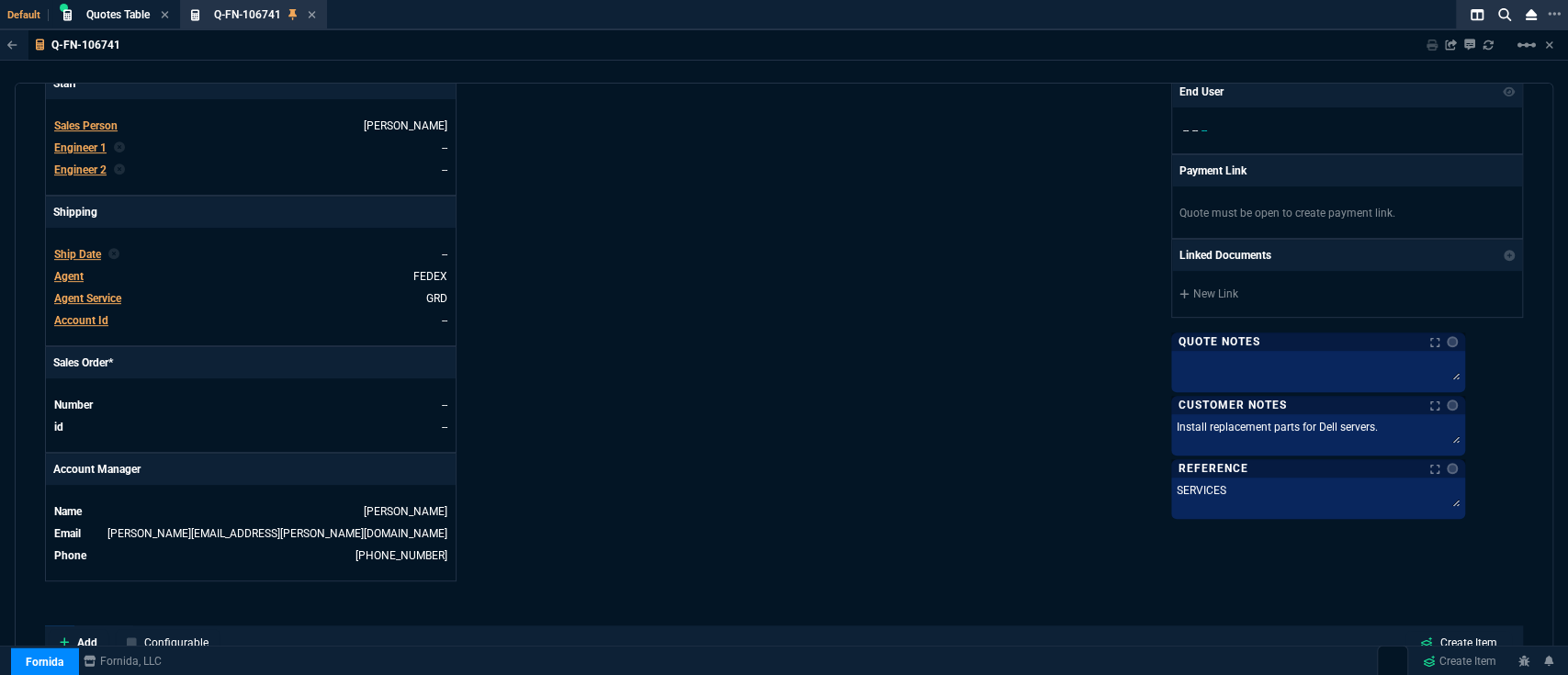
scroll to position [926, 0]
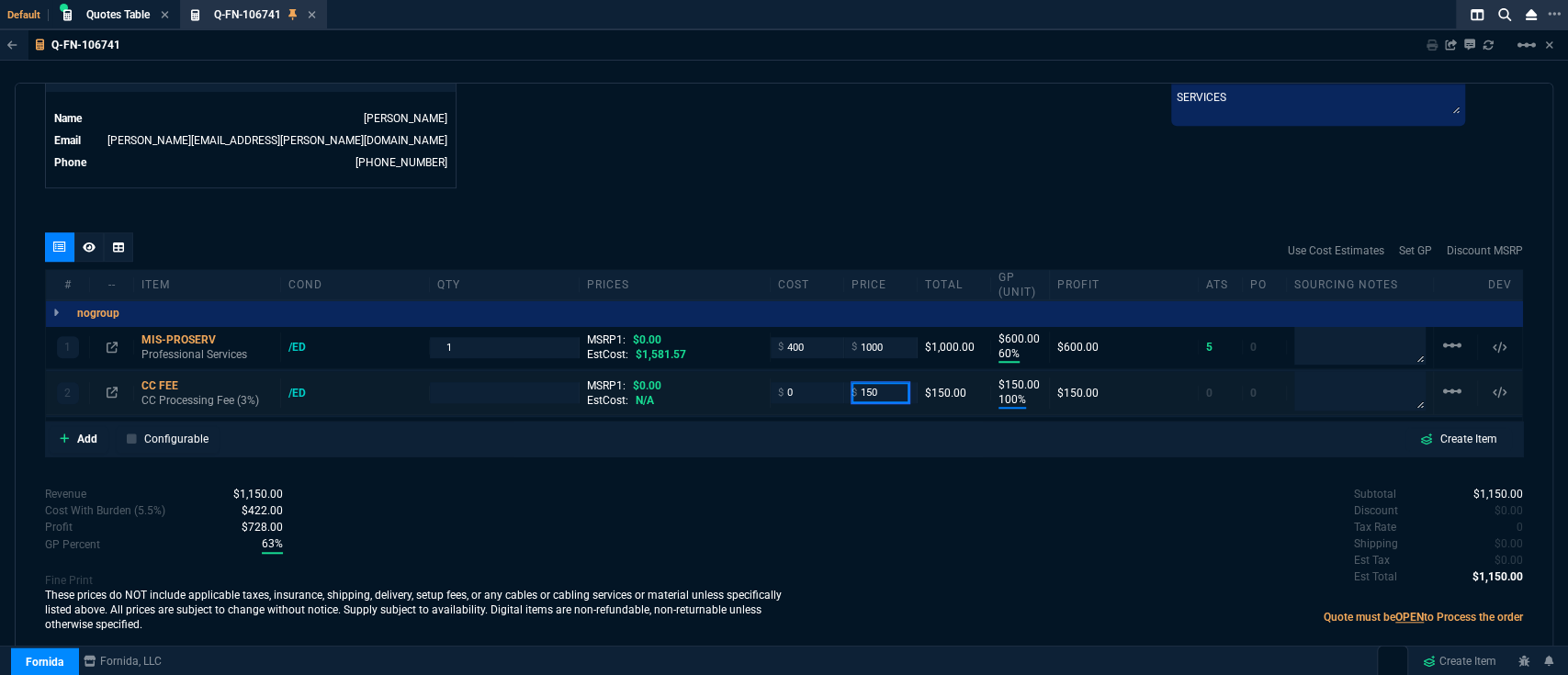
click at [893, 382] on input "150" at bounding box center [881, 392] width 58 height 21
type input "30"
click at [1061, 495] on div "Subtotal $1,150.00 Discount $0.00 Tax Rate 0 Shipping $0.00 Est Tax $0.00 Est T…" at bounding box center [1154, 534] width 740 height 101
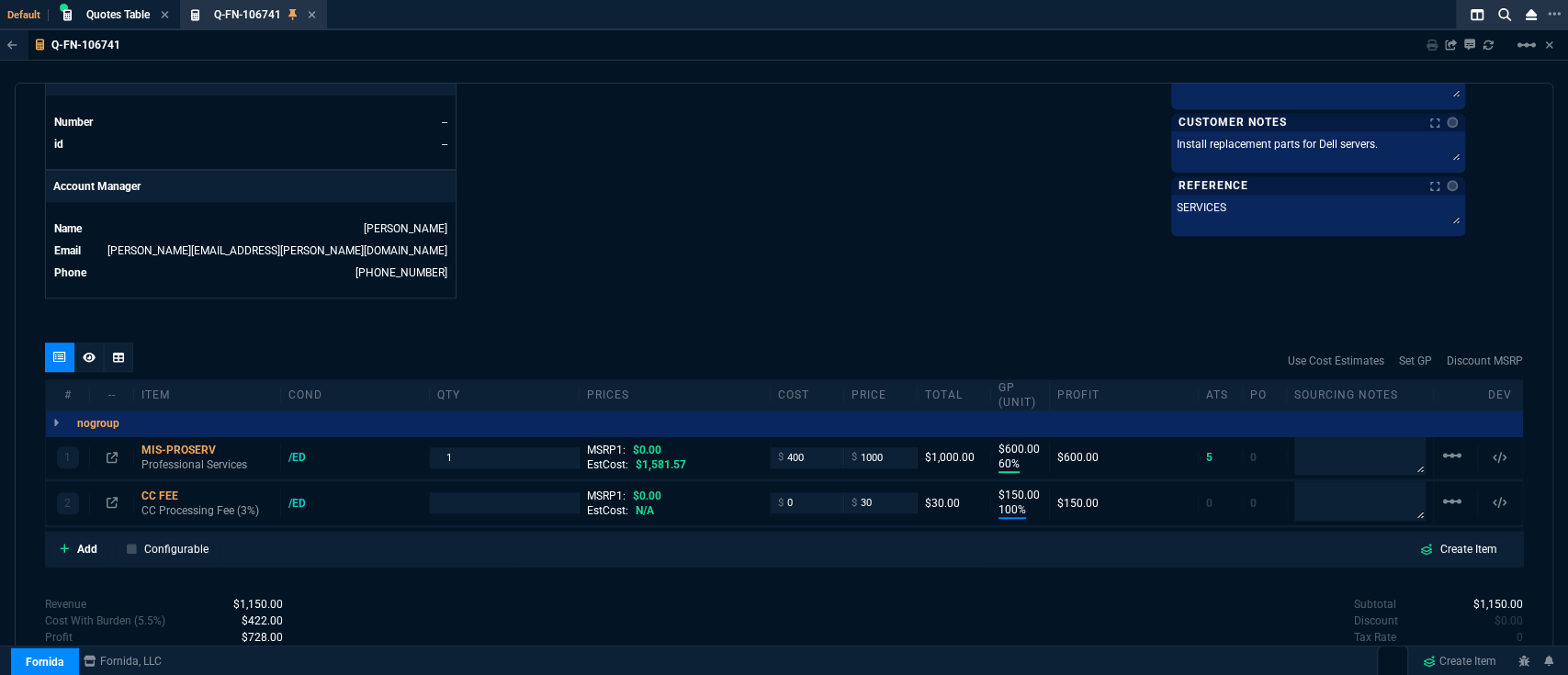
type input "1"
type input "30"
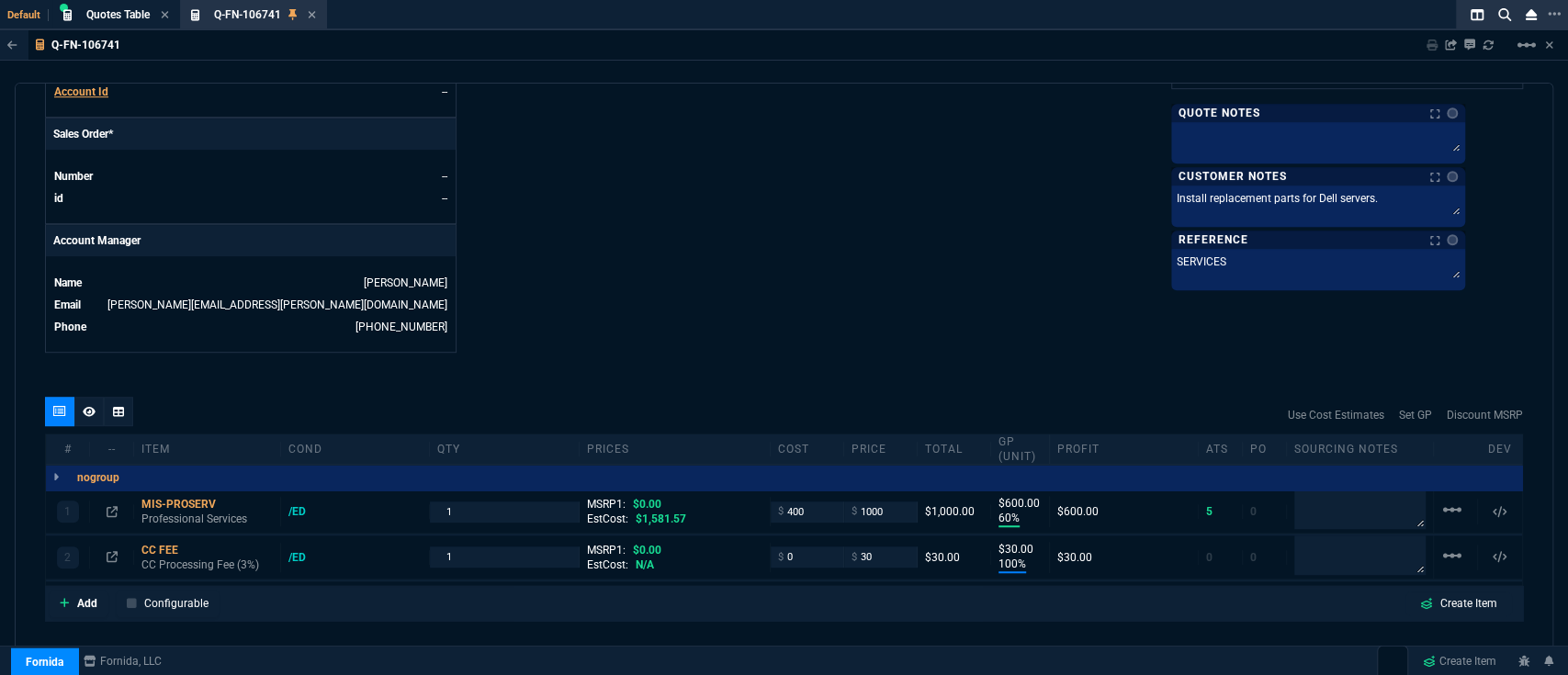
type input "30"
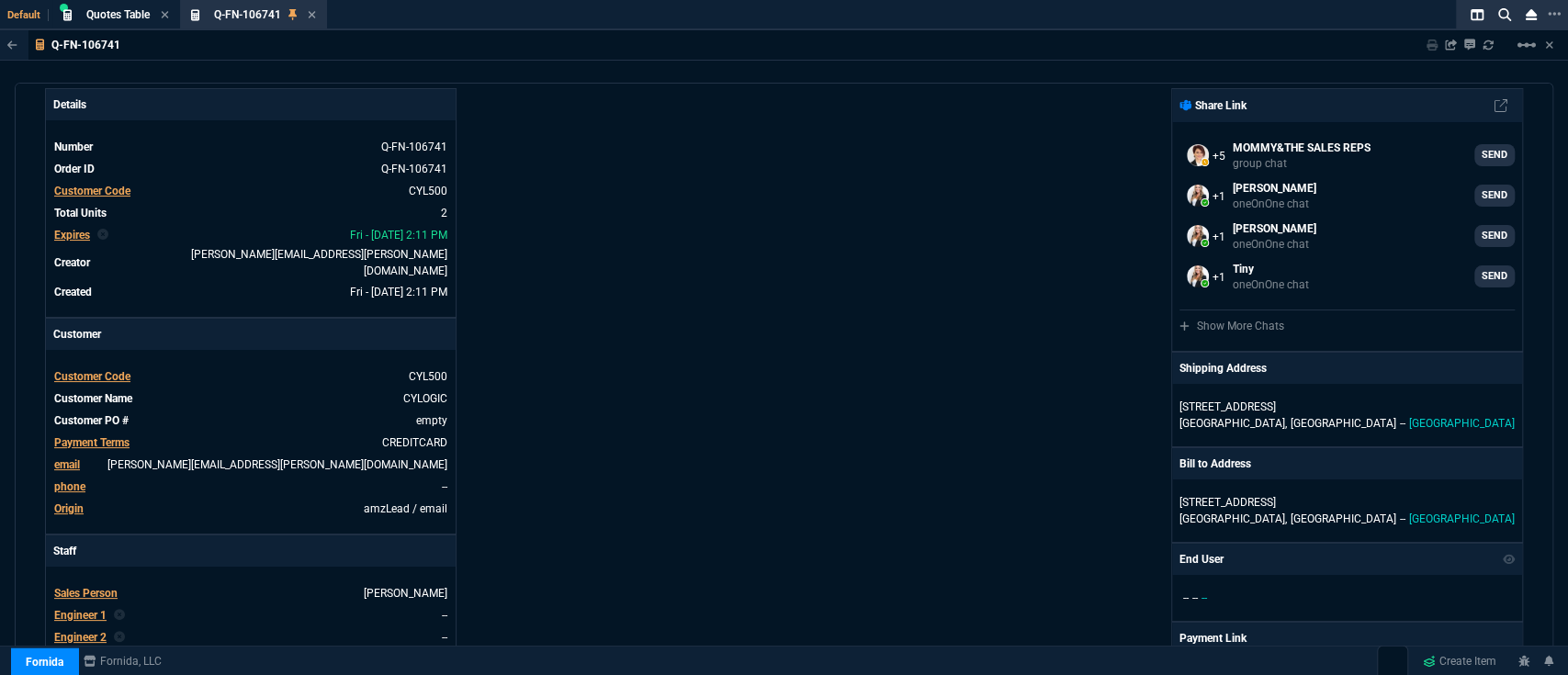
scroll to position [0, 0]
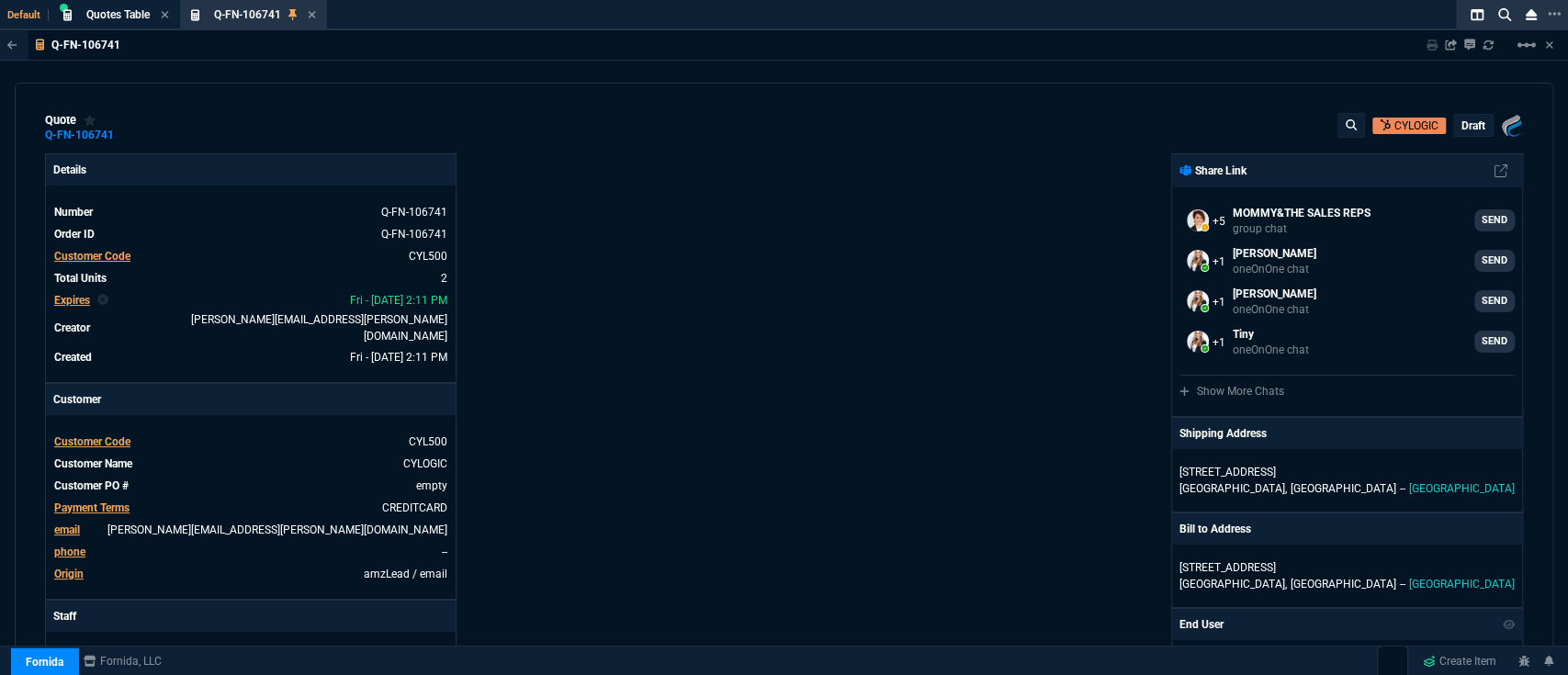
click at [1469, 125] on p "draft" at bounding box center [1474, 126] width 24 height 15
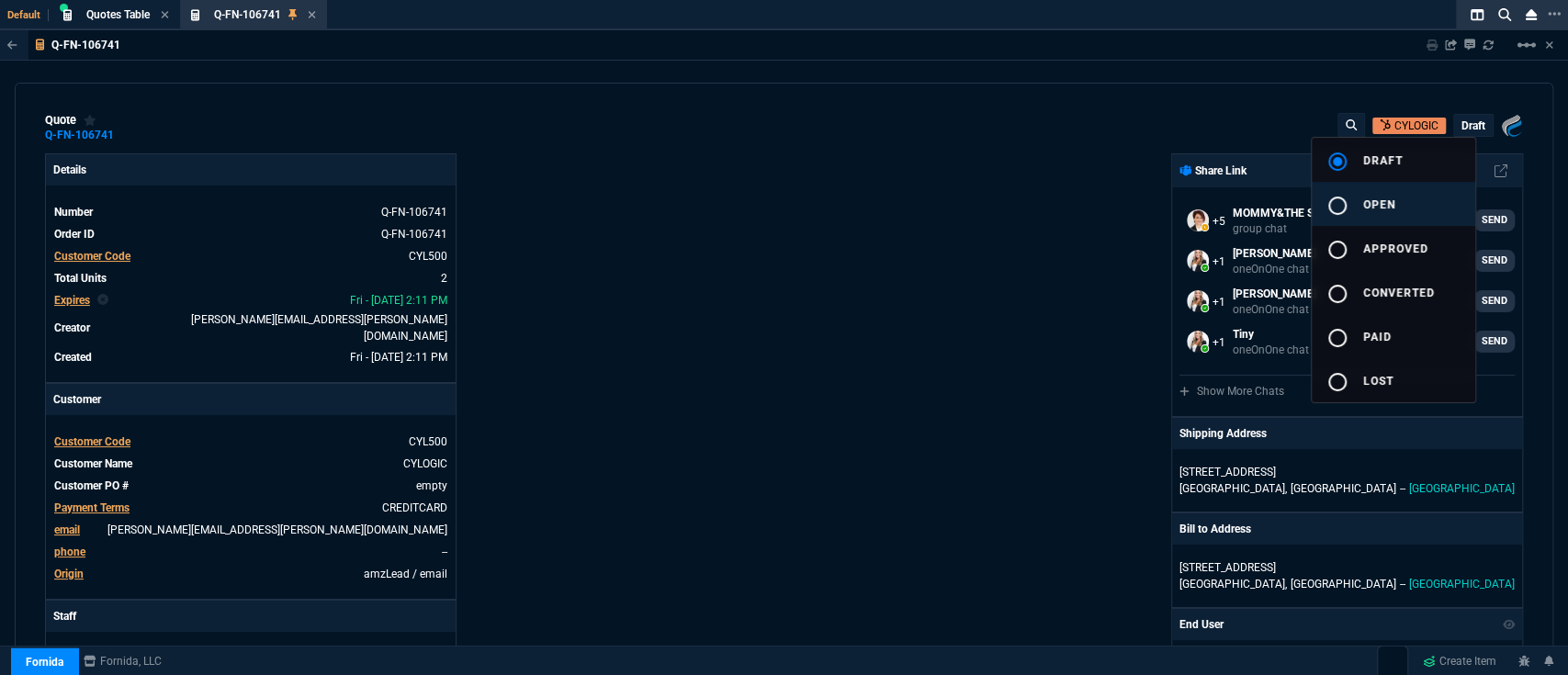
click at [1422, 197] on button "radio_button_unchecked open" at bounding box center [1393, 203] width 164 height 44
click at [789, 363] on div at bounding box center [784, 337] width 1568 height 675
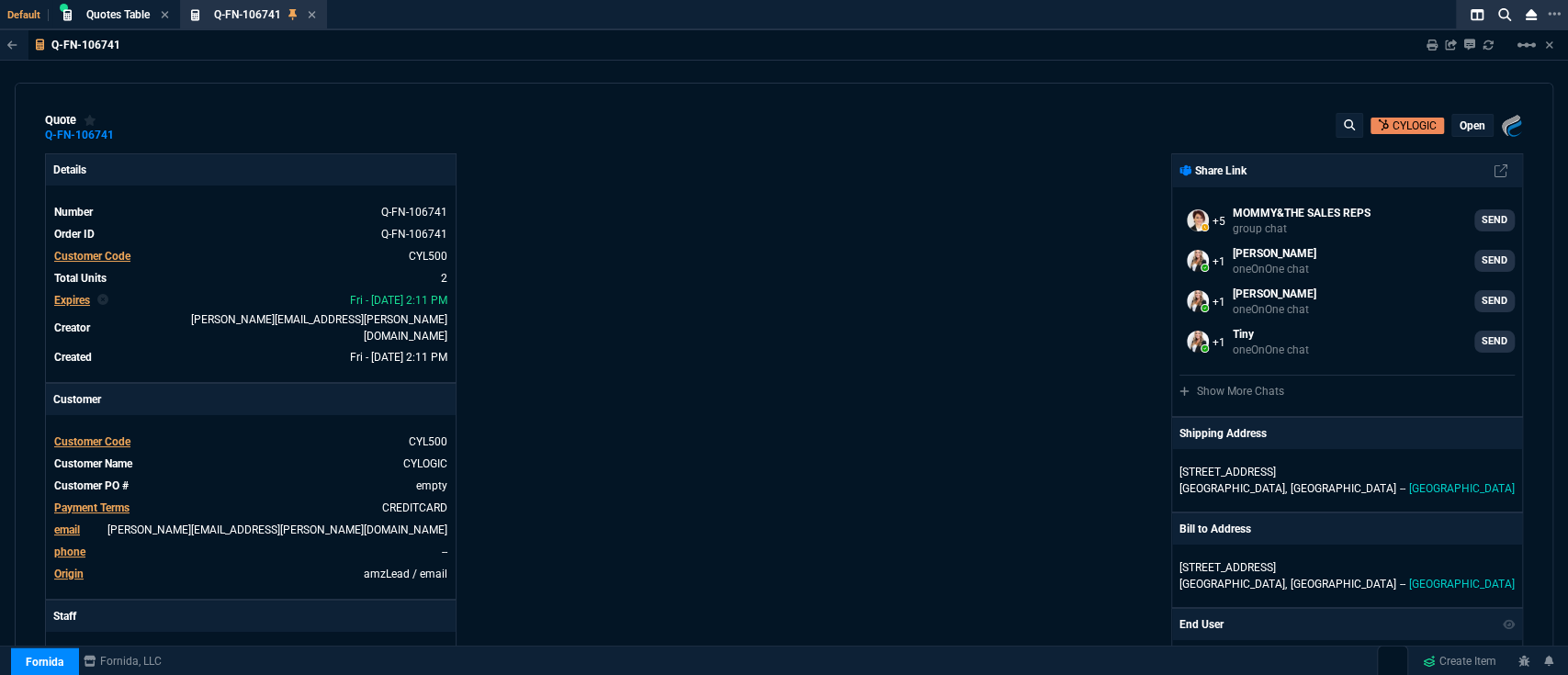
type input "60"
type input "600"
type input "100"
type input "30"
click at [365, 210] on icon at bounding box center [370, 211] width 10 height 11
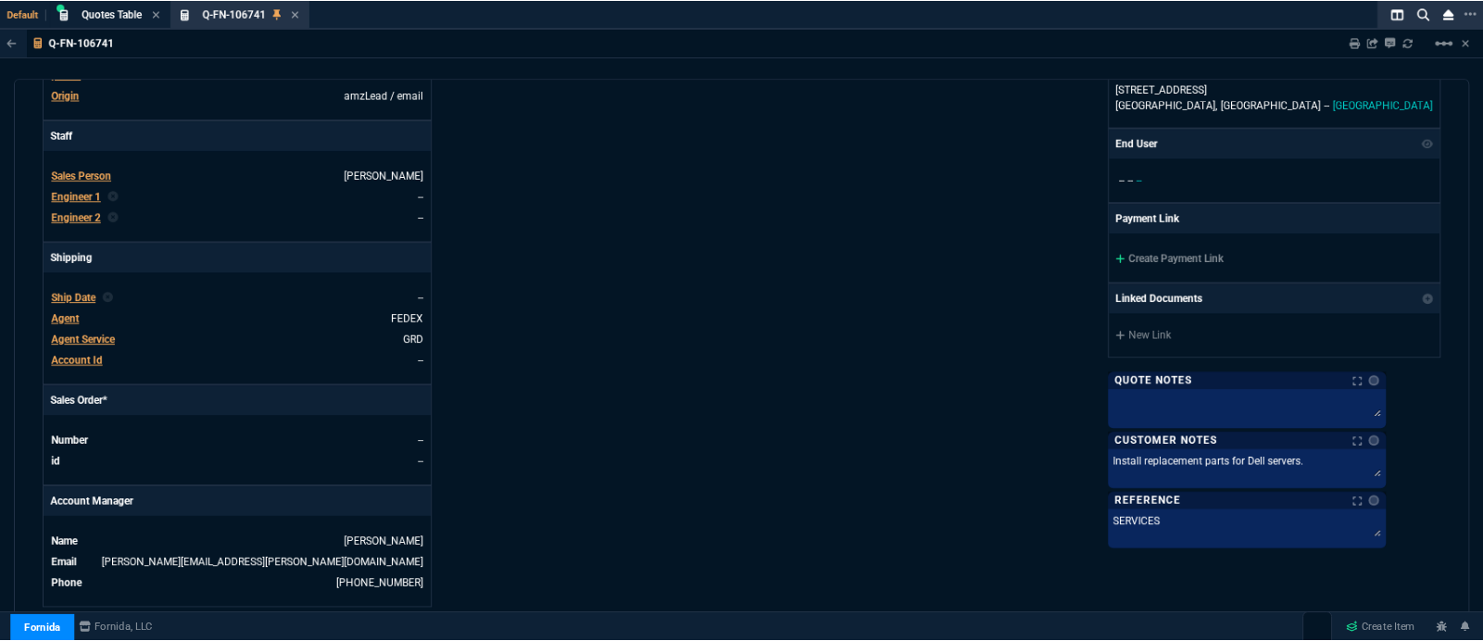
scroll to position [659, 0]
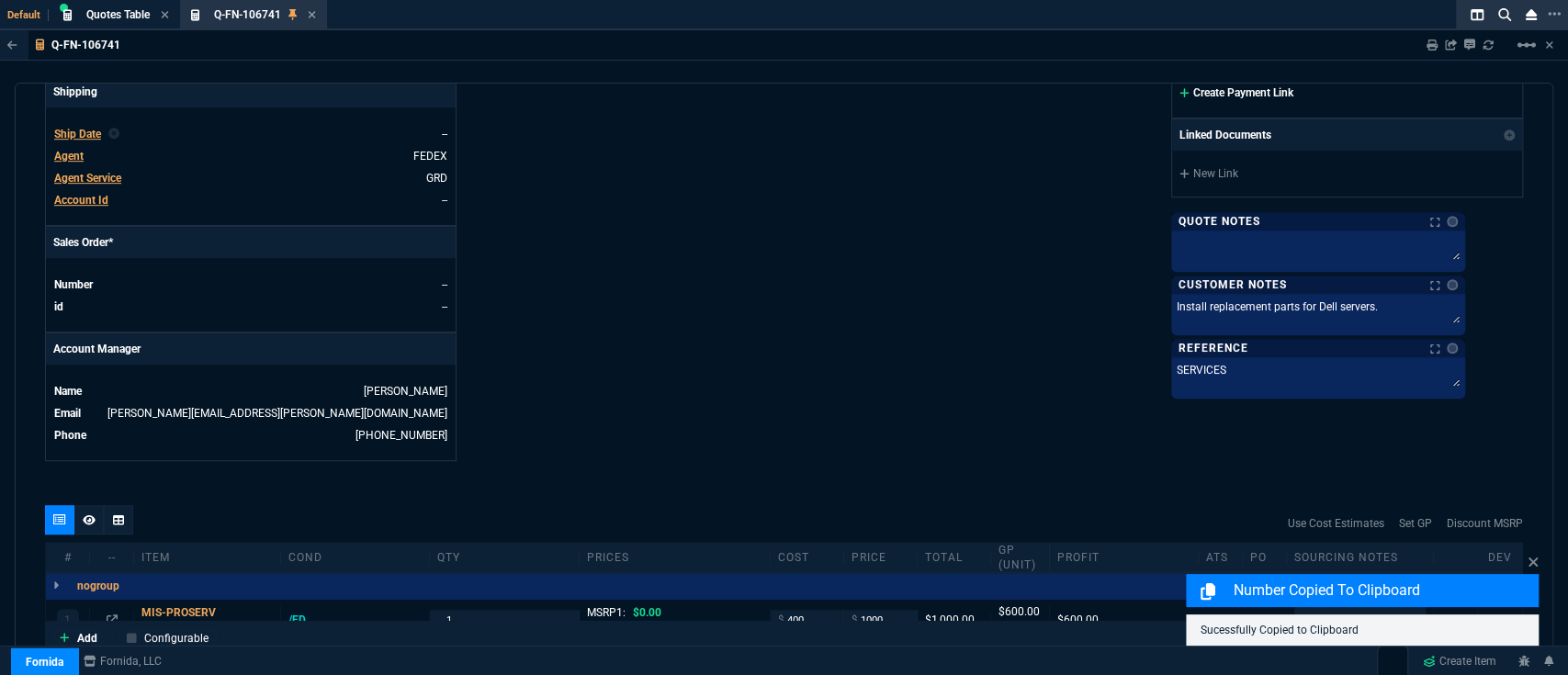
click at [1285, 96] on link "Create Payment Link" at bounding box center [1237, 92] width 114 height 13
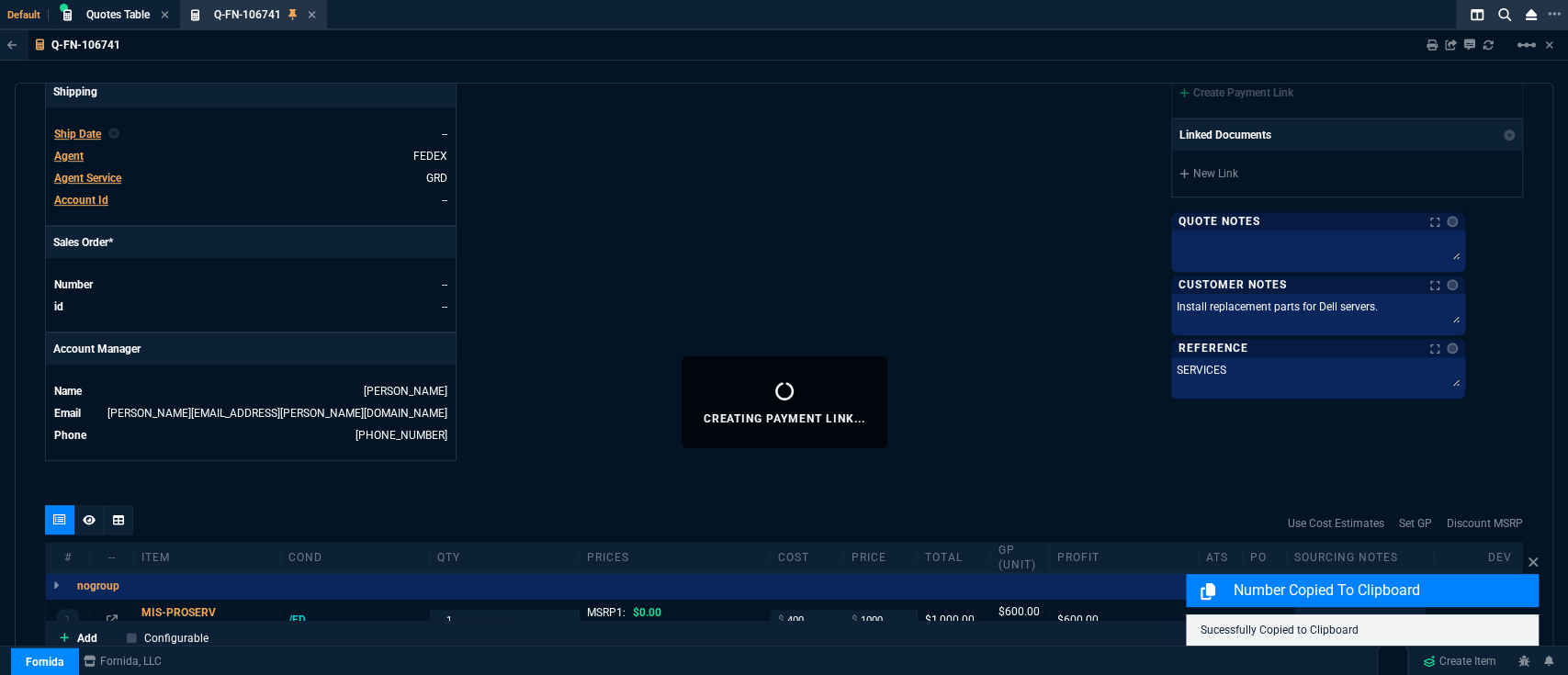
click at [1524, 562] on div "Number Copied to Clipboard Sucessfully Copied to Clipboard" at bounding box center [1363, 599] width 353 height 93
click at [1535, 562] on icon at bounding box center [1533, 562] width 11 height 15
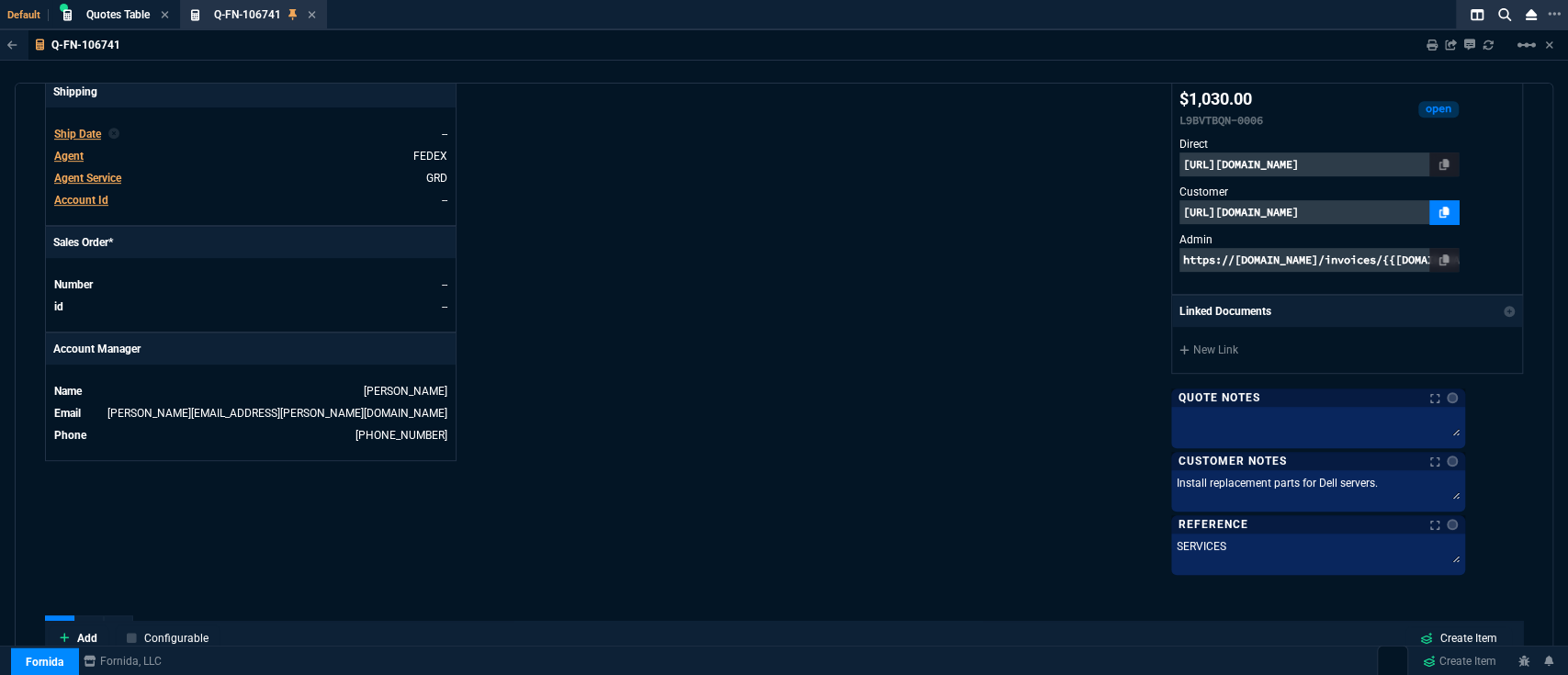
click at [1450, 210] on icon at bounding box center [1445, 211] width 10 height 11
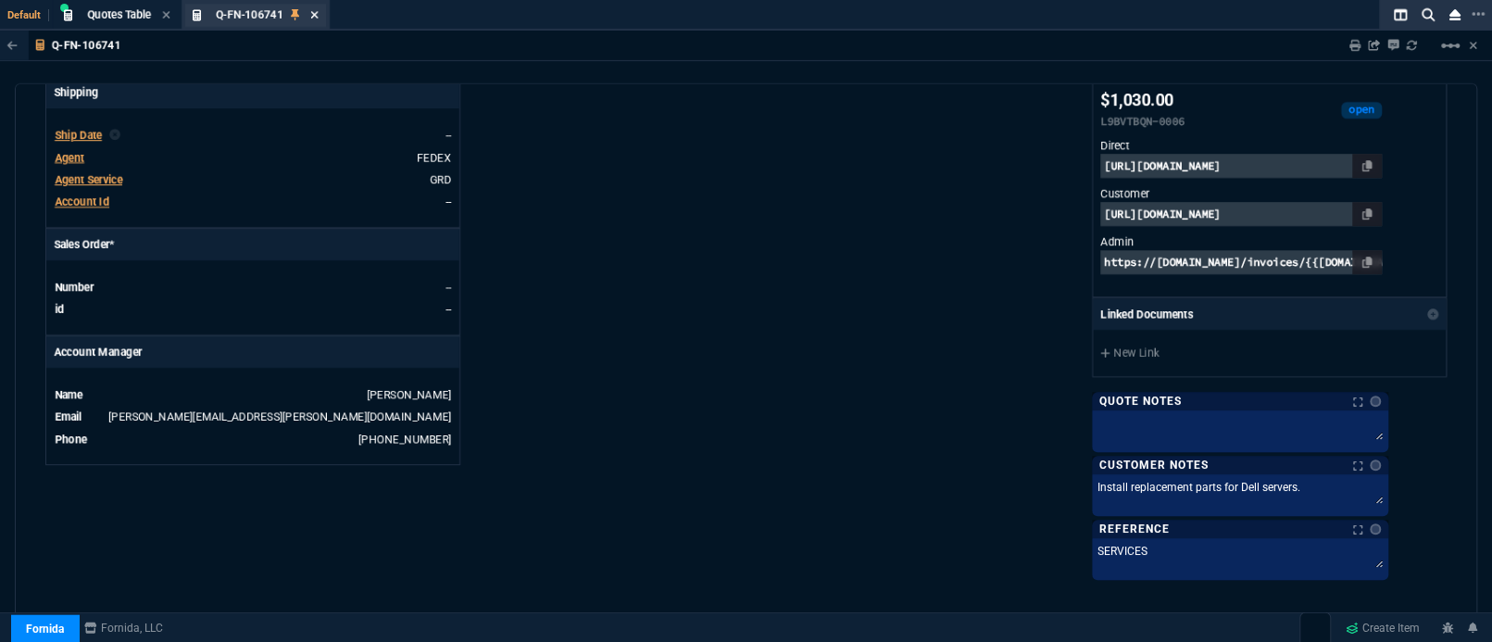
click at [313, 11] on icon at bounding box center [314, 14] width 7 height 7
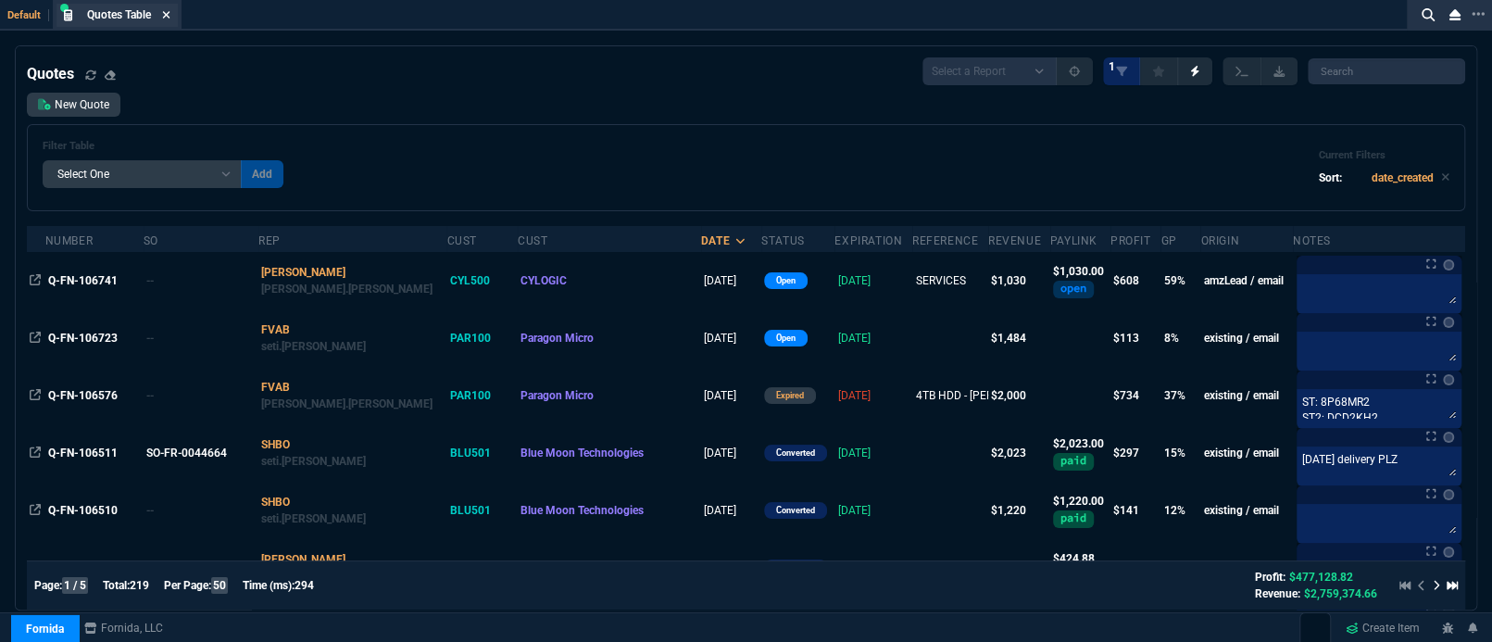
click at [169, 15] on icon at bounding box center [166, 14] width 7 height 7
